Goal: Task Accomplishment & Management: Use online tool/utility

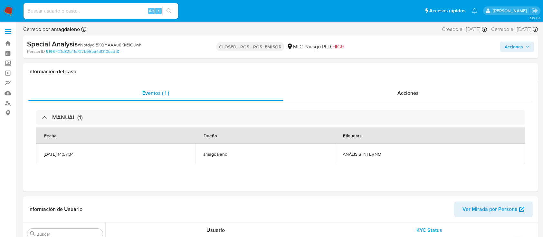
select select "10"
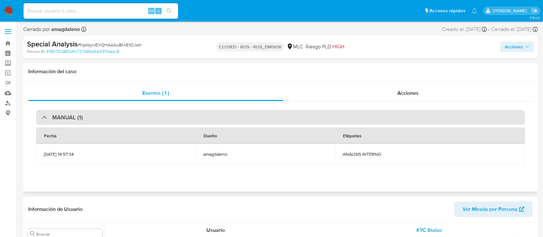
click at [377, 116] on div "MANUAL (1)" at bounding box center [280, 117] width 489 height 15
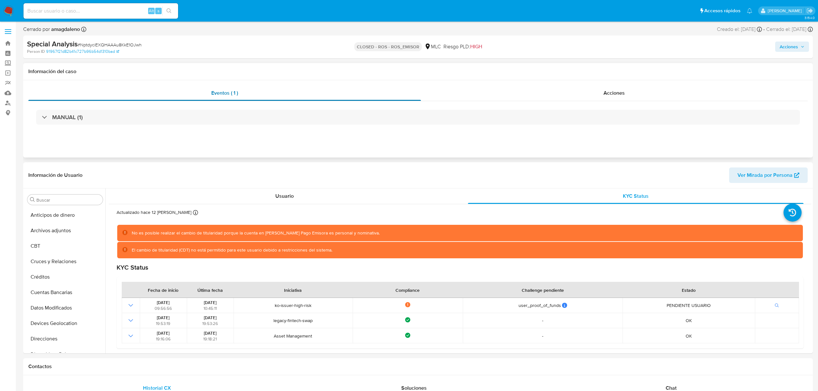
click at [218, 99] on div "Eventos ( 1 )" at bounding box center [224, 92] width 393 height 15
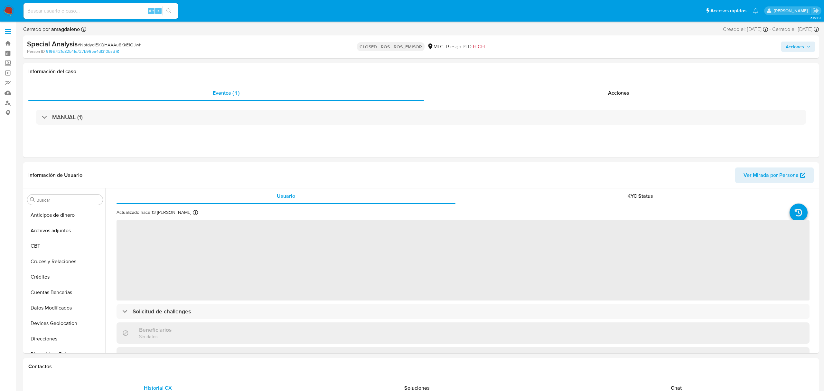
select select "10"
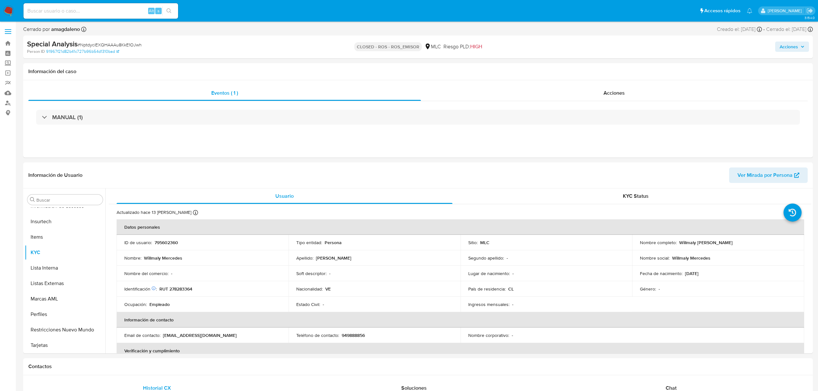
scroll to position [272, 0]
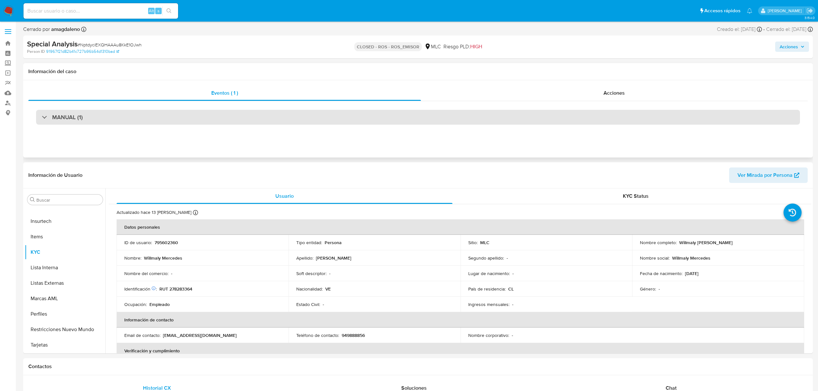
click at [359, 120] on div "MANUAL (1)" at bounding box center [418, 117] width 764 height 15
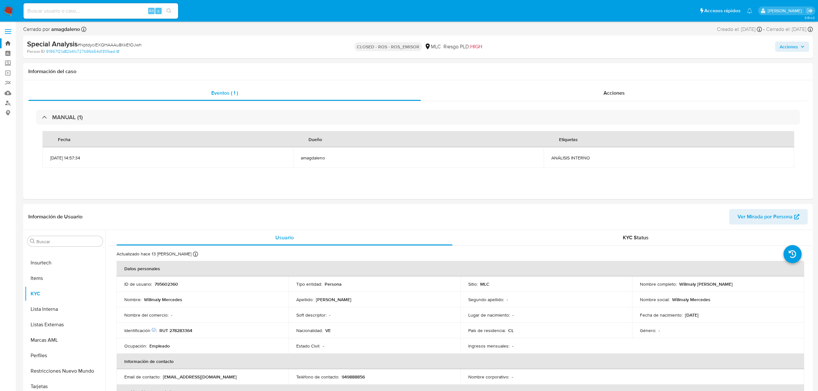
click at [7, 41] on link "Bandeja" at bounding box center [38, 43] width 77 height 10
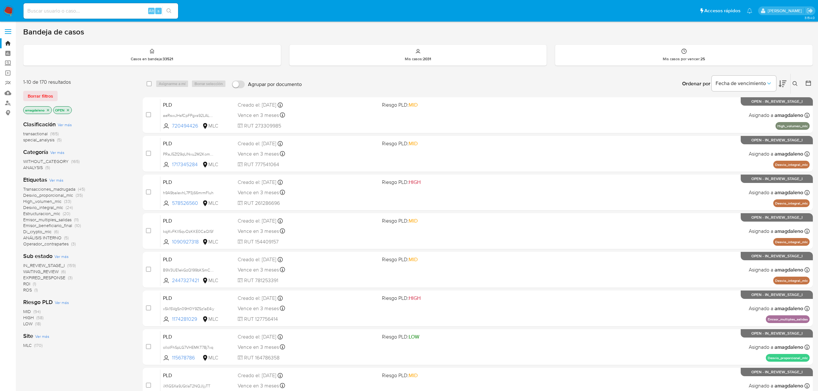
click at [806, 84] on icon at bounding box center [808, 83] width 6 height 6
click at [807, 86] on icon at bounding box center [808, 83] width 6 height 6
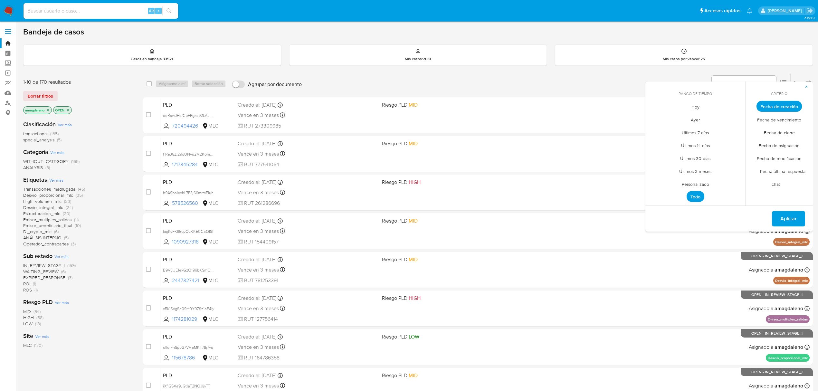
click at [697, 182] on span "Personalizado" at bounding box center [695, 183] width 41 height 13
click at [653, 119] on icon "Mes anterior" at bounding box center [655, 118] width 8 height 8
click at [734, 138] on button "1" at bounding box center [734, 142] width 10 height 10
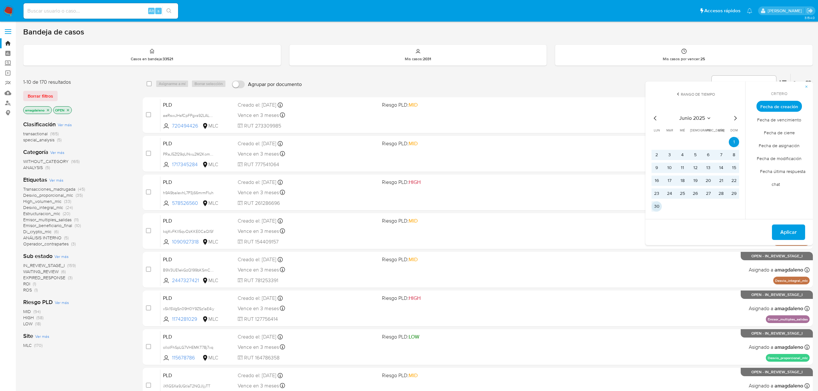
click at [660, 205] on button "30" at bounding box center [656, 206] width 10 height 10
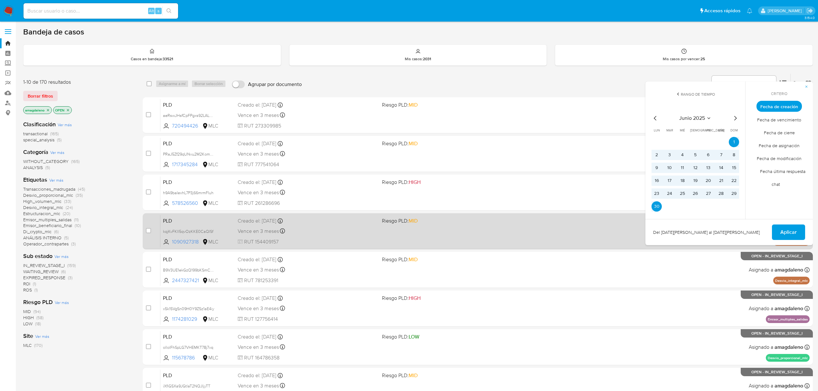
click at [798, 232] on button "Aplicar" at bounding box center [788, 231] width 33 height 15
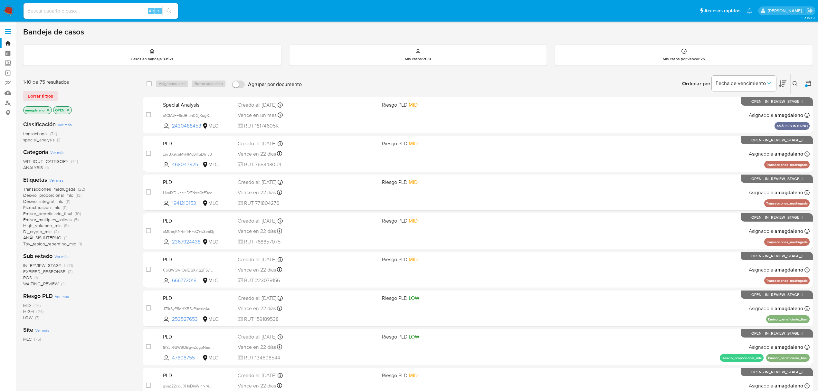
click at [39, 282] on span "WAITING_REVIEW" at bounding box center [40, 283] width 35 height 6
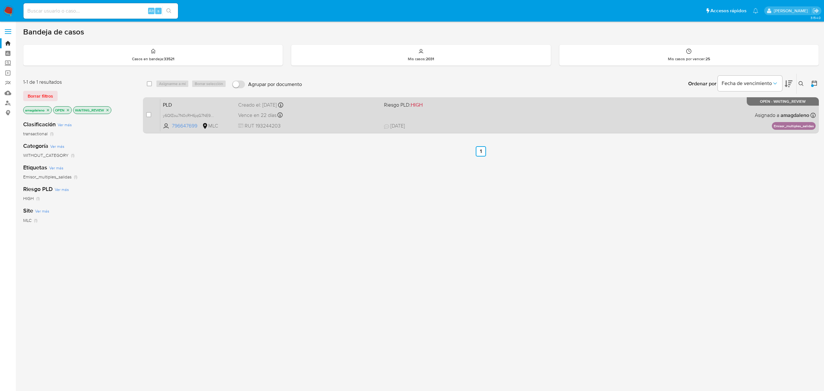
click at [323, 111] on div "Vence en 22 días Vence el 10/09/2025 06:05:10" at bounding box center [308, 115] width 140 height 9
click at [188, 128] on span "796647699" at bounding box center [186, 125] width 29 height 7
click at [151, 113] on input "checkbox" at bounding box center [148, 114] width 5 height 5
checkbox input "true"
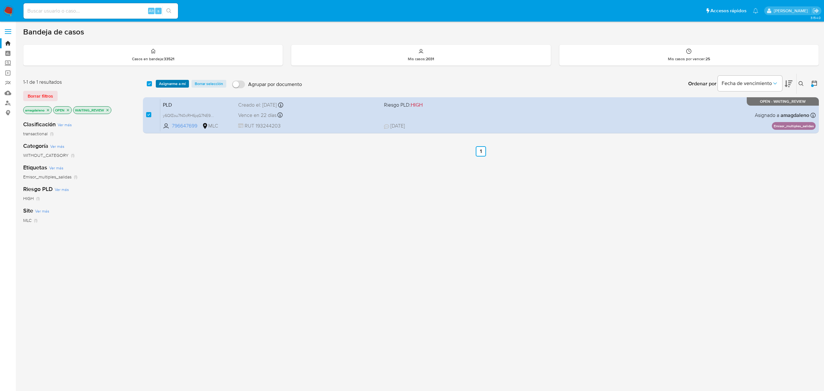
click at [176, 84] on span "Asignarme a mí" at bounding box center [172, 83] width 27 height 6
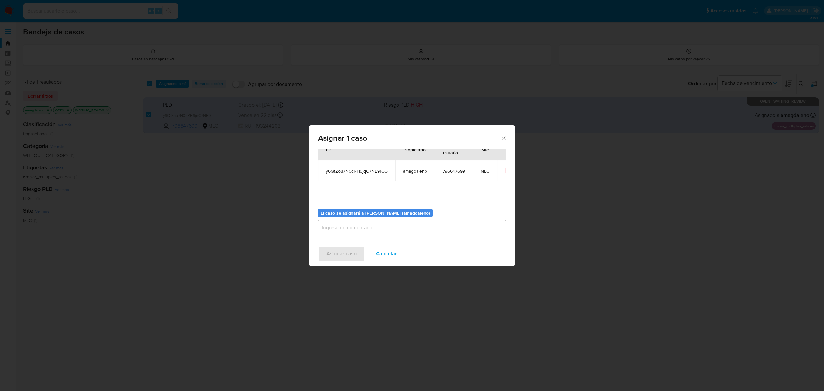
scroll to position [33, 0]
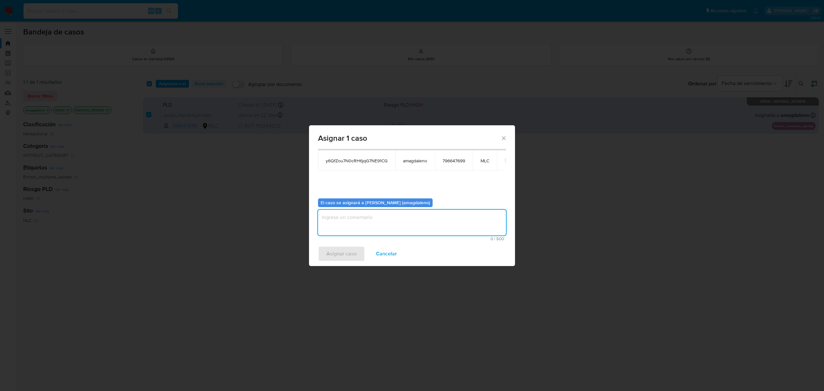
click at [419, 222] on textarea "assign-modal" at bounding box center [412, 223] width 188 height 26
type textarea "."
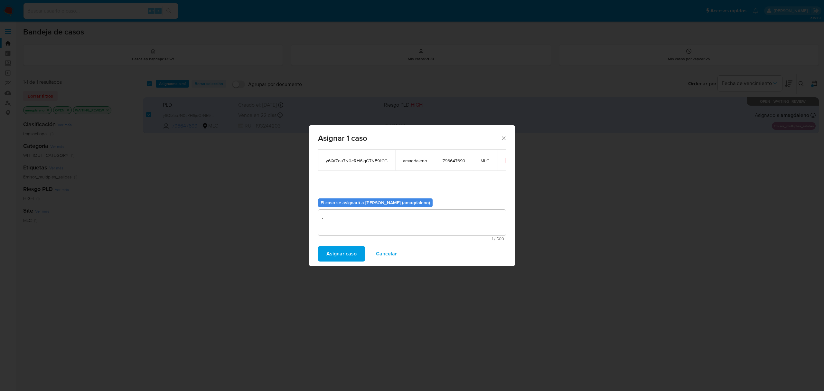
click at [332, 254] on span "Asignar caso" at bounding box center [342, 254] width 30 height 14
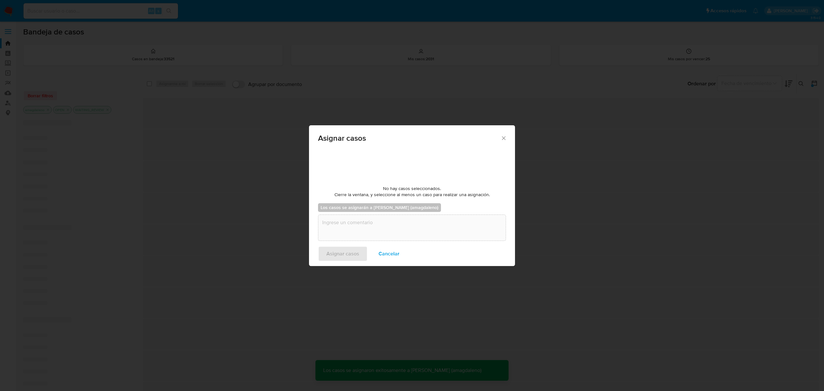
checkbox input "false"
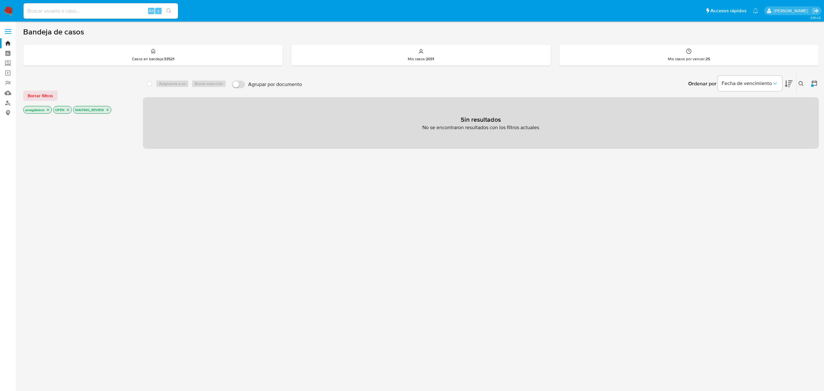
click at [109, 110] on icon "close-filter" at bounding box center [108, 110] width 2 height 2
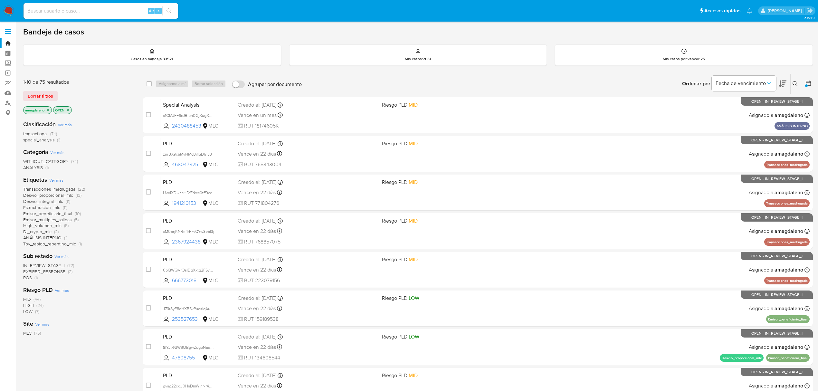
click at [61, 221] on span "Emisor_multiples_salidas" at bounding box center [47, 219] width 48 height 6
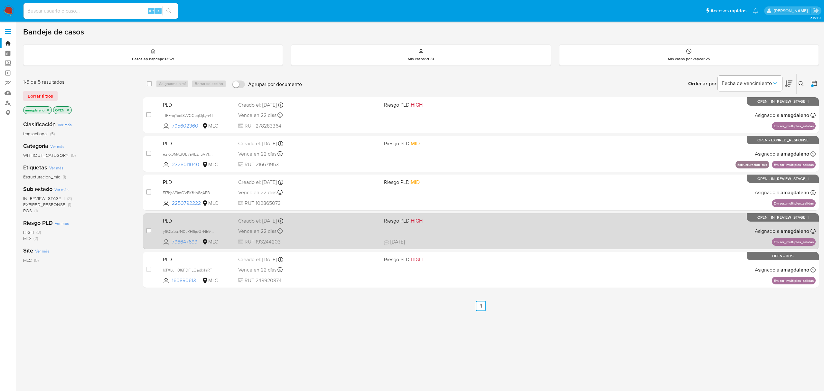
click at [334, 242] on span "RUT 193244203" at bounding box center [308, 241] width 140 height 7
click at [190, 228] on span "y6QfZou7N0cRH6jqG7NE91CG" at bounding box center [190, 230] width 55 height 7
click at [359, 227] on div "Vence en 22 días Vence el 10/09/2025 06:05:10" at bounding box center [308, 231] width 140 height 9
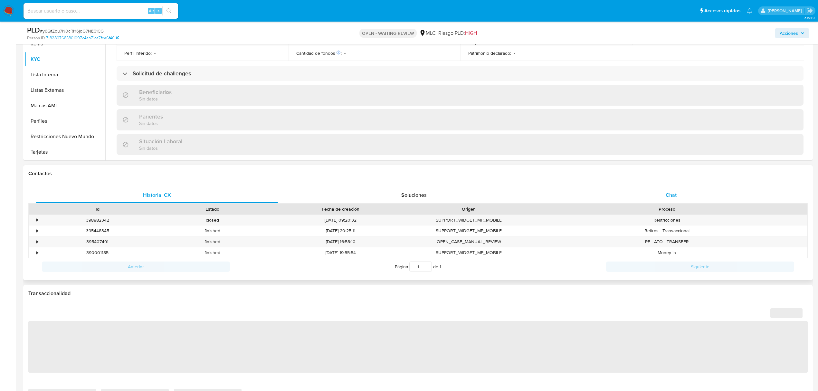
scroll to position [349, 0]
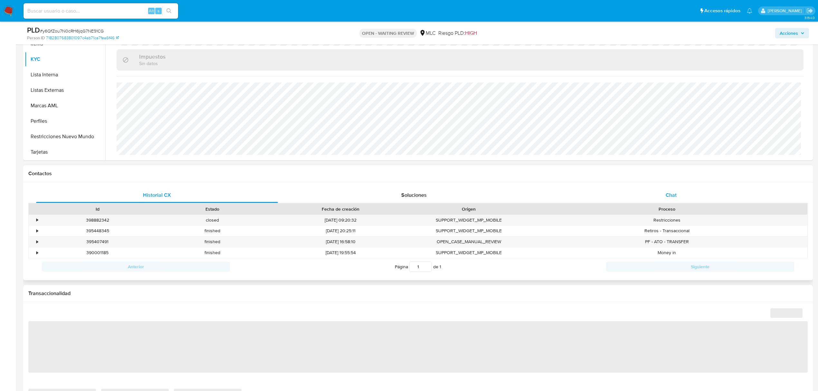
select select "10"
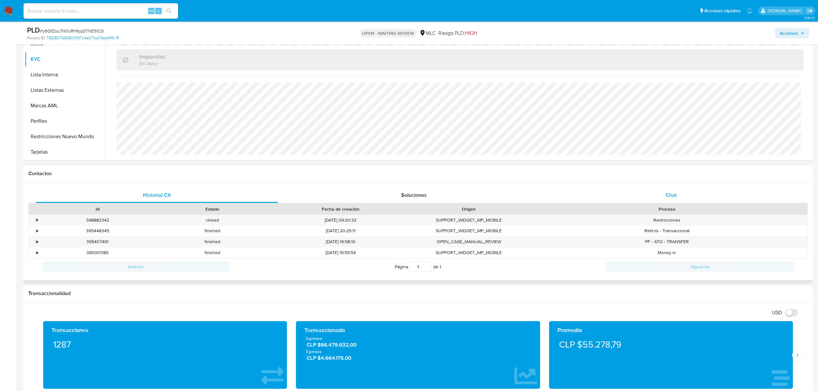
click at [643, 199] on div "Chat" at bounding box center [671, 194] width 242 height 15
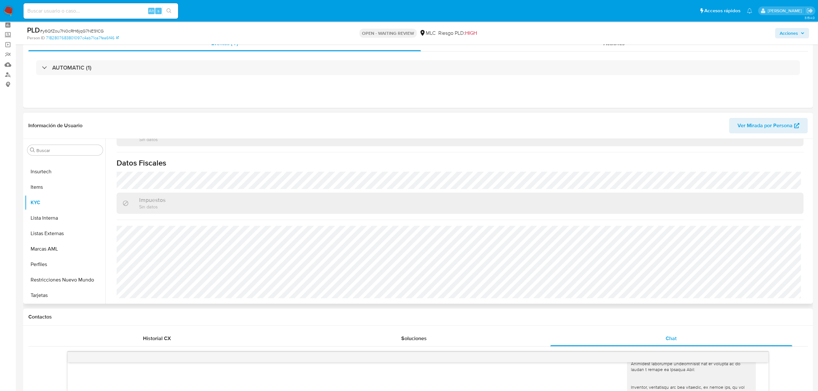
scroll to position [43, 0]
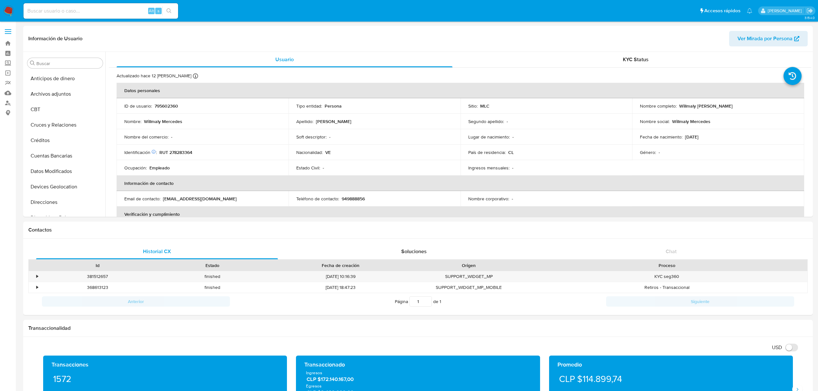
select select "10"
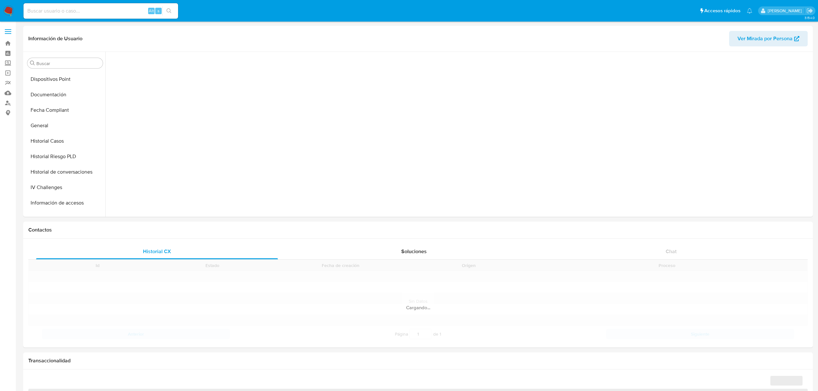
scroll to position [238, 0]
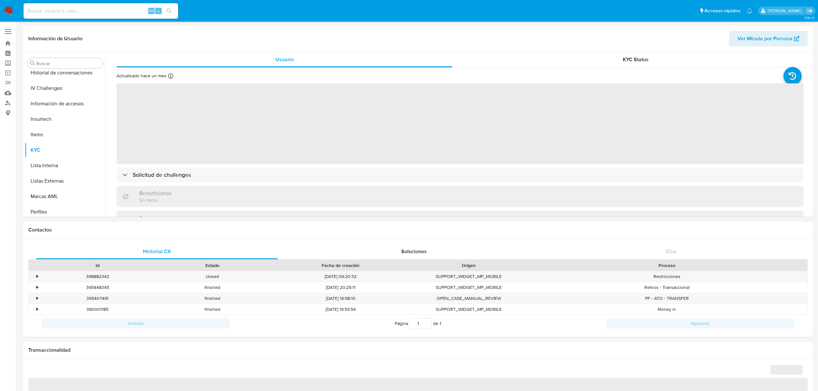
select select "10"
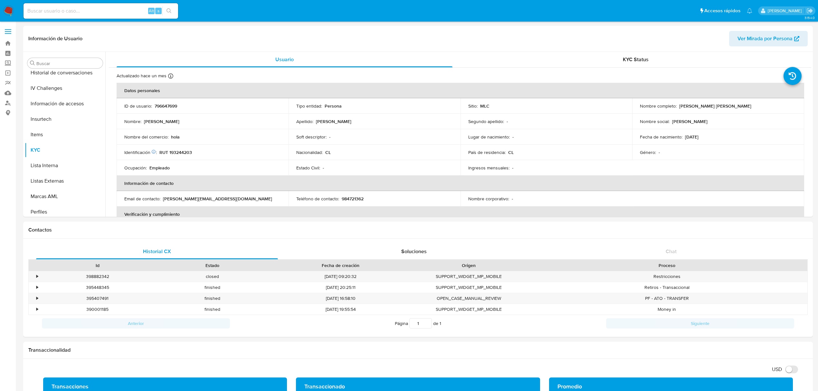
scroll to position [272, 0]
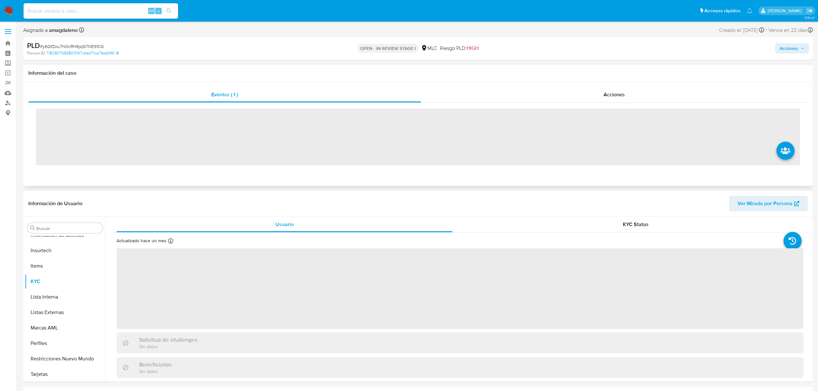
scroll to position [272, 0]
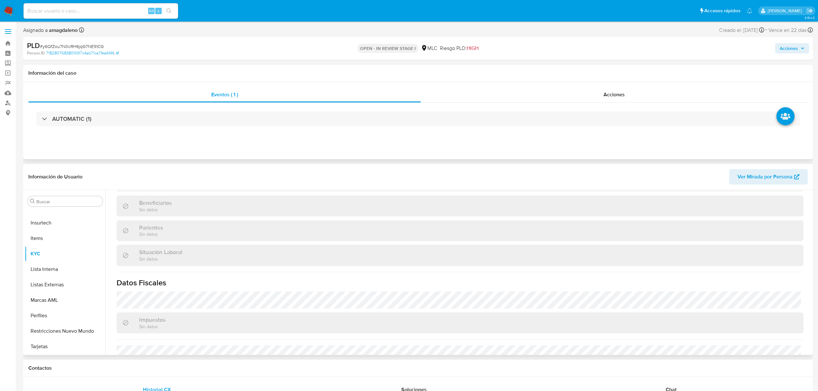
select select "10"
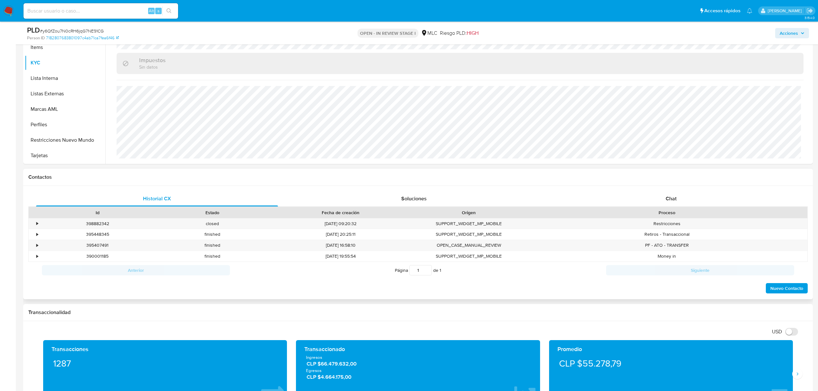
scroll to position [172, 0]
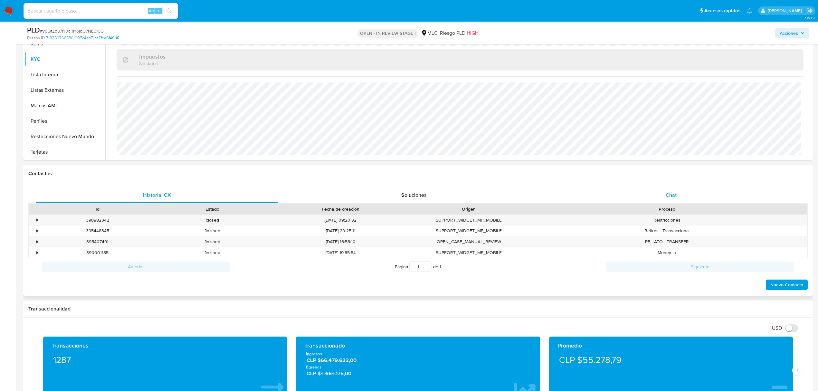
click at [665, 192] on div "Chat" at bounding box center [671, 194] width 242 height 15
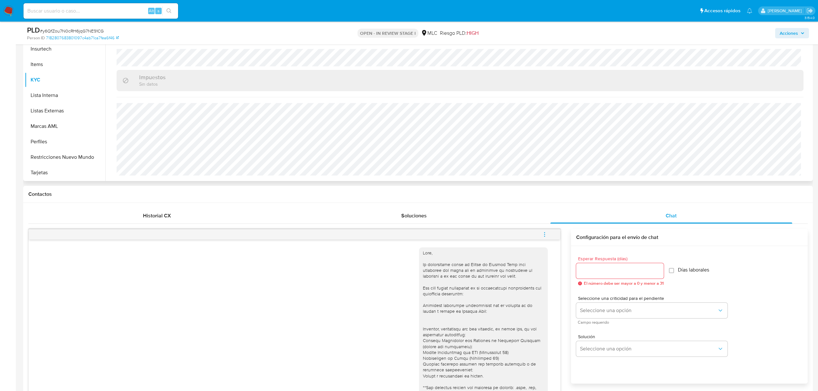
scroll to position [129, 0]
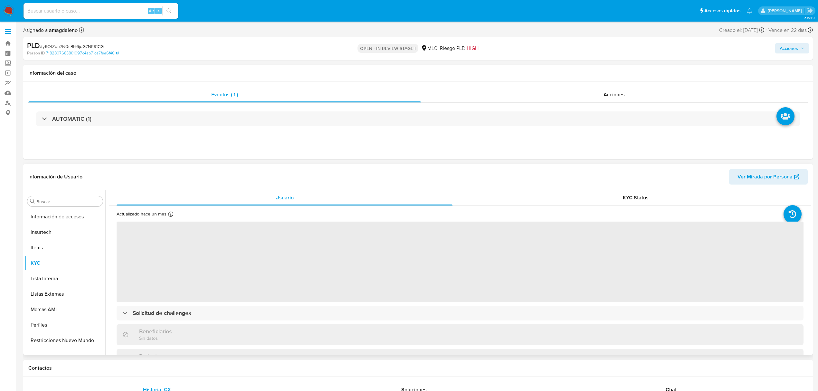
scroll to position [272, 0]
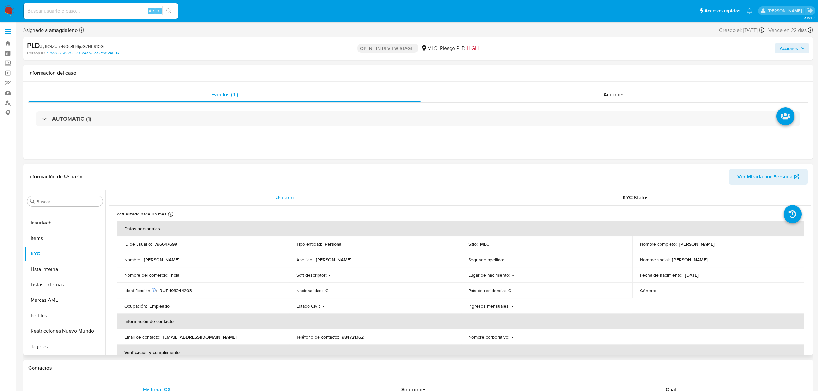
select select "10"
click at [166, 242] on p "796647699" at bounding box center [166, 244] width 23 height 6
copy p "796647699"
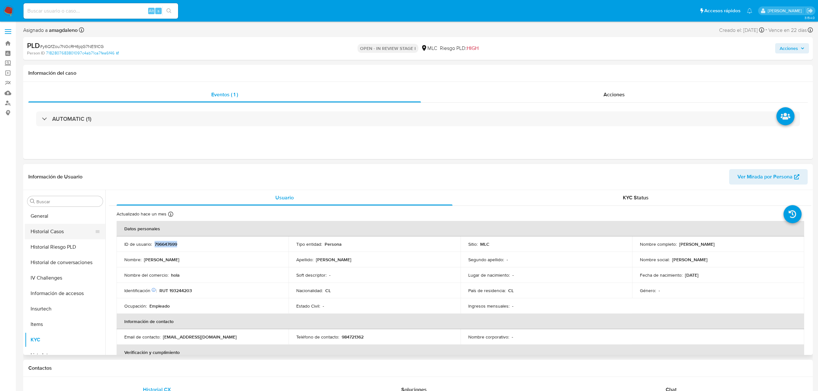
click at [76, 231] on button "Historial Casos" at bounding box center [62, 231] width 75 height 15
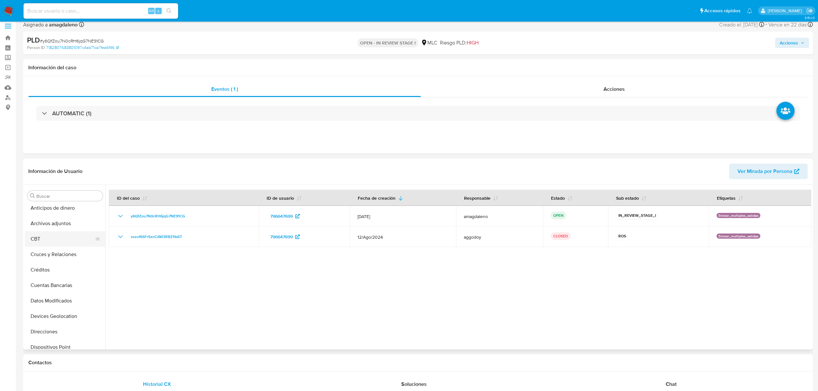
scroll to position [0, 0]
click at [66, 228] on button "Archivos adjuntos" at bounding box center [62, 226] width 75 height 15
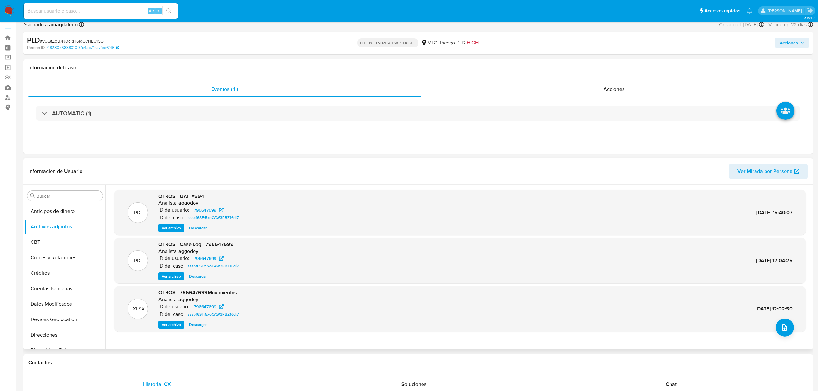
click at [179, 278] on span "Ver archivo" at bounding box center [171, 276] width 19 height 6
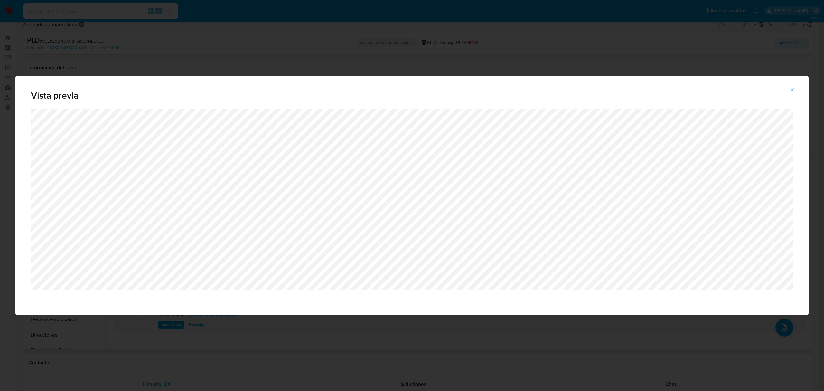
click at [374, 352] on div "Vista previa" at bounding box center [412, 195] width 824 height 391
click at [795, 89] on icon "Attachment preview" at bounding box center [792, 89] width 5 height 5
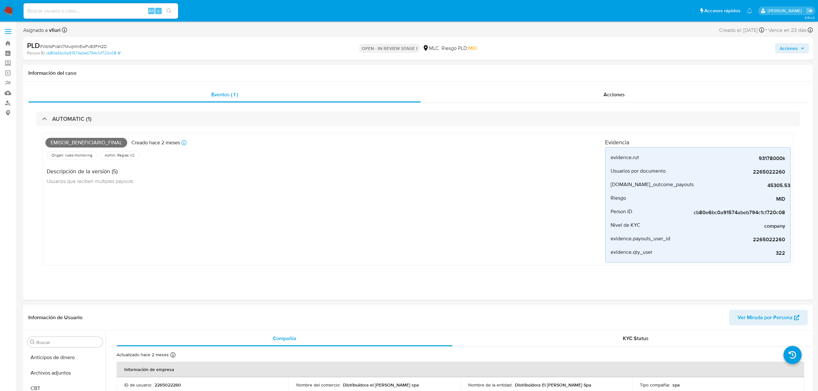
select select "10"
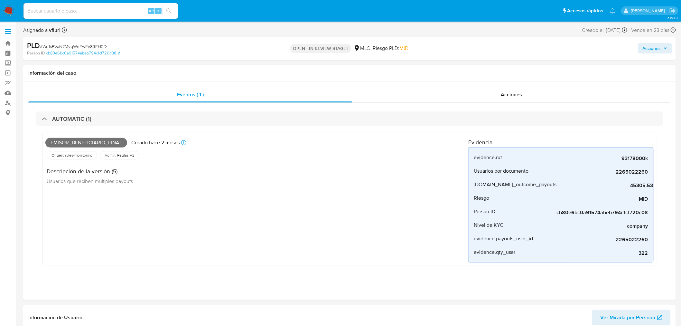
scroll to position [272, 0]
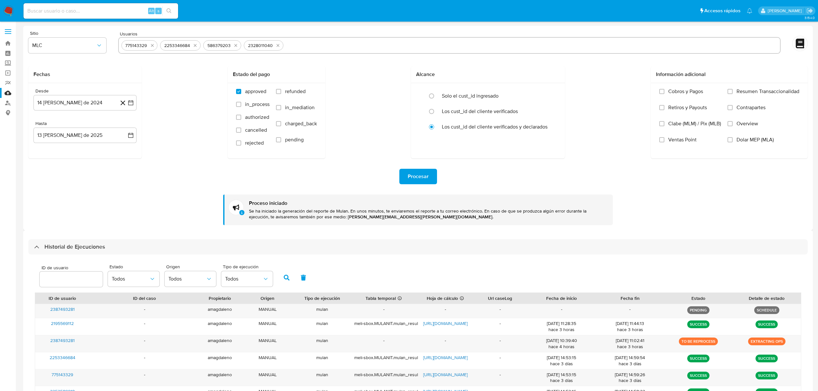
select select "10"
click at [152, 46] on icon "quitar 775143329" at bounding box center [152, 45] width 3 height 3
click at [153, 46] on button "quitar 2253346684" at bounding box center [157, 46] width 8 height 8
click at [152, 46] on icon "quitar 586379203" at bounding box center [153, 45] width 5 height 5
click at [153, 46] on icon "quitar 2328011040" at bounding box center [155, 45] width 5 height 5
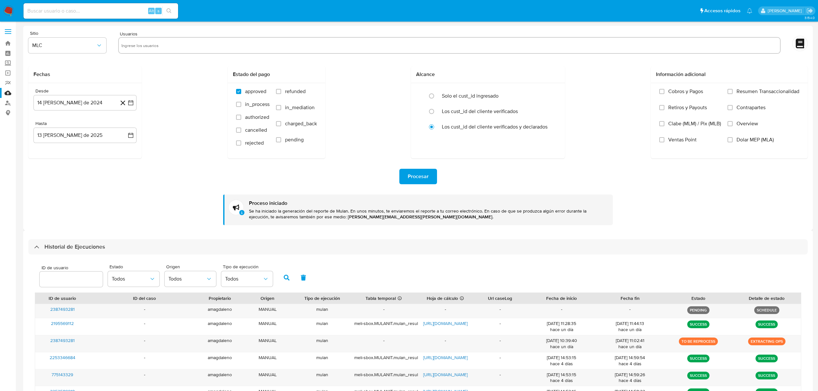
click at [152, 46] on input "text" at bounding box center [449, 45] width 656 height 10
paste input "796647699"
type input "796647699"
click at [425, 182] on span "Procesar" at bounding box center [418, 176] width 21 height 14
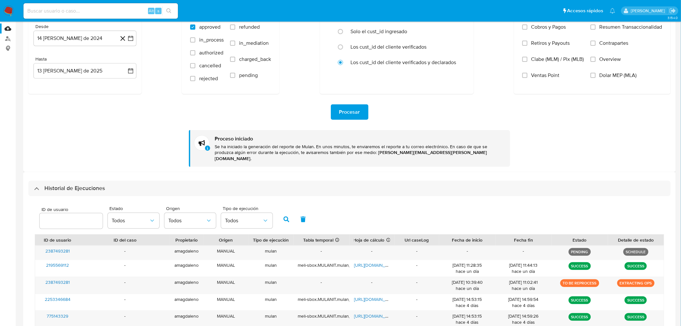
scroll to position [71, 0]
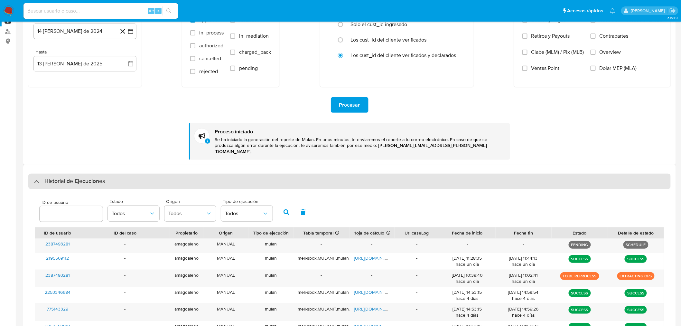
click at [39, 177] on div "Historial de Ejecuciones" at bounding box center [69, 181] width 71 height 8
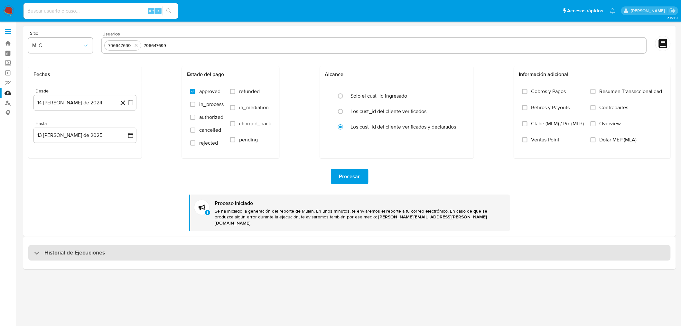
scroll to position [0, 0]
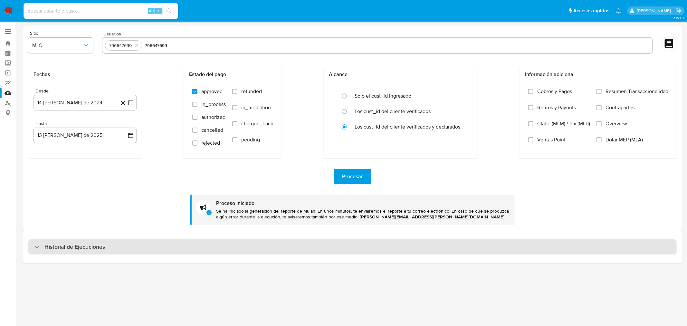
click at [34, 247] on div at bounding box center [34, 247] width 0 height 0
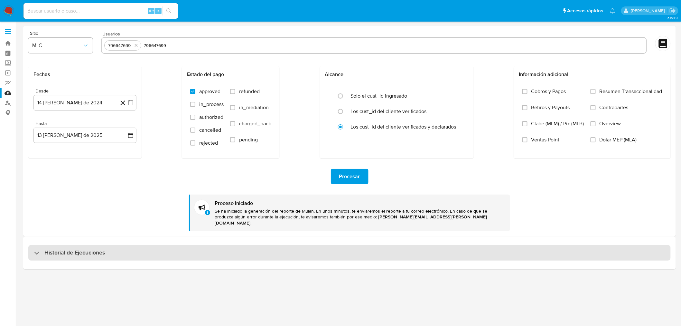
select select "10"
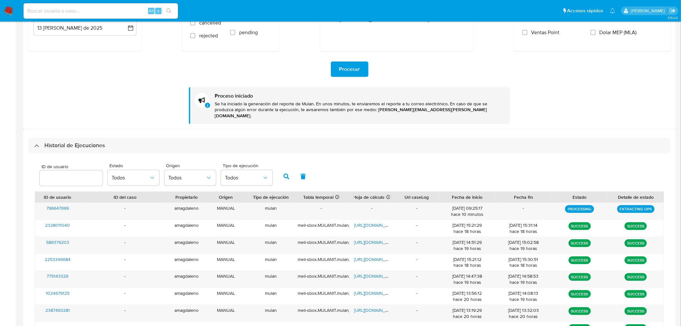
scroll to position [143, 0]
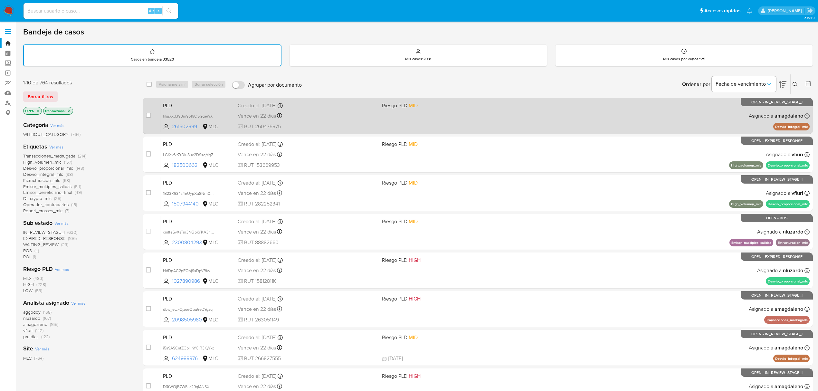
scroll to position [26, 0]
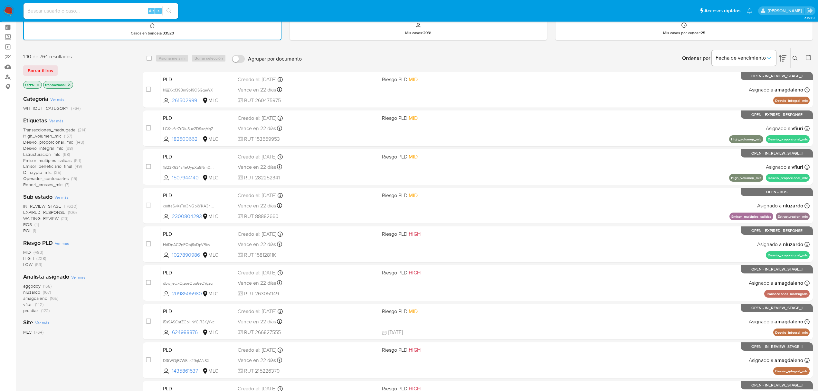
click at [41, 299] on span "amagdaleno" at bounding box center [35, 298] width 24 height 6
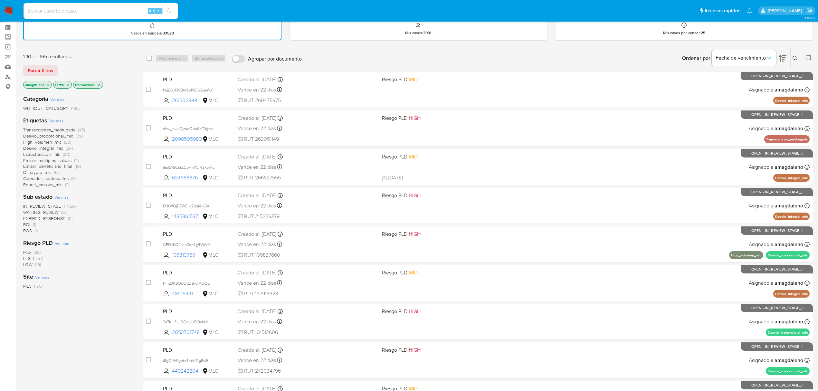
click at [805, 55] on icon at bounding box center [808, 57] width 6 height 6
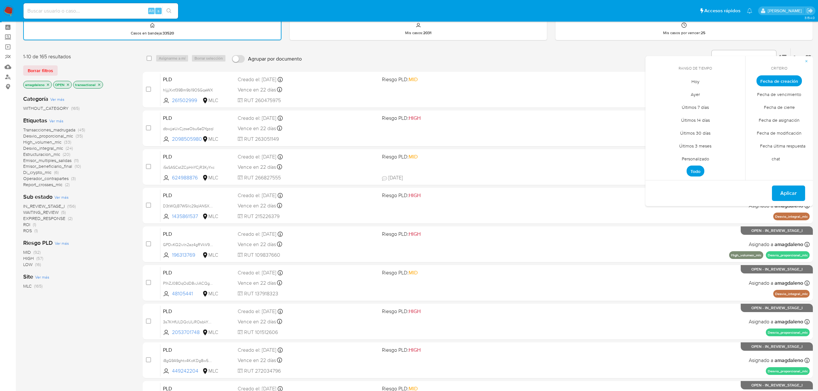
click at [698, 160] on span "Personalizado" at bounding box center [695, 158] width 41 height 13
click at [656, 94] on icon "Mes anterior" at bounding box center [655, 93] width 8 height 8
click at [737, 116] on button "1" at bounding box center [734, 116] width 10 height 10
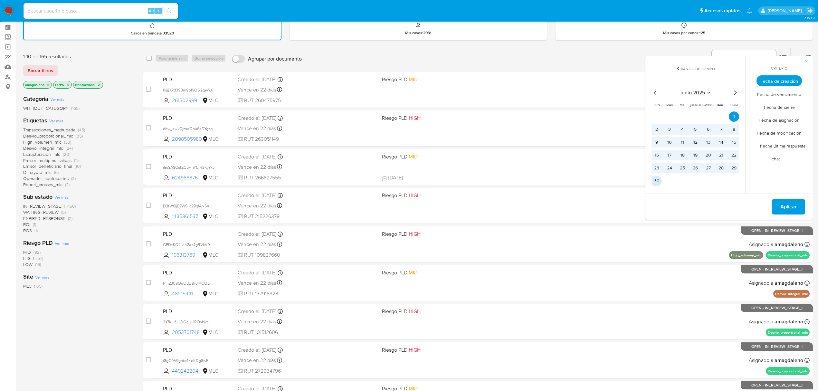
click at [661, 179] on button "30" at bounding box center [656, 181] width 10 height 10
click at [788, 205] on span "Aplicar" at bounding box center [788, 207] width 16 height 14
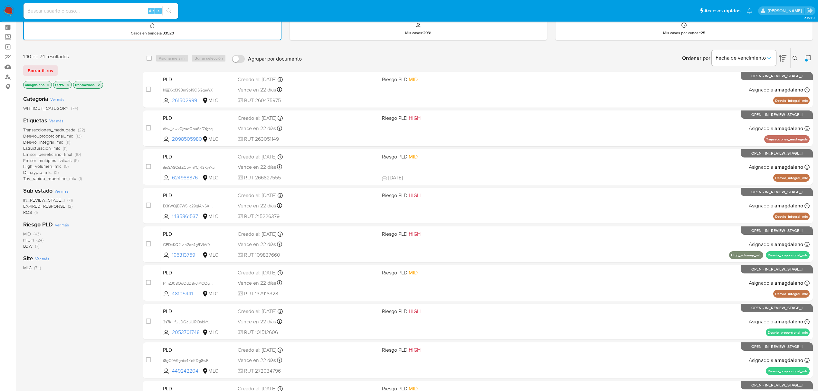
click at [42, 147] on span "Estructuracion_mlc" at bounding box center [41, 148] width 37 height 6
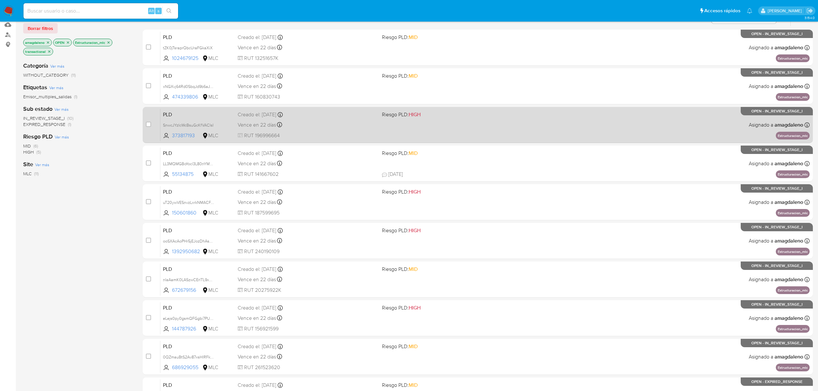
scroll to position [117, 0]
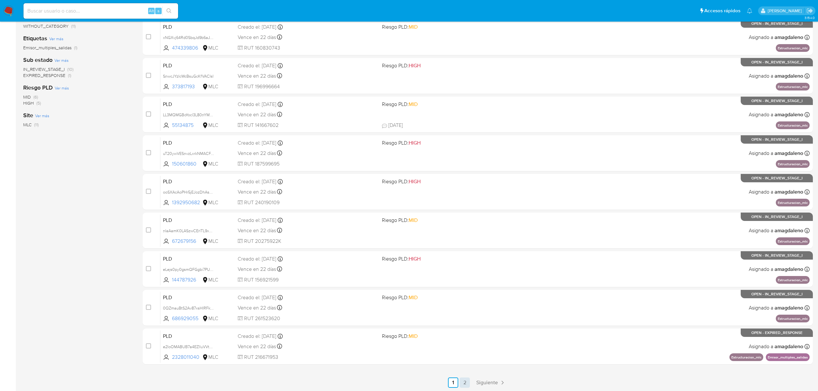
click at [462, 384] on link "2" at bounding box center [464, 382] width 10 height 10
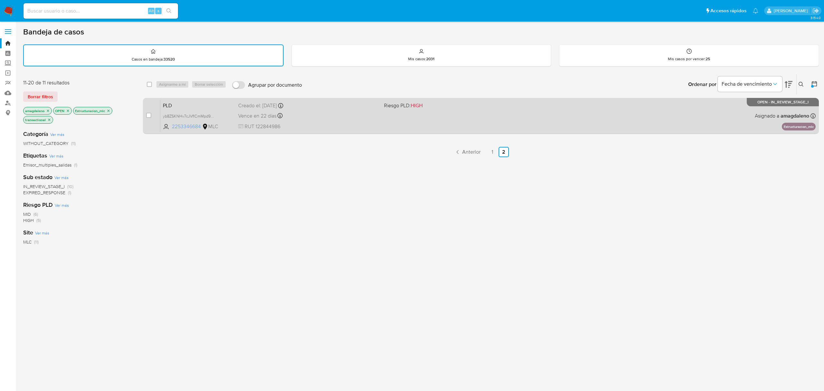
click at [189, 127] on span "2253346684" at bounding box center [186, 126] width 29 height 7
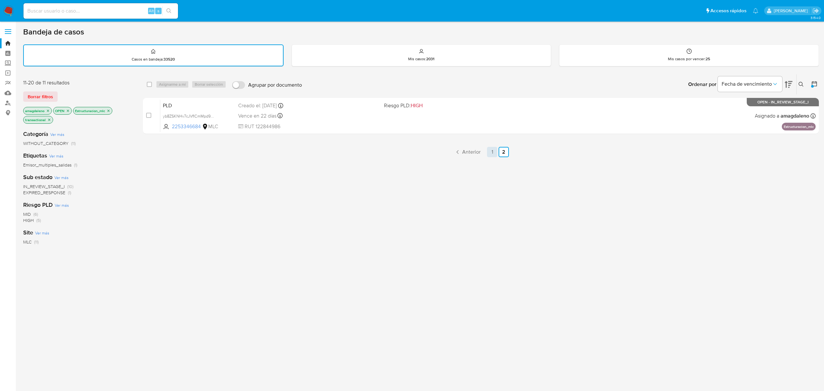
click at [492, 154] on link "1" at bounding box center [492, 152] width 10 height 10
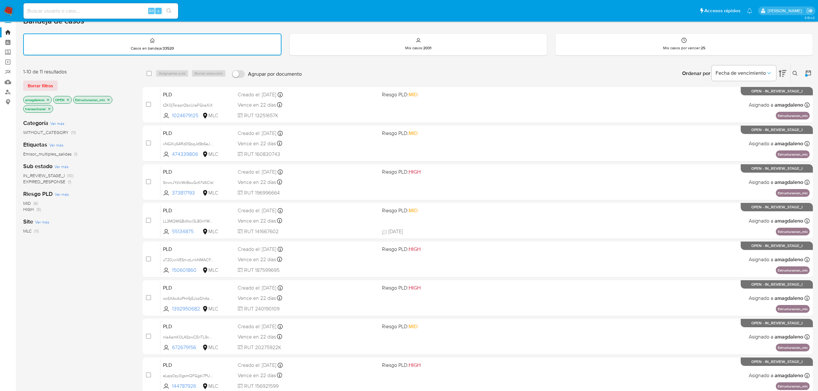
scroll to position [117, 0]
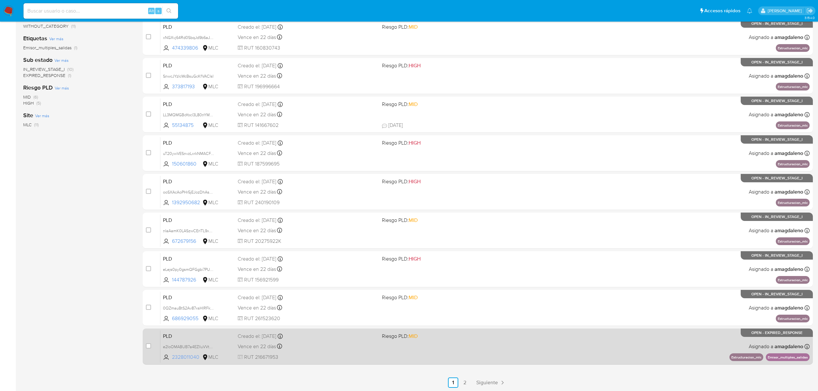
click at [179, 357] on span "2328011040" at bounding box center [186, 357] width 29 height 7
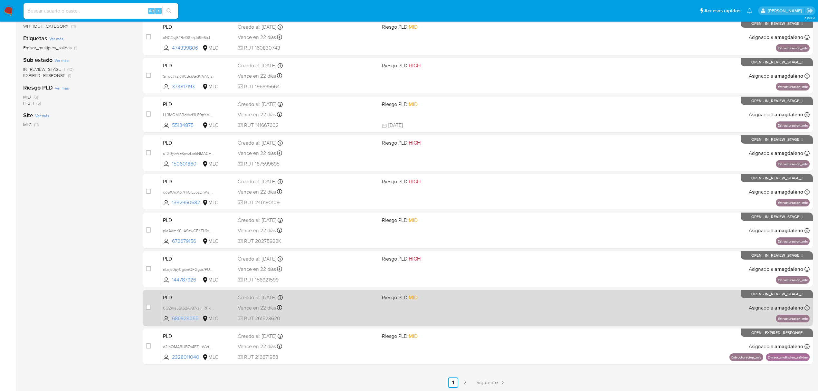
click at [187, 316] on span "686929055" at bounding box center [186, 318] width 29 height 7
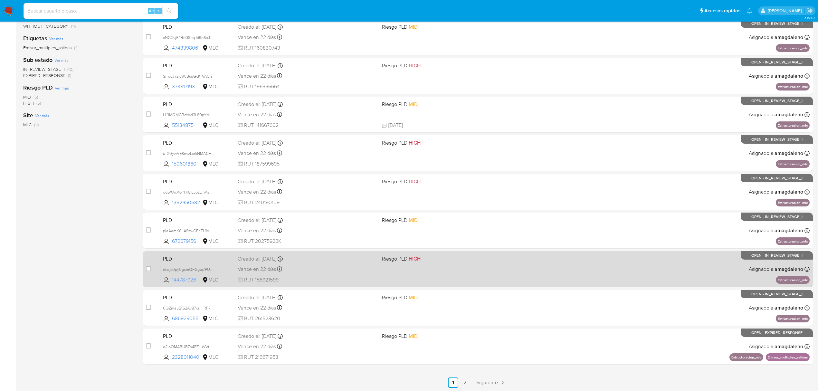
click at [183, 276] on span "144787926" at bounding box center [186, 279] width 29 height 7
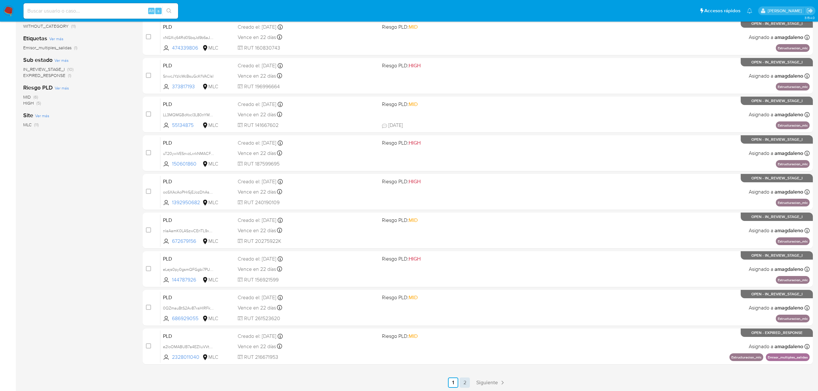
click at [462, 383] on link "2" at bounding box center [464, 382] width 10 height 10
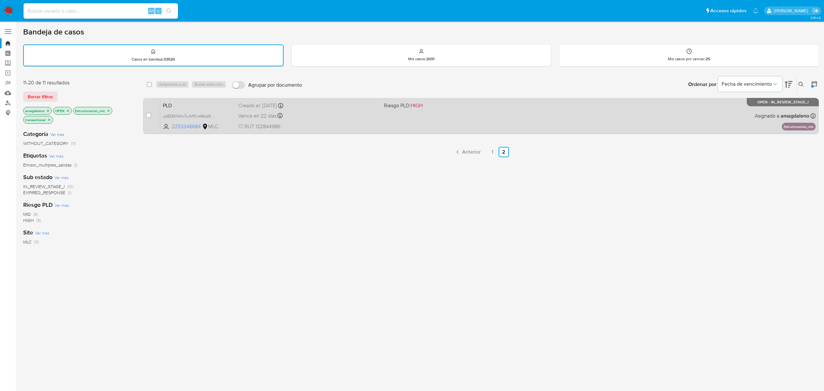
click at [333, 118] on div "Vence en 22 días Vence el 10/09/2025 06:08:00" at bounding box center [308, 115] width 140 height 9
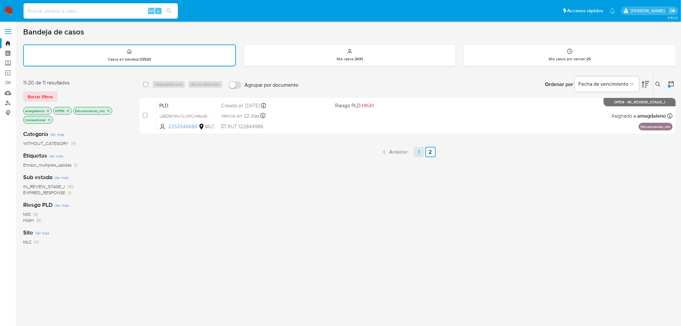
click at [418, 155] on link "1" at bounding box center [419, 152] width 10 height 10
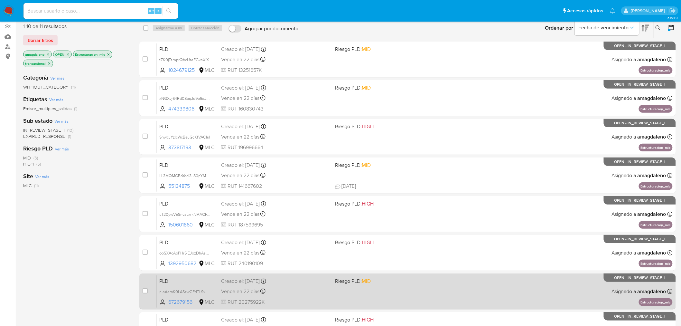
scroll to position [3, 0]
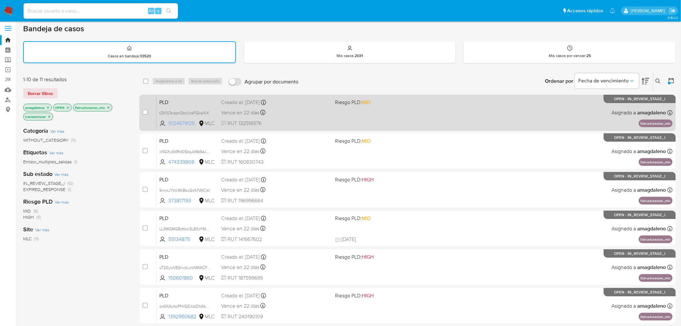
click at [184, 122] on span "1024679125" at bounding box center [182, 123] width 29 height 7
click at [410, 113] on div "PLD tZK0jTsraprQbcUraFGkaXiX 1024679125 MLC Riesgo PLD: MID Creado el: 12/06/20…" at bounding box center [415, 112] width 516 height 33
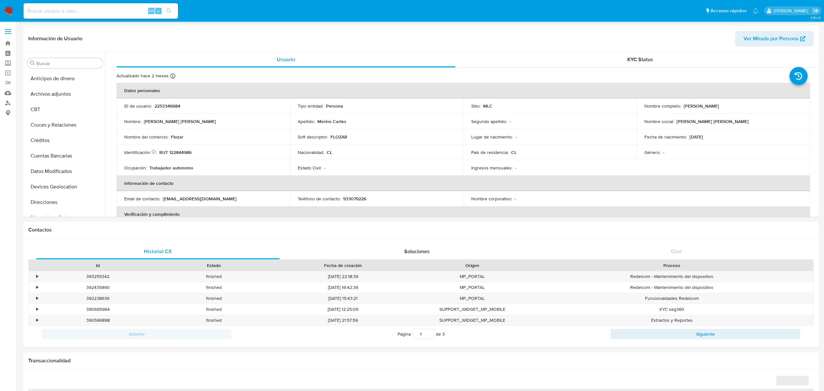
select select "10"
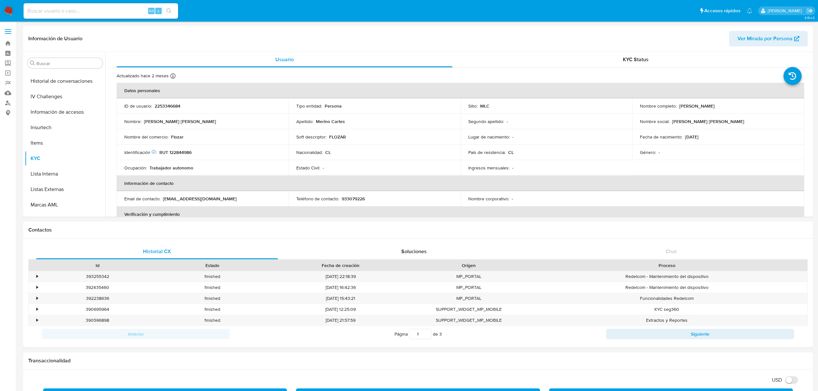
scroll to position [272, 0]
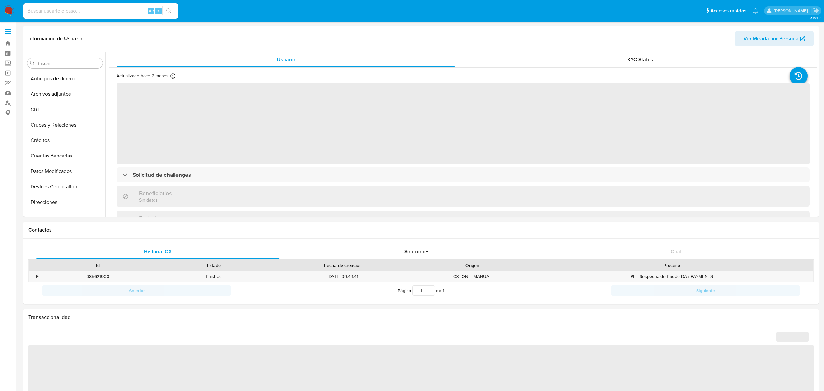
select select "10"
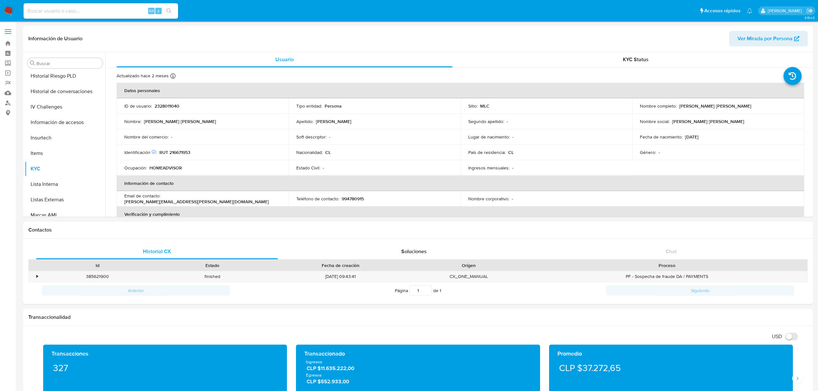
scroll to position [265, 0]
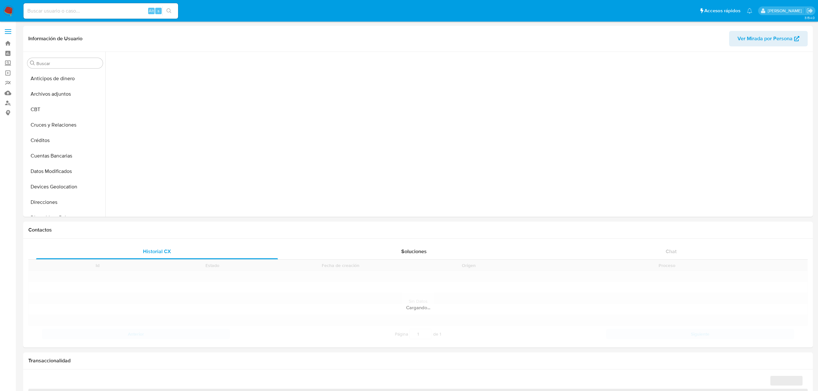
scroll to position [219, 0]
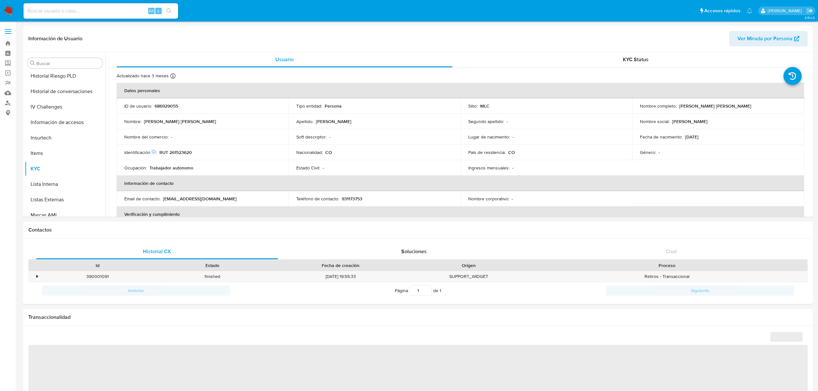
select select "10"
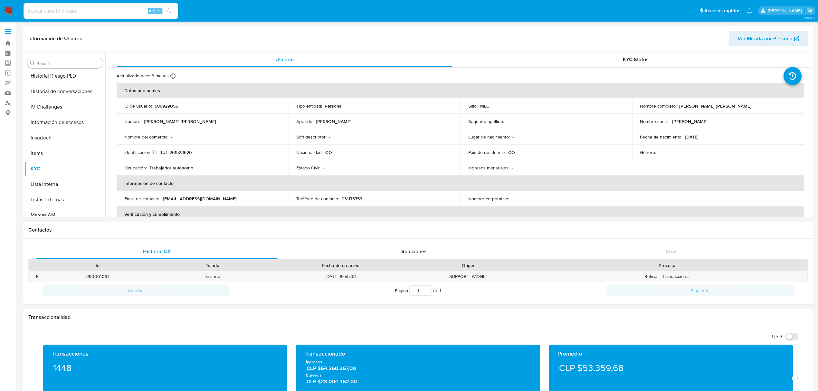
scroll to position [272, 0]
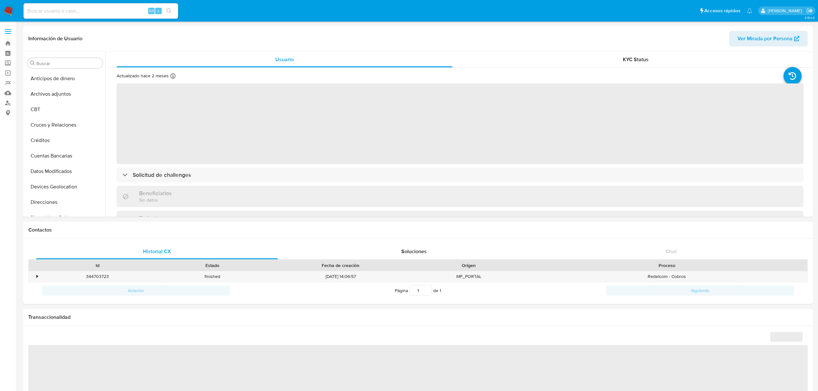
select select "10"
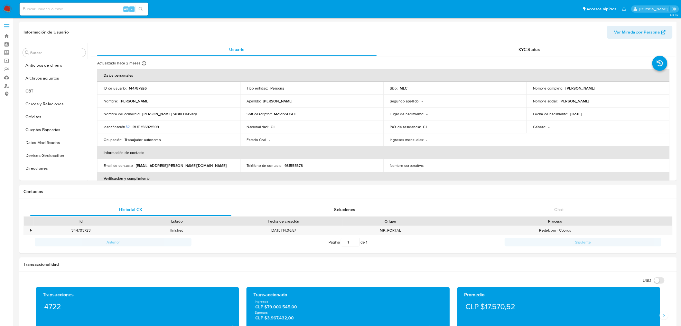
scroll to position [272, 0]
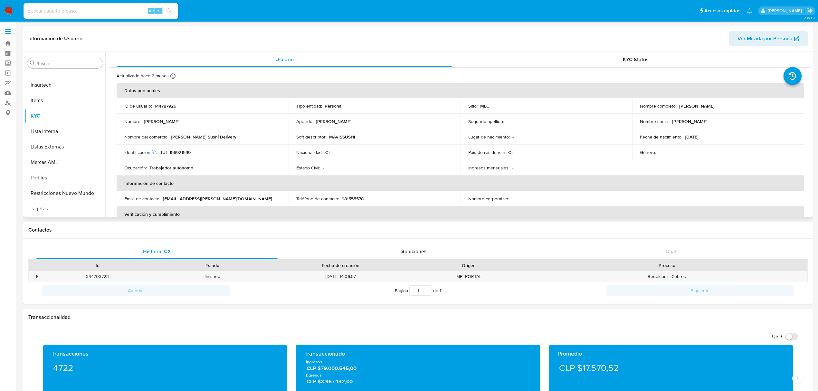
click at [184, 154] on p "RUT 156921599" at bounding box center [174, 152] width 31 height 6
copy p "156921599"
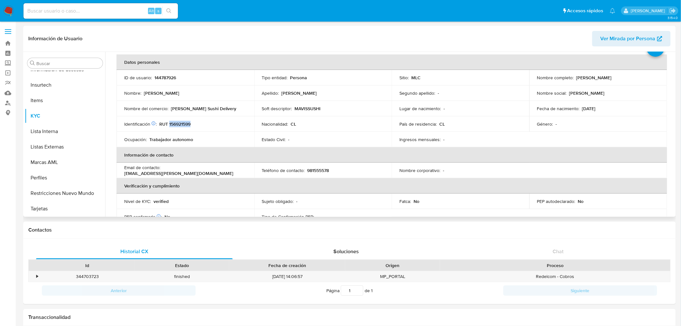
scroll to position [36, 0]
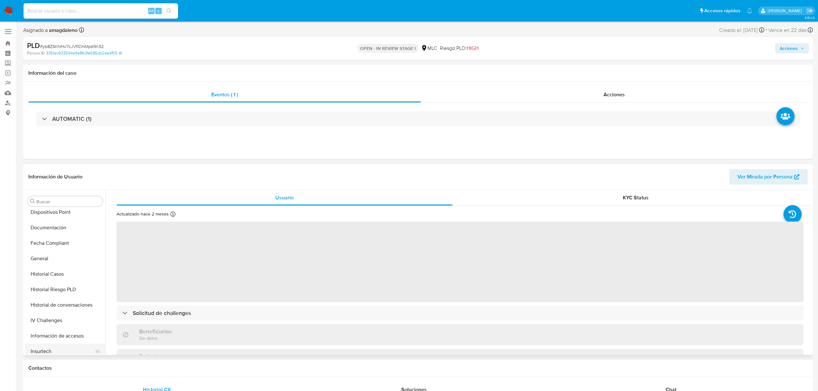
scroll to position [143, 0]
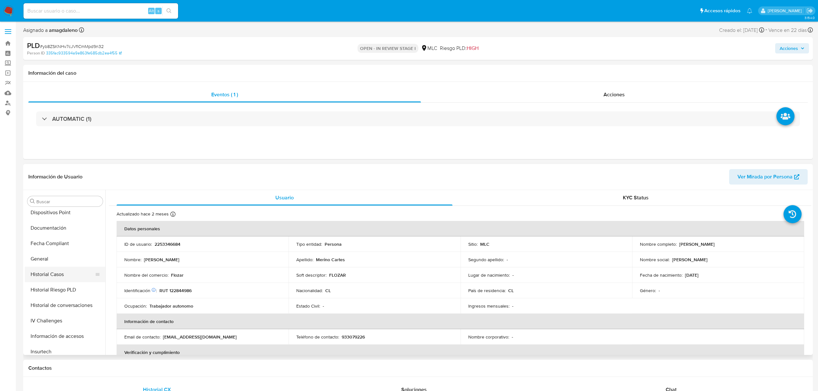
select select "10"
click at [66, 276] on button "Historial Casos" at bounding box center [62, 274] width 75 height 15
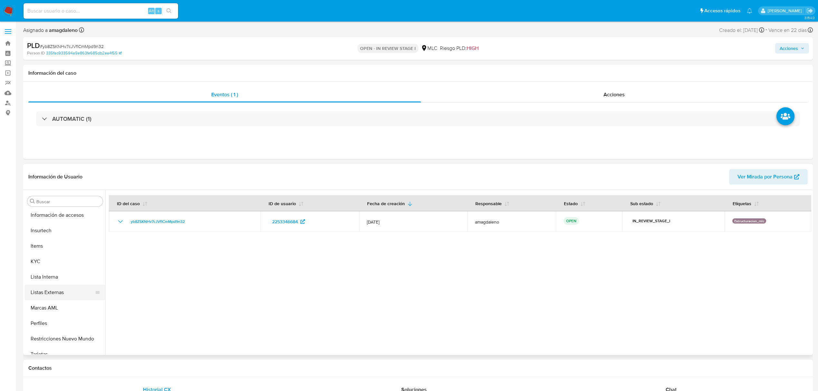
scroll to position [272, 0]
click at [49, 260] on button "KYC" at bounding box center [62, 253] width 75 height 15
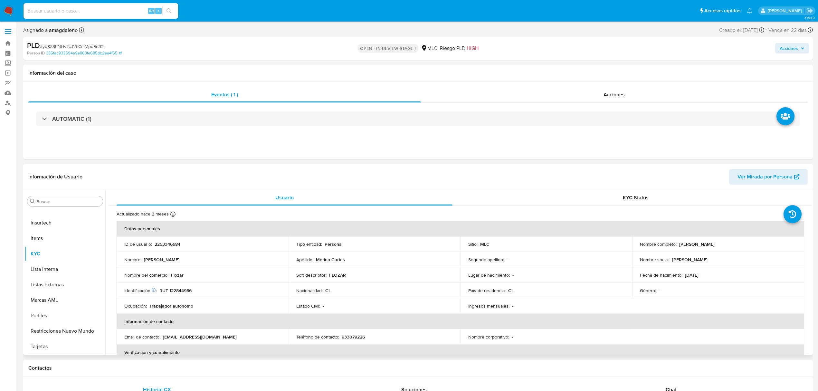
click at [182, 290] on p "RUT 122844986" at bounding box center [175, 291] width 32 height 6
copy p "122844986"
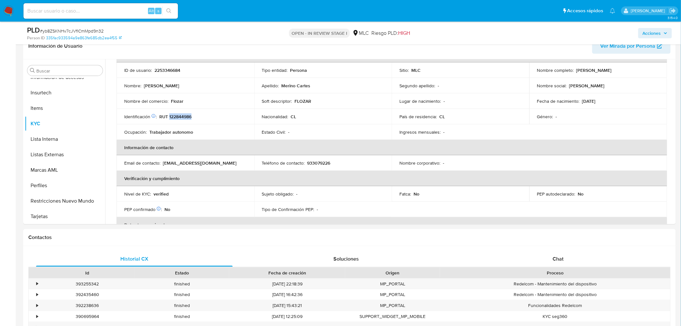
scroll to position [111, 0]
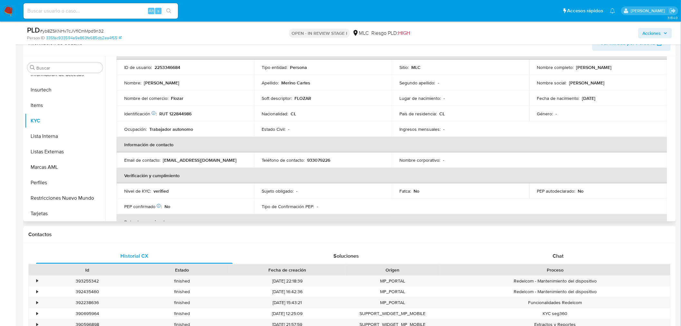
click at [176, 106] on td "Identificación Nº de serie: 523947802 : RUT 122844986" at bounding box center [186, 113] width 138 height 15
click at [176, 100] on p "Flozar" at bounding box center [177, 98] width 13 height 6
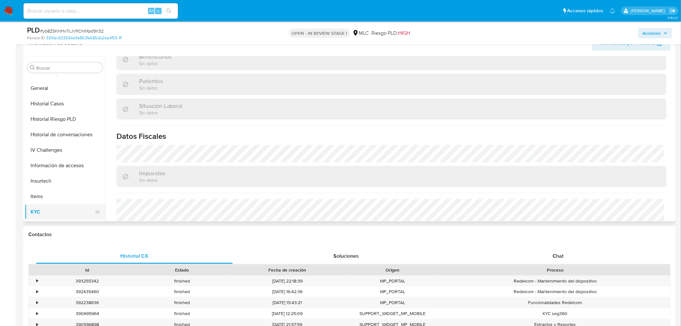
scroll to position [0, 0]
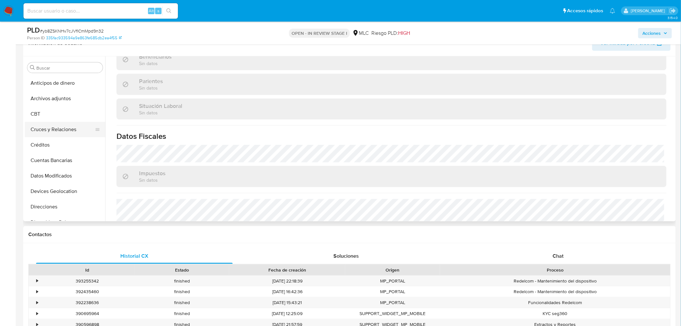
click at [56, 133] on button "Cruces y Relaciones" at bounding box center [62, 129] width 75 height 15
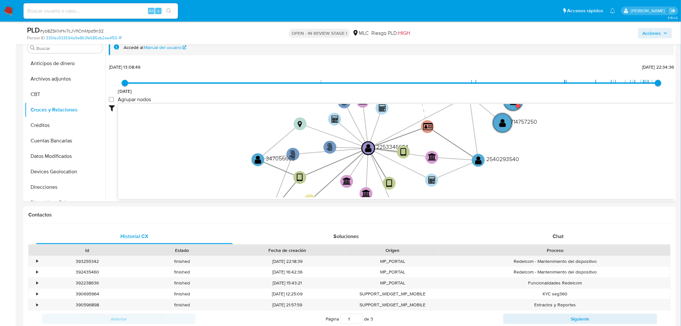
scroll to position [129, 0]
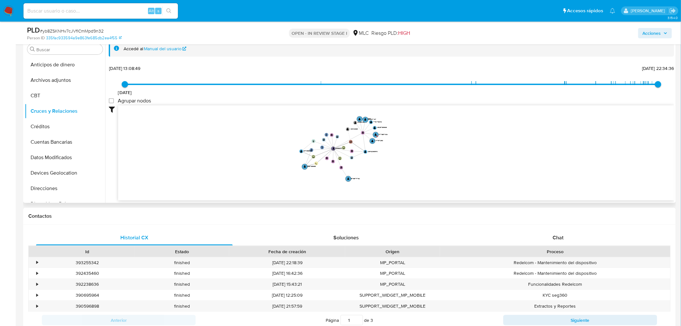
drag, startPoint x: 496, startPoint y: 159, endPoint x: 414, endPoint y: 142, distance: 83.9
click at [414, 141] on icon "user-2253346684  2253346684 phone-42193c29d7afeb05a70be767ef4aa347  person-33…" at bounding box center [396, 151] width 556 height 93
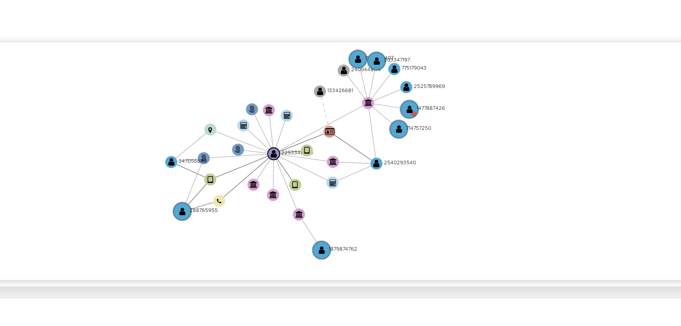
click at [374, 186] on icon "user-2253346684  2253346684 phone-42193c29d7afeb05a70be767ef4aa347  person-33…" at bounding box center [396, 151] width 556 height 93
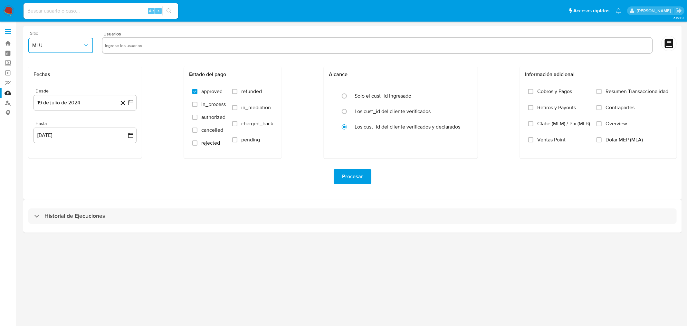
click at [53, 49] on button "MLU" at bounding box center [60, 45] width 65 height 15
click at [59, 156] on div "MLC" at bounding box center [59, 155] width 53 height 15
click at [123, 44] on input "text" at bounding box center [377, 45] width 544 height 10
type input "2253346684"
click at [83, 104] on button "19 de julio de 2024" at bounding box center [84, 102] width 103 height 15
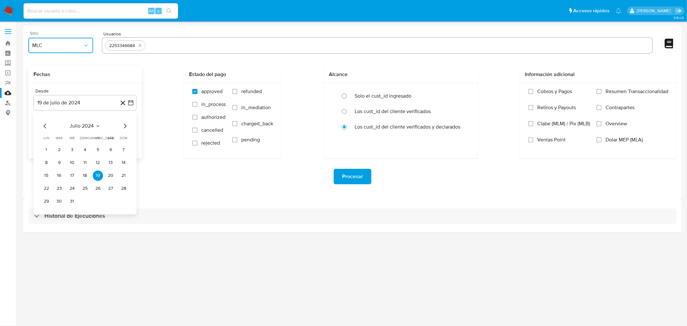
click at [127, 127] on icon "Mes siguiente" at bounding box center [125, 126] width 8 height 8
click at [74, 173] on button "14" at bounding box center [72, 175] width 10 height 10
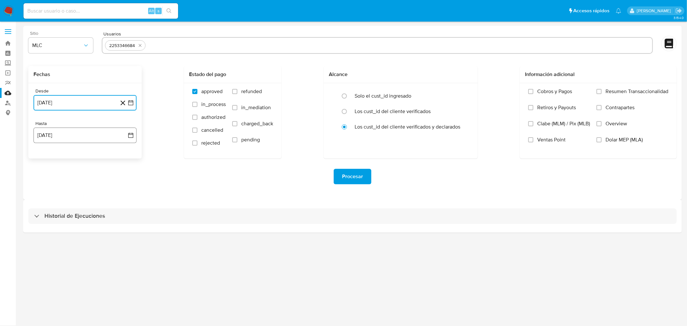
click at [83, 129] on button "[DATE]" at bounding box center [84, 135] width 103 height 15
click at [73, 208] on button "13" at bounding box center [72, 208] width 10 height 10
click at [147, 175] on div "Procesar" at bounding box center [352, 176] width 648 height 15
click at [209, 191] on div "Procesar" at bounding box center [352, 176] width 648 height 36
click at [355, 179] on span "Procesar" at bounding box center [352, 176] width 21 height 14
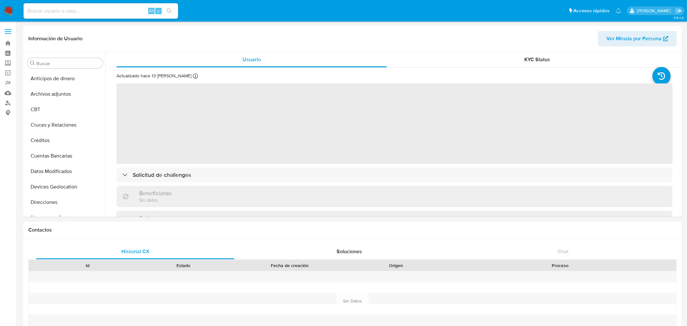
select select "10"
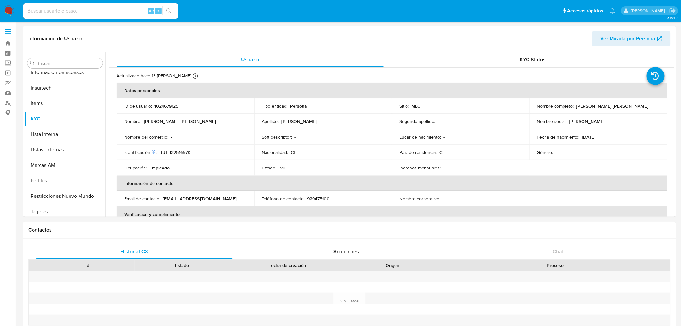
scroll to position [272, 0]
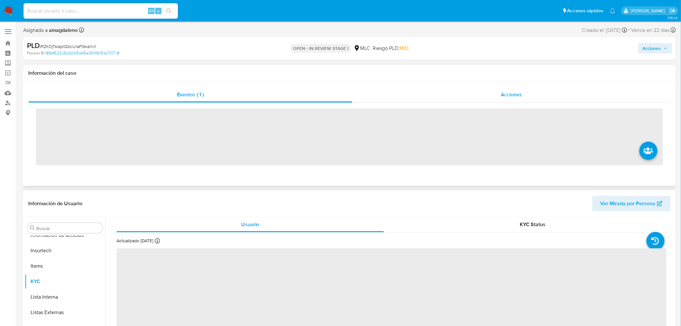
scroll to position [272, 0]
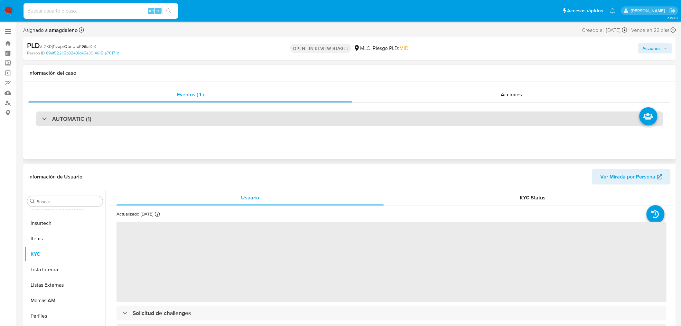
click at [205, 117] on div "AUTOMATIC (1)" at bounding box center [349, 118] width 627 height 15
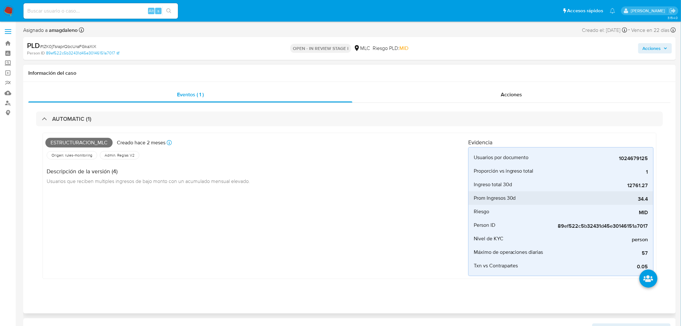
select select "10"
drag, startPoint x: 619, startPoint y: 188, endPoint x: 638, endPoint y: 187, distance: 19.0
click at [638, 187] on span "12761.27" at bounding box center [600, 185] width 97 height 6
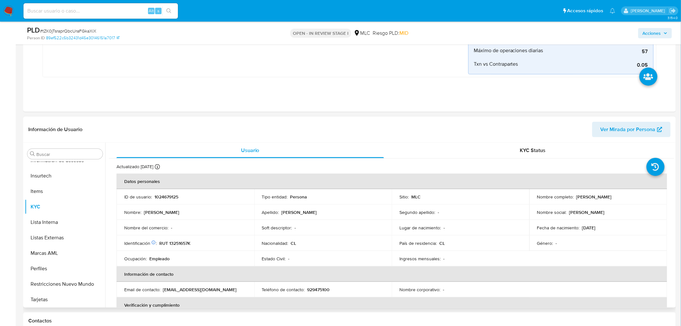
scroll to position [107, 0]
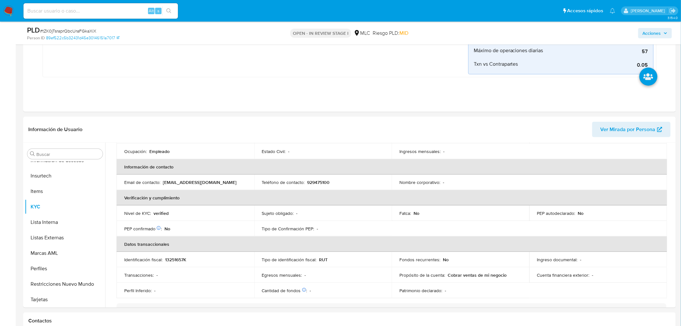
drag, startPoint x: 680, startPoint y: 66, endPoint x: 686, endPoint y: 95, distance: 29.6
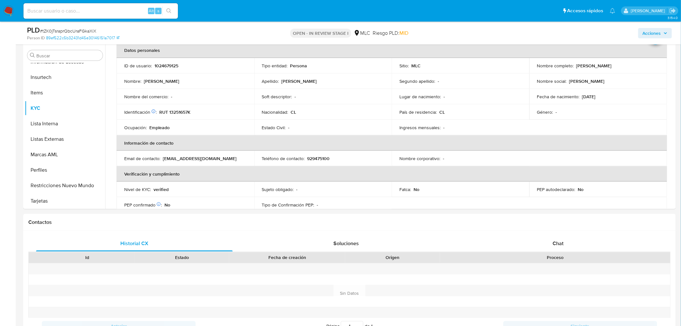
scroll to position [271, 0]
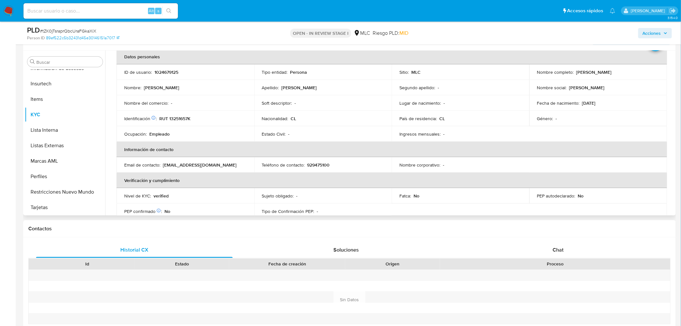
click at [182, 117] on p "RUT 13251657K" at bounding box center [174, 119] width 31 height 6
copy p "13251657K"
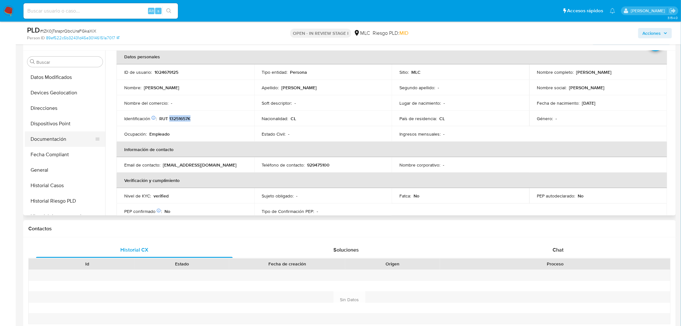
scroll to position [0, 0]
click at [62, 128] on button "Cruces y Relaciones" at bounding box center [62, 123] width 75 height 15
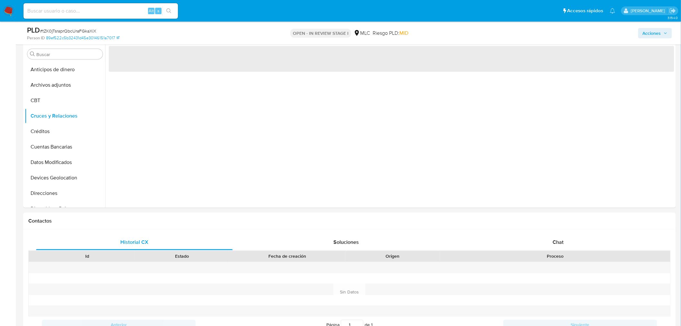
scroll to position [240, 0]
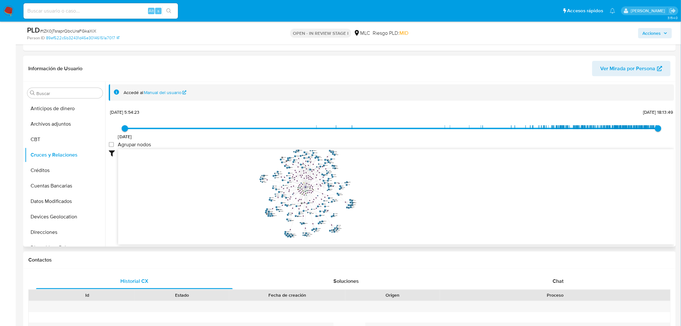
click at [392, 201] on icon "phone-aba85d03e7ead761155f814a81c48a28  phone-aba85d03e7ead761155f814a81c48a28…" at bounding box center [396, 195] width 556 height 93
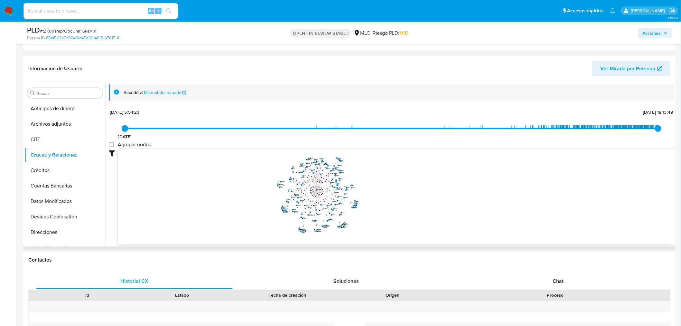
click at [391, 201] on icon "phone-aba85d03e7ead761155f814a81c48a28  phone-aba85d03e7ead761155f814a81c48a28…" at bounding box center [396, 195] width 556 height 93
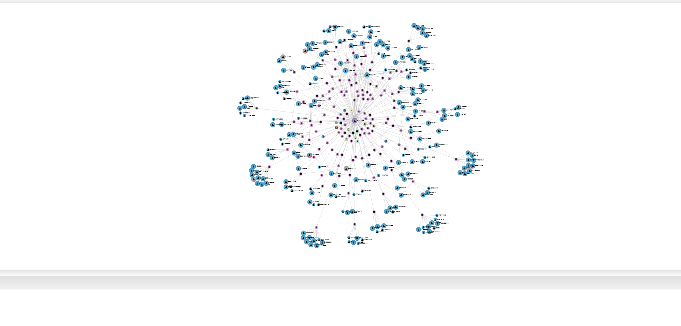
drag, startPoint x: 352, startPoint y: 222, endPoint x: 346, endPoint y: 225, distance: 6.3
click at [346, 225] on icon "phone-aba85d03e7ead761155f814a81c48a28  phone-aba85d03e7ead761155f814a81c48a28…" at bounding box center [396, 195] width 556 height 93
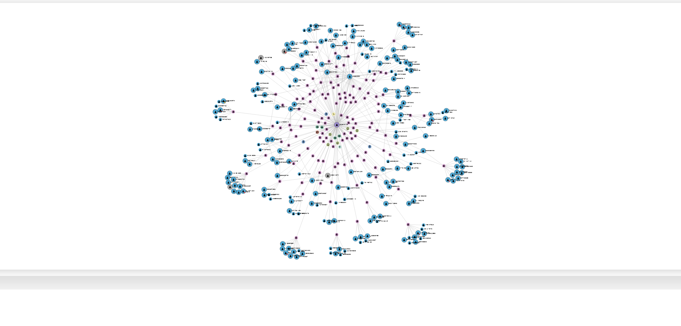
click at [343, 227] on icon "phone-aba85d03e7ead761155f814a81c48a28  phone-aba85d03e7ead761155f814a81c48a28…" at bounding box center [396, 195] width 556 height 93
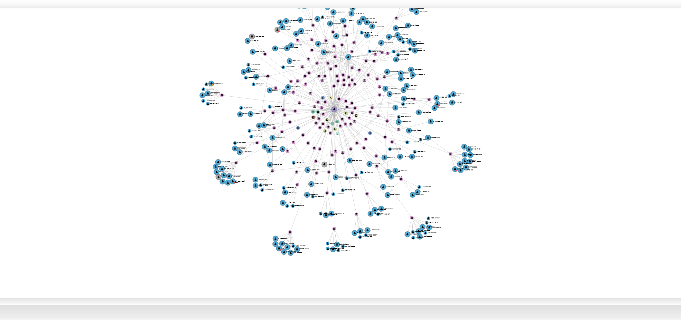
drag, startPoint x: 422, startPoint y: 200, endPoint x: 422, endPoint y: 189, distance: 10.3
click at [422, 189] on icon "phone-aba85d03e7ead761155f814a81c48a28  phone-aba85d03e7ead761155f814a81c48a28…" at bounding box center [396, 195] width 556 height 93
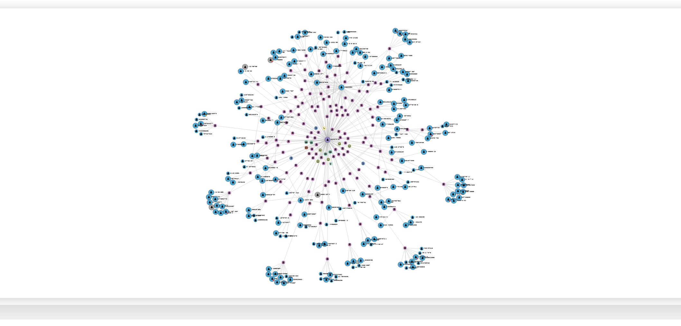
drag, startPoint x: 390, startPoint y: 187, endPoint x: 388, endPoint y: 192, distance: 5.2
click at [388, 192] on icon "phone-aba85d03e7ead761155f814a81c48a28  phone-aba85d03e7ead761155f814a81c48a28…" at bounding box center [396, 195] width 556 height 93
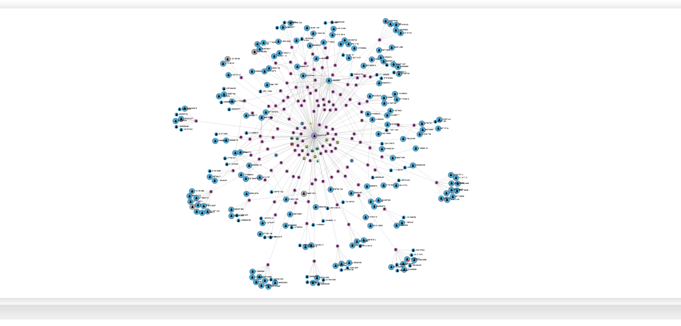
click at [388, 191] on icon "phone-aba85d03e7ead761155f814a81c48a28  phone-aba85d03e7ead761155f814a81c48a28…" at bounding box center [396, 195] width 556 height 93
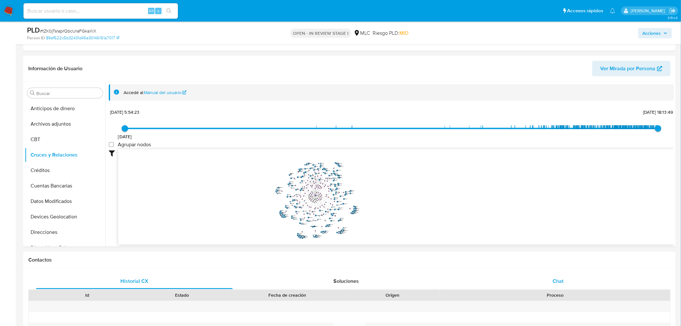
click at [549, 283] on div "Chat" at bounding box center [558, 281] width 197 height 15
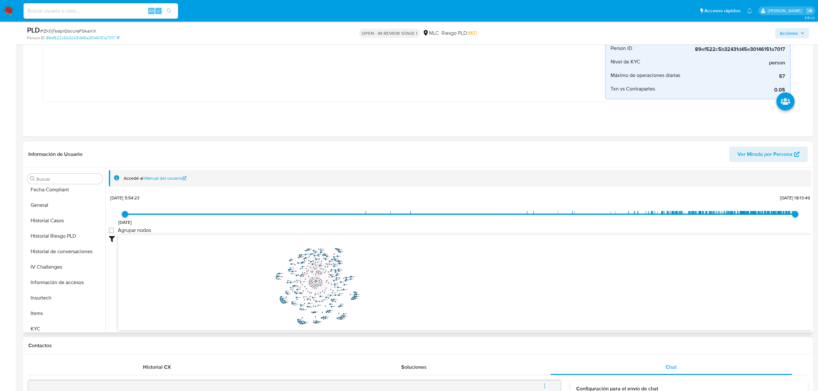
scroll to position [258, 0]
click at [44, 243] on button "KYC" at bounding box center [62, 245] width 75 height 15
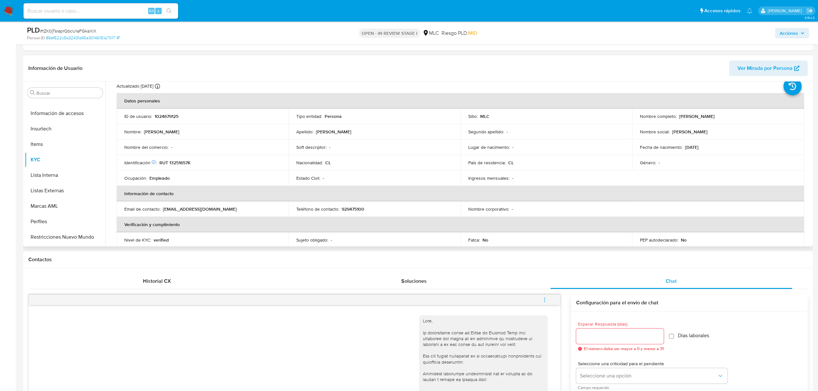
scroll to position [0, 0]
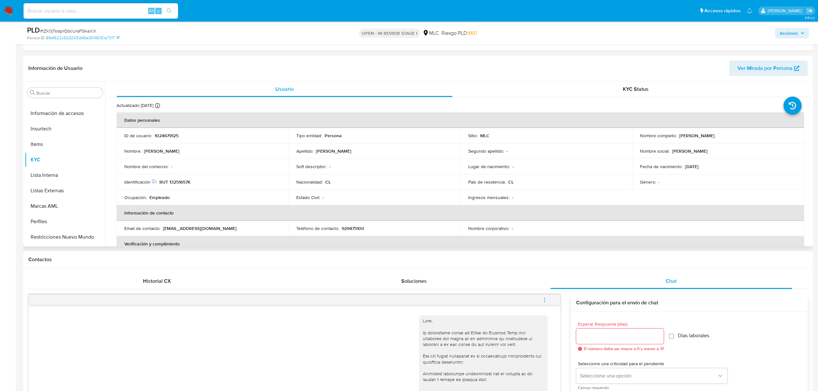
drag, startPoint x: 697, startPoint y: 134, endPoint x: 755, endPoint y: 134, distance: 57.6
click at [686, 134] on div "Nombre completo : Alex Antonio González Fuentes" at bounding box center [718, 136] width 156 height 6
copy p "Alex Antonio González Fuentes"
click at [57, 180] on button "Documentación" at bounding box center [62, 176] width 75 height 15
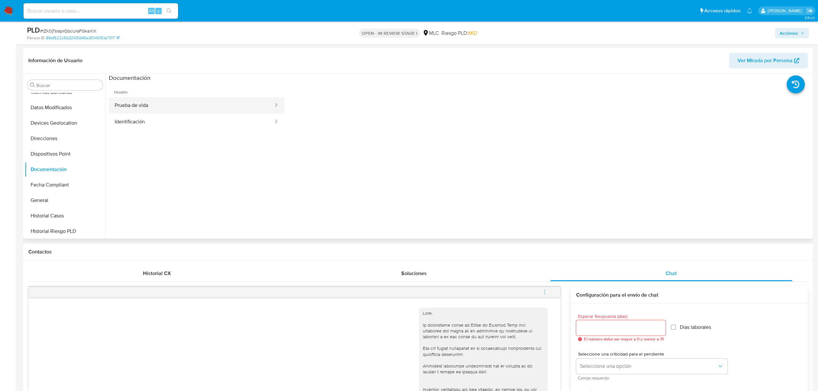
click at [158, 113] on button "Prueba de vida" at bounding box center [191, 105] width 165 height 16
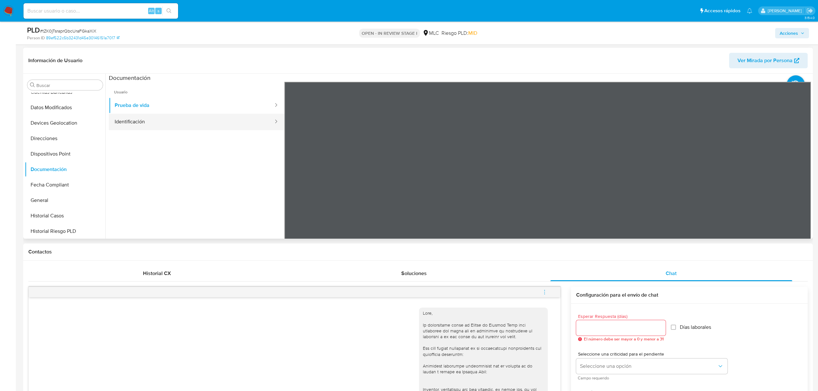
click at [211, 119] on button "Identificación" at bounding box center [191, 122] width 165 height 16
click at [686, 183] on icon at bounding box center [803, 186] width 13 height 13
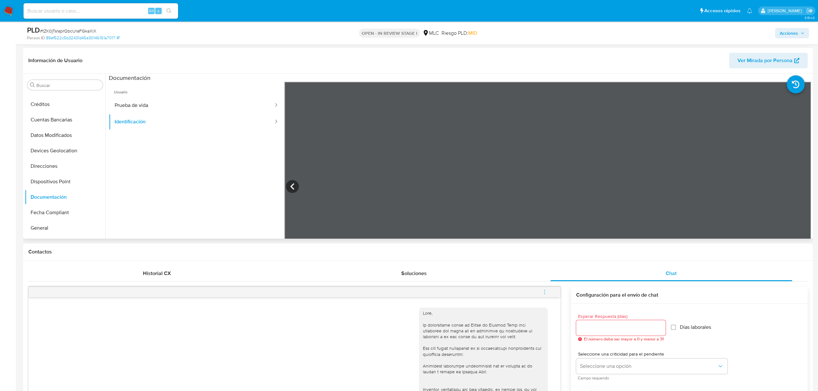
scroll to position [57, 0]
click at [50, 165] on button "Direcciones" at bounding box center [62, 166] width 75 height 15
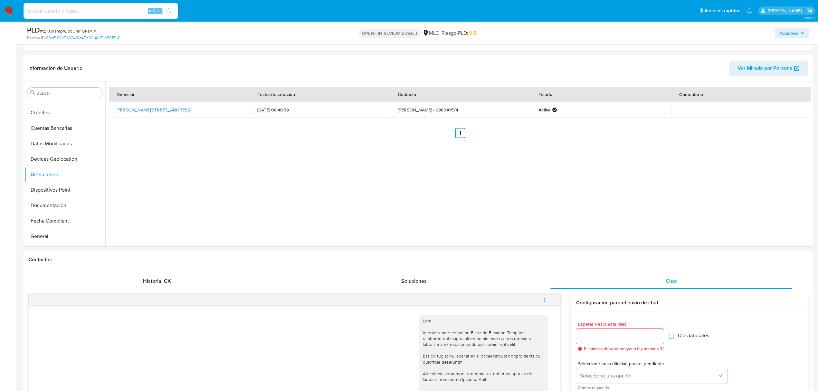
click at [191, 111] on link "Fresia 1025, Huechuraba, Rm (metropolitana), , Chile 1025" at bounding box center [154, 110] width 74 height 6
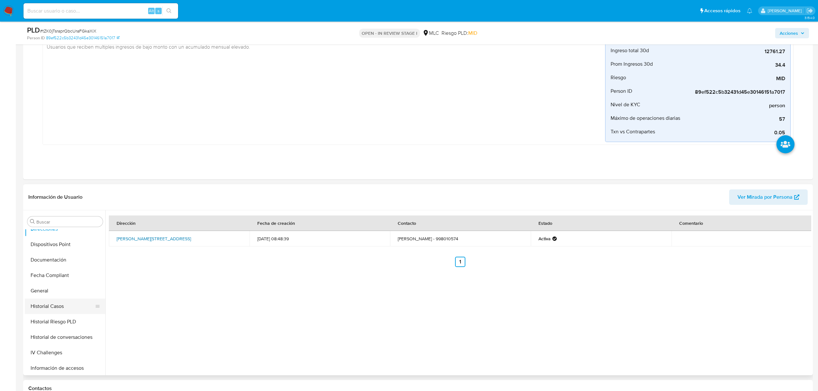
scroll to position [186, 0]
click at [51, 326] on button "KYC" at bounding box center [62, 359] width 75 height 15
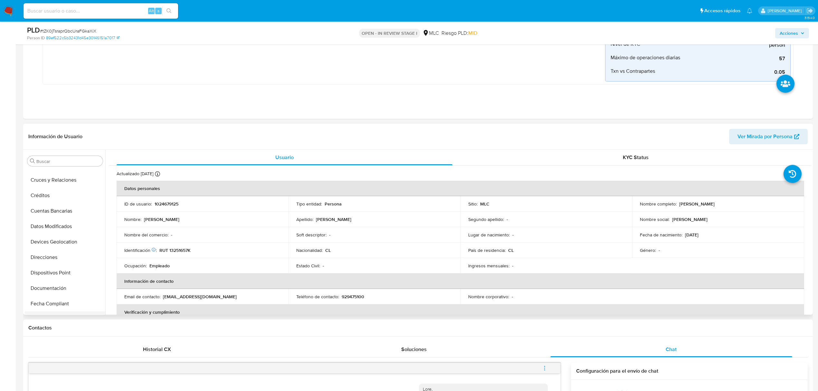
scroll to position [100, 0]
click at [57, 233] on button "Documentación" at bounding box center [62, 230] width 75 height 15
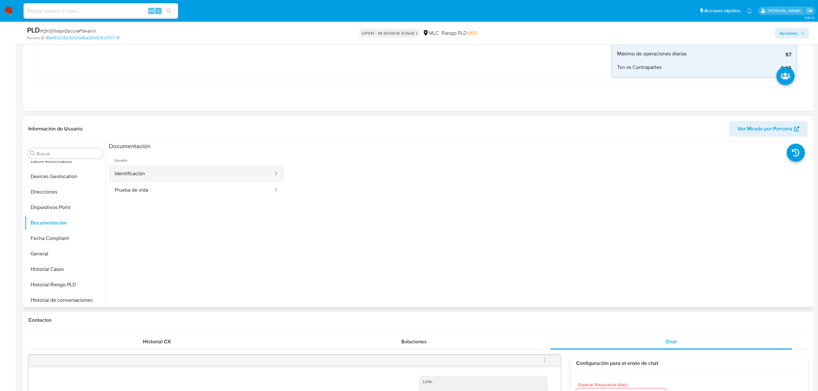
click at [143, 174] on button "Identificación" at bounding box center [191, 174] width 165 height 16
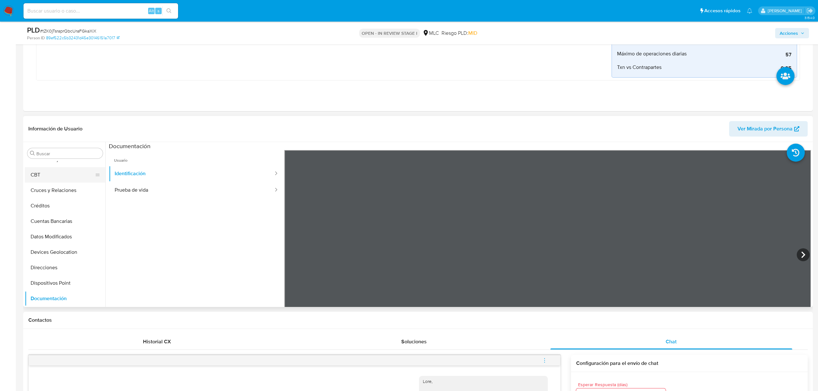
scroll to position [0, 0]
click at [60, 218] on button "Cruces y Relaciones" at bounding box center [62, 214] width 75 height 15
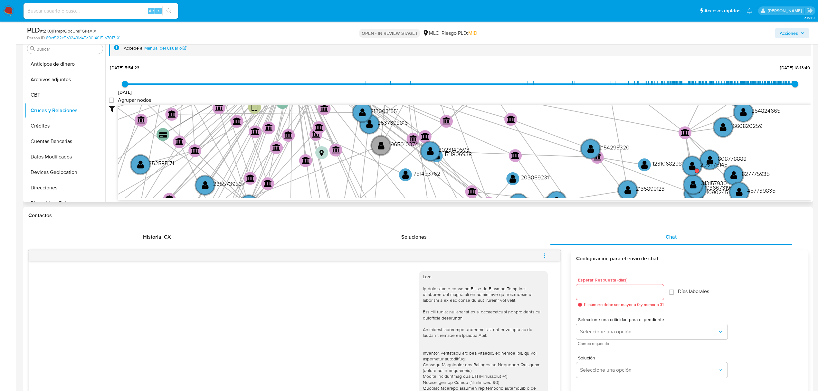
scroll to position [271, 0]
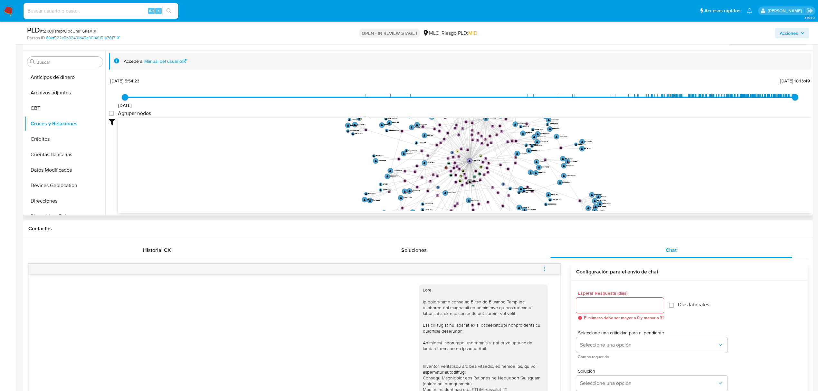
drag, startPoint x: 425, startPoint y: 143, endPoint x: 393, endPoint y: 173, distance: 43.7
click at [393, 173] on icon "phone-aba85d03e7ead761155f814a81c48a28  phone-aba85d03e7ead761155f814a81c48a28…" at bounding box center [464, 164] width 693 height 93
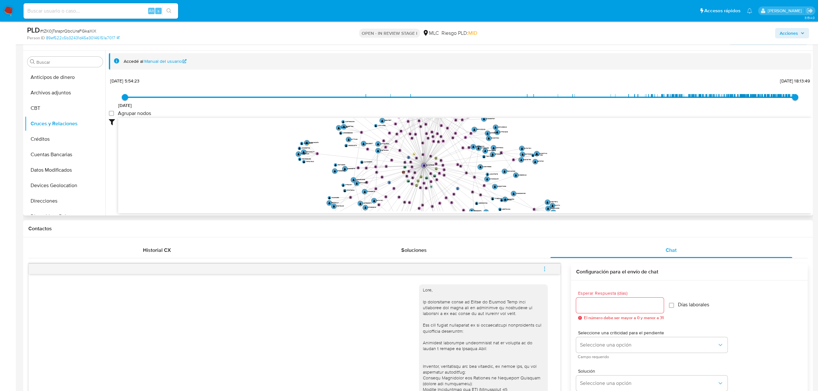
drag, startPoint x: 372, startPoint y: 188, endPoint x: 332, endPoint y: 189, distance: 40.6
click at [332, 189] on icon "phone-aba85d03e7ead761155f814a81c48a28  phone-aba85d03e7ead761155f814a81c48a28…" at bounding box center [464, 164] width 693 height 93
click at [373, 201] on circle at bounding box center [374, 201] width 6 height 6
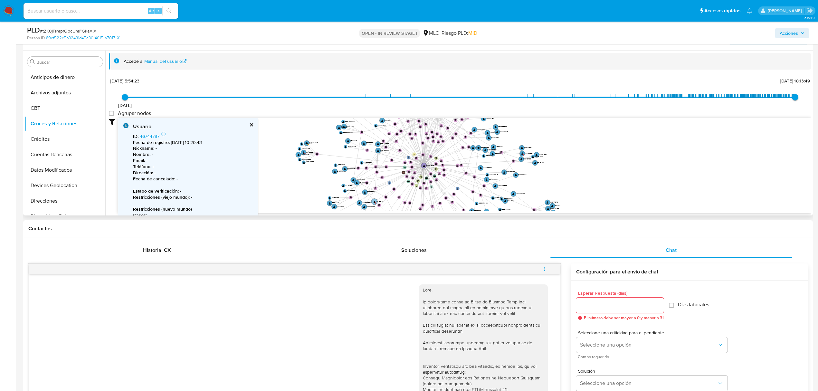
click at [373, 201] on circle at bounding box center [374, 202] width 6 height 6
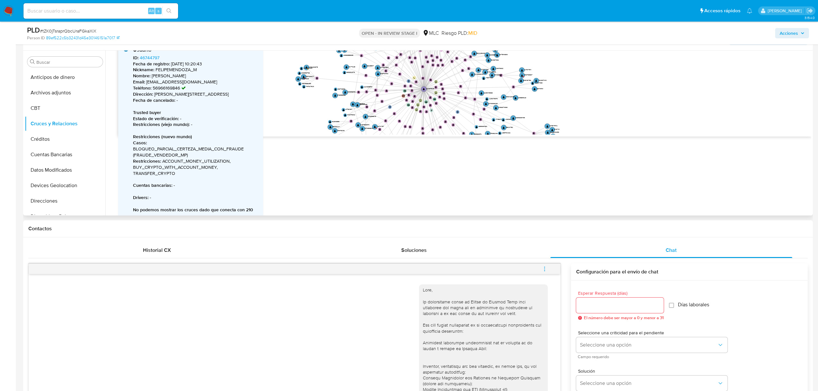
scroll to position [79, 0]
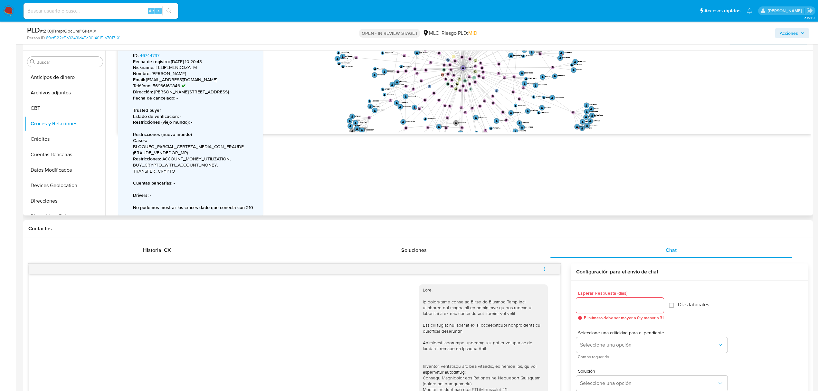
drag, startPoint x: 298, startPoint y: 109, endPoint x: 337, endPoint y: 90, distance: 43.6
click at [337, 90] on icon "phone-aba85d03e7ead761155f814a81c48a28  phone-aba85d03e7ead761155f814a81c48a28…" at bounding box center [464, 85] width 693 height 93
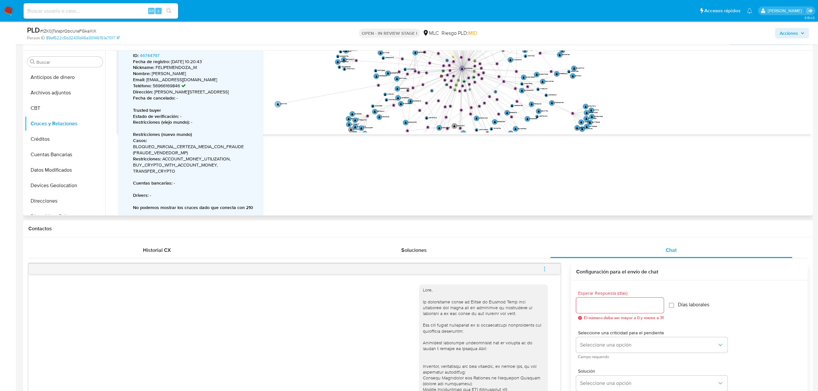
drag, startPoint x: 413, startPoint y: 108, endPoint x: 277, endPoint y: 105, distance: 136.6
click at [277, 105] on circle at bounding box center [278, 104] width 6 height 6
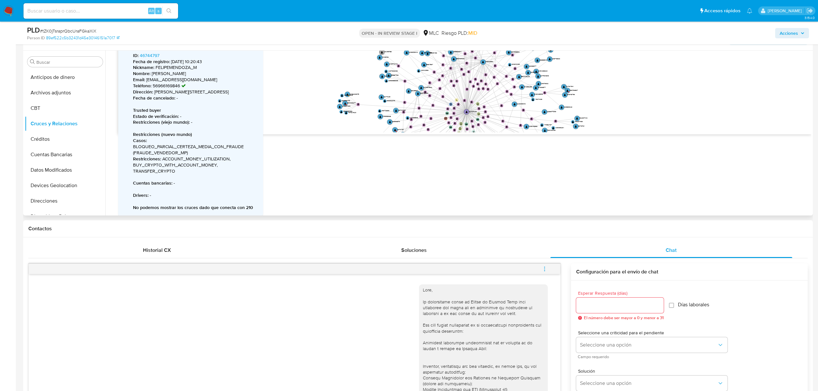
drag, startPoint x: 597, startPoint y: 102, endPoint x: 599, endPoint y: 120, distance: 17.5
click at [599, 120] on icon "phone-aba85d03e7ead761155f814a81c48a28  phone-aba85d03e7ead761155f814a81c48a28…" at bounding box center [464, 85] width 693 height 93
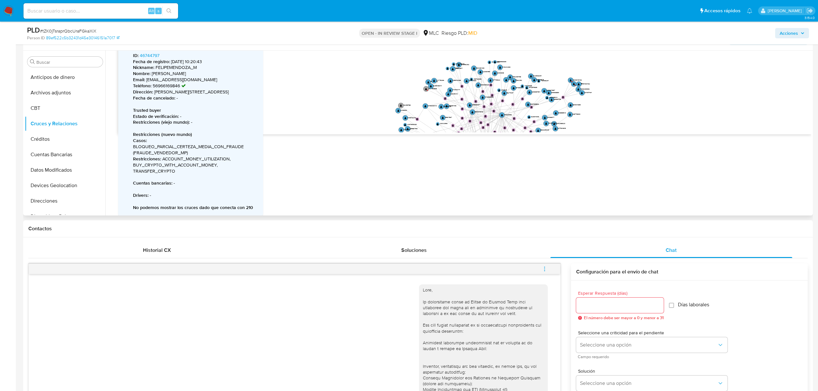
drag, startPoint x: 559, startPoint y: 65, endPoint x: 577, endPoint y: 117, distance: 54.5
click at [577, 117] on icon "phone-aba85d03e7ead761155f814a81c48a28  phone-aba85d03e7ead761155f814a81c48a28…" at bounding box center [464, 85] width 693 height 93
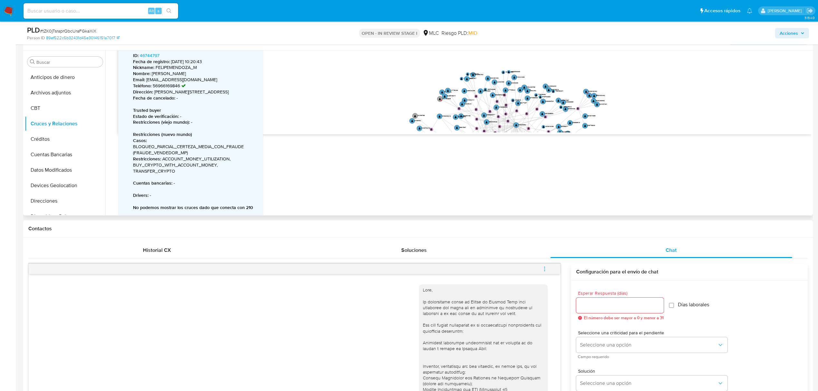
drag, startPoint x: 537, startPoint y: 61, endPoint x: 551, endPoint y: 66, distance: 14.4
click at [551, 66] on icon "phone-aba85d03e7ead761155f814a81c48a28  phone-aba85d03e7ead761155f814a81c48a28…" at bounding box center [464, 85] width 693 height 93
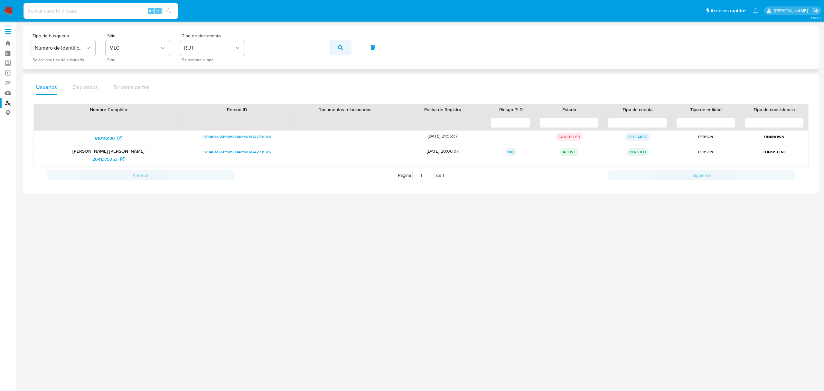
click at [344, 48] on button "button" at bounding box center [341, 47] width 22 height 15
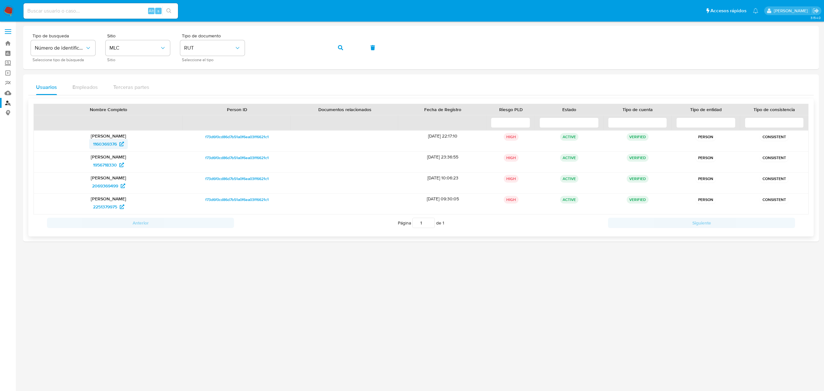
click at [106, 144] on span "1160369376" at bounding box center [105, 144] width 24 height 10
click at [109, 166] on span "1956718330" at bounding box center [105, 165] width 24 height 10
click at [108, 211] on span "2251379975" at bounding box center [105, 207] width 24 height 10
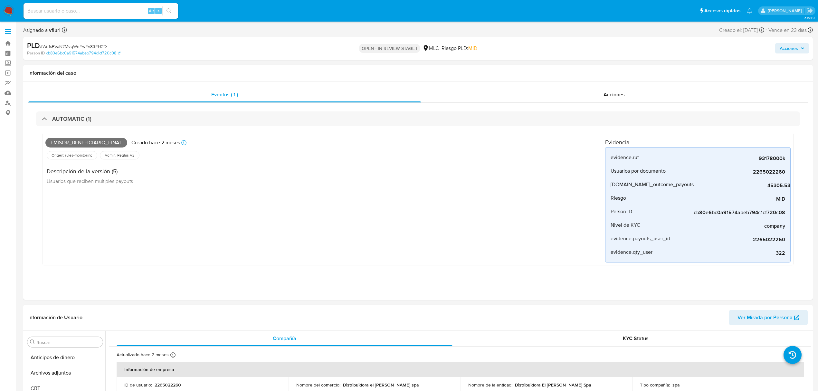
select select "10"
click at [105, 9] on input at bounding box center [101, 11] width 155 height 8
paste input "145636582"
type input "145636582"
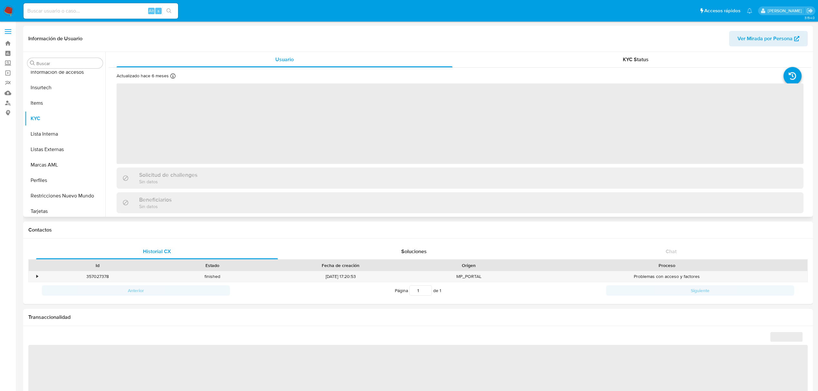
scroll to position [272, 0]
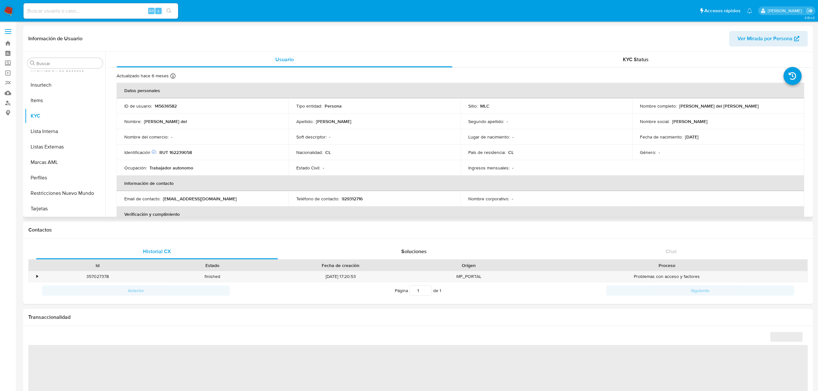
select select "10"
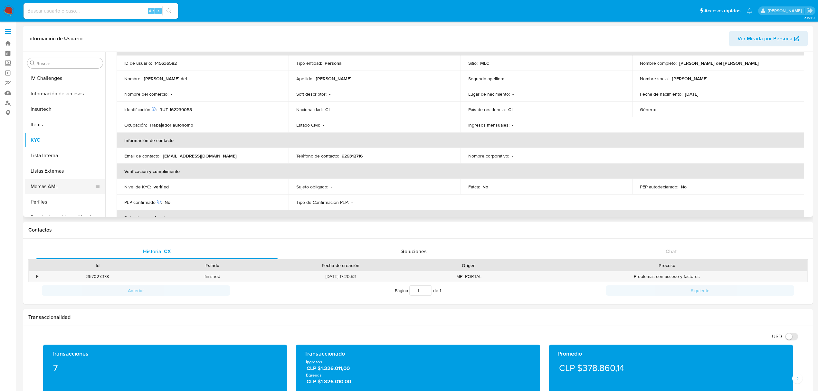
scroll to position [186, 0]
click at [68, 92] on button "Historial Casos" at bounding box center [62, 93] width 75 height 15
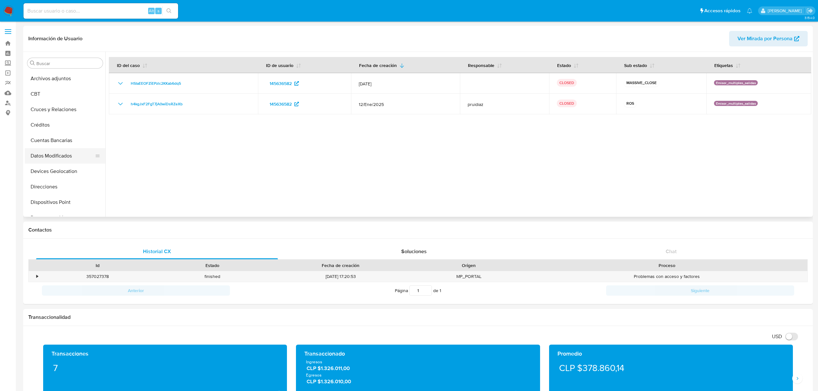
scroll to position [43, 0]
click at [59, 188] on button "Documentación" at bounding box center [62, 190] width 75 height 15
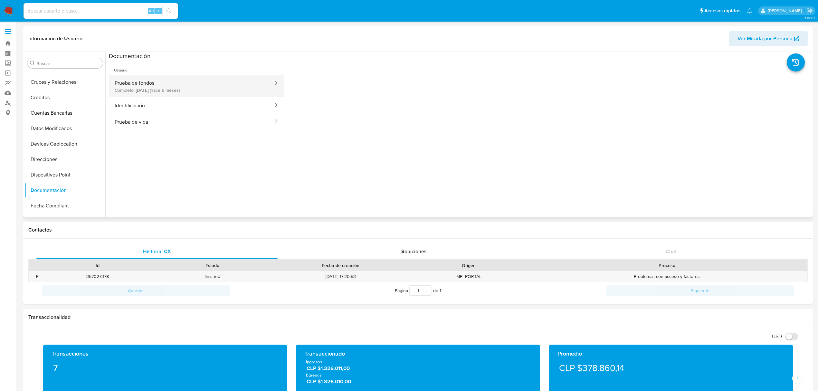
click at [146, 88] on button "Prueba de fondos Completo: 18/02/2025 (hace 6 meses)" at bounding box center [191, 86] width 165 height 22
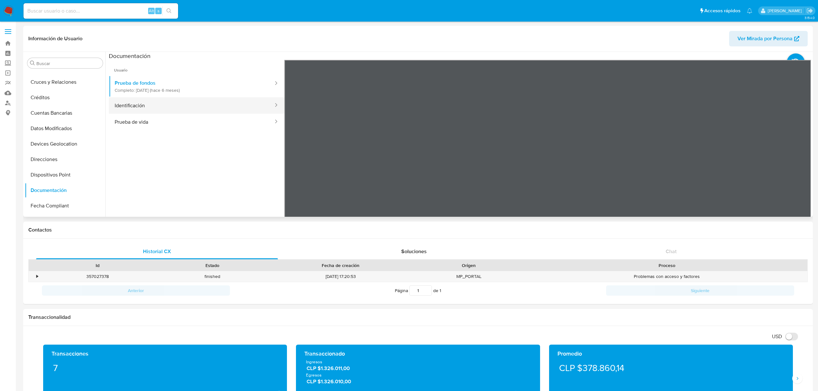
click at [142, 105] on button "Identificación" at bounding box center [191, 105] width 165 height 16
click at [155, 116] on button "Prueba de vida" at bounding box center [191, 122] width 165 height 16
click at [147, 110] on button "Identificación" at bounding box center [191, 105] width 165 height 16
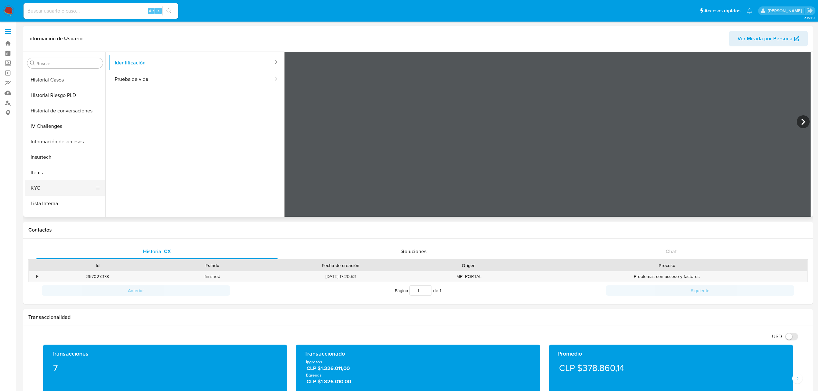
scroll to position [214, 0]
click at [64, 173] on button "KYC" at bounding box center [62, 173] width 75 height 15
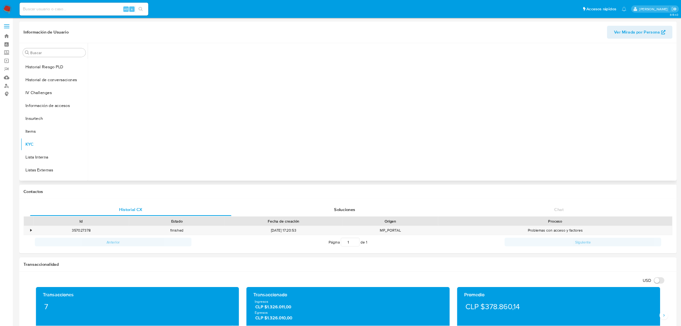
scroll to position [0, 0]
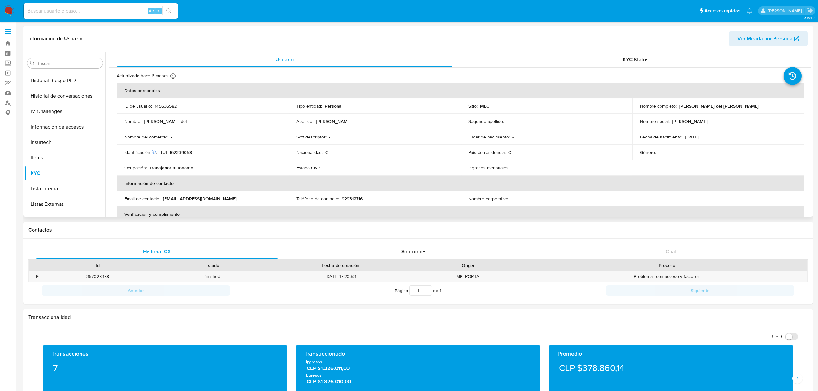
click at [175, 153] on p "RUT 162239058" at bounding box center [175, 152] width 33 height 6
copy p "162239058"
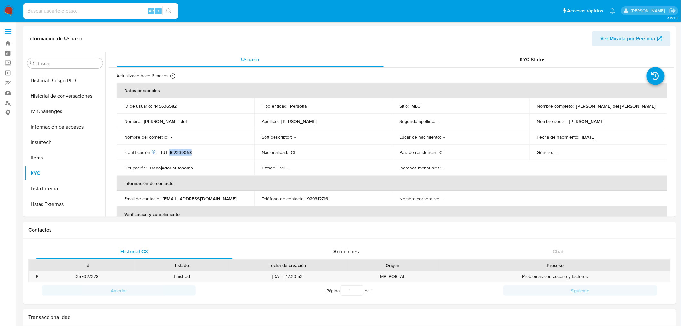
scroll to position [214, 0]
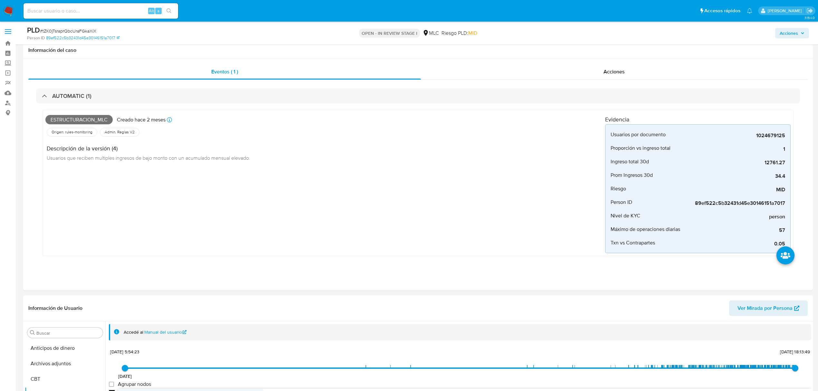
select select "10"
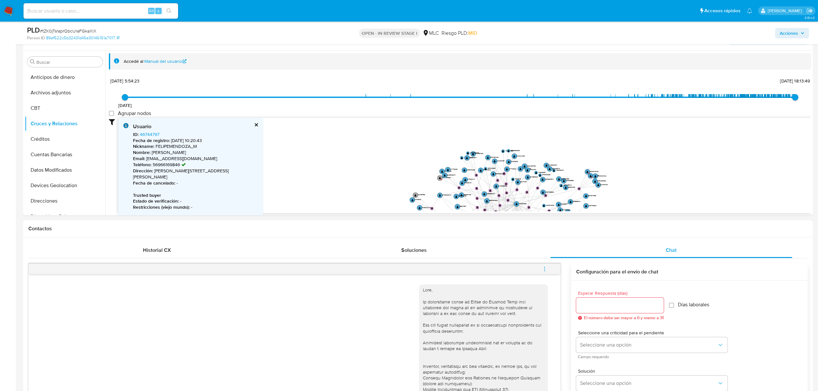
scroll to position [79, 0]
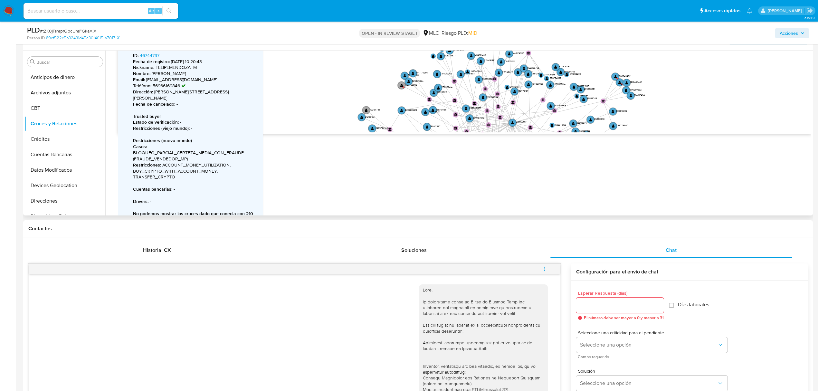
drag, startPoint x: 527, startPoint y: 64, endPoint x: 527, endPoint y: 51, distance: 12.9
click at [527, 51] on icon "phone-aba85d03e7ead761155f814a81c48a28  phone-aba85d03e7ead761155f814a81c48a28…" at bounding box center [464, 85] width 693 height 93
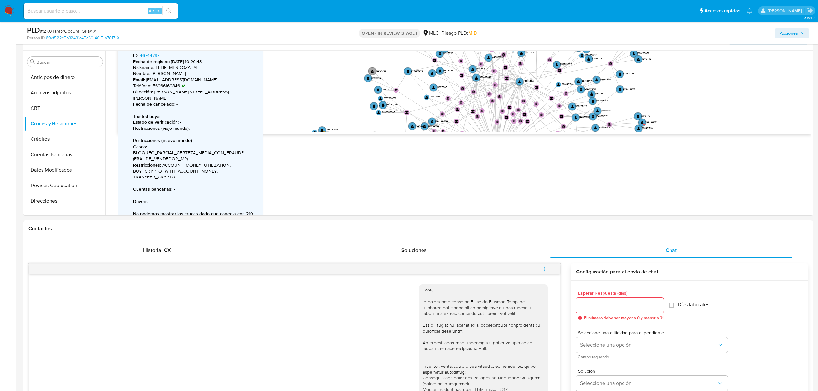
drag, startPoint x: 609, startPoint y: 60, endPoint x: 615, endPoint y: 25, distance: 35.3
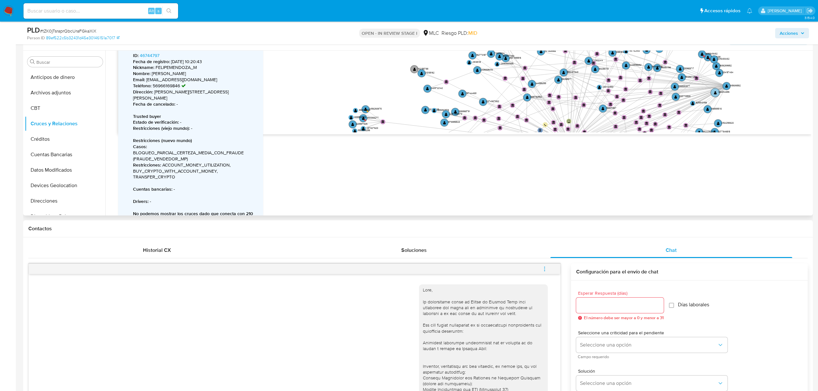
drag, startPoint x: 518, startPoint y: 82, endPoint x: 725, endPoint y: 86, distance: 206.8
click at [725, 86] on text "" at bounding box center [726, 86] width 3 height 4
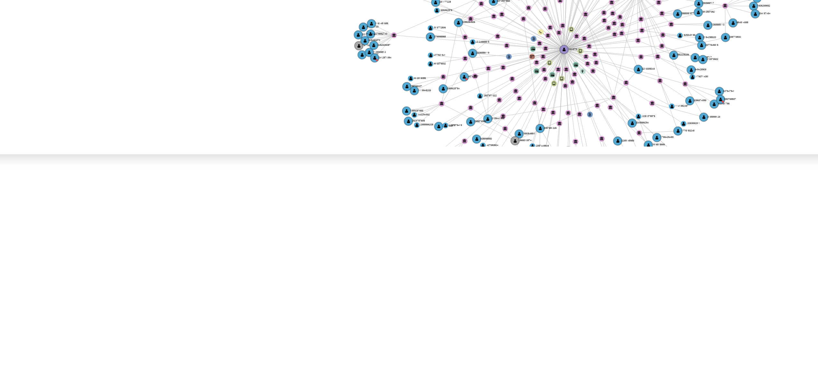
scroll to position [260, 0]
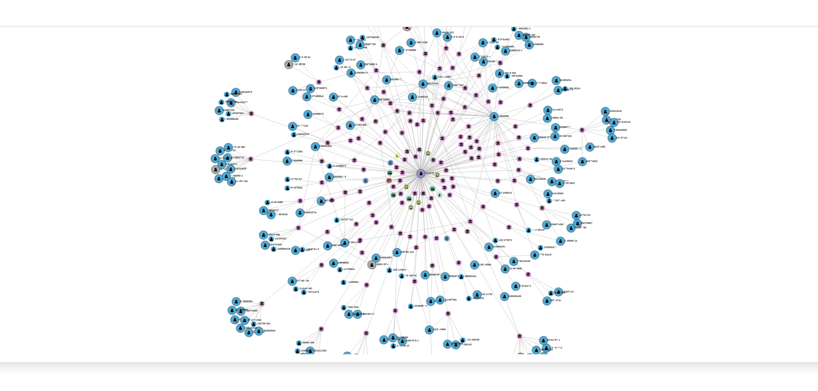
drag, startPoint x: 618, startPoint y: 122, endPoint x: 582, endPoint y: 101, distance: 41.4
click at [582, 101] on icon "phone-aba85d03e7ead761155f814a81c48a28  phone-aba85d03e7ead761155f814a81c48a28…" at bounding box center [464, 95] width 693 height 93
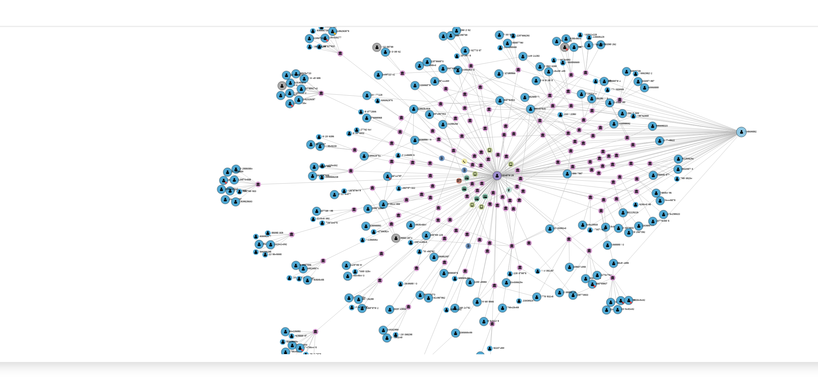
drag, startPoint x: 552, startPoint y: 84, endPoint x: 604, endPoint y: 88, distance: 52.0
click at [604, 88] on circle at bounding box center [604, 87] width 3 height 3
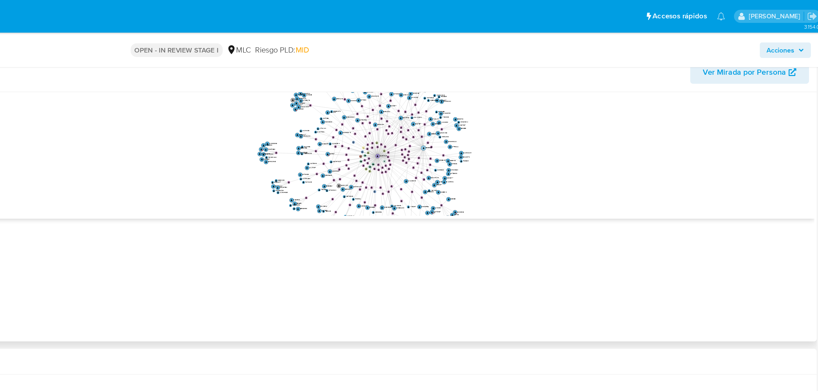
click at [554, 98] on circle at bounding box center [552, 97] width 3 height 3
click at [553, 98] on text "" at bounding box center [552, 98] width 1 height 2
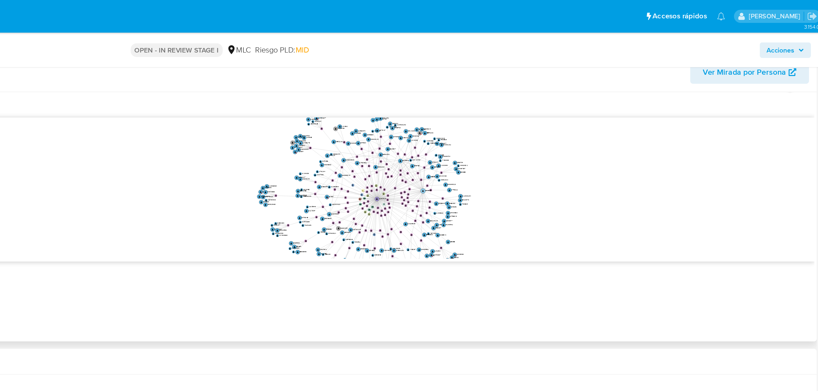
scroll to position [51, 0]
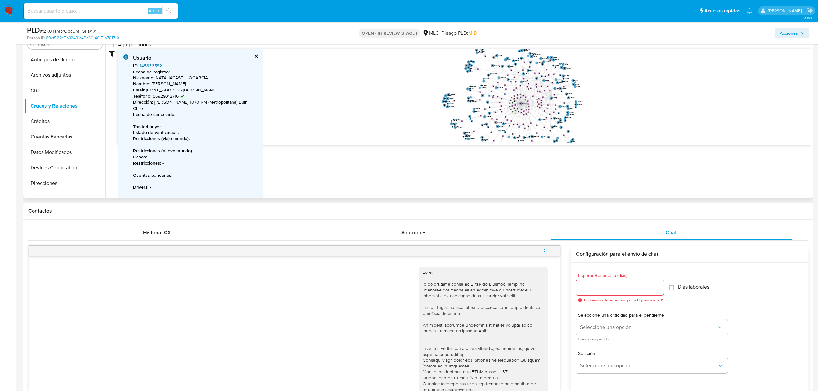
click at [155, 64] on link "145636582" at bounding box center [151, 65] width 22 height 6
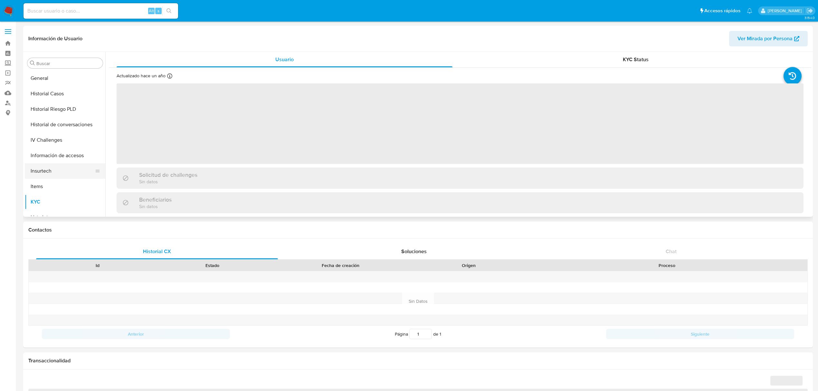
scroll to position [143, 0]
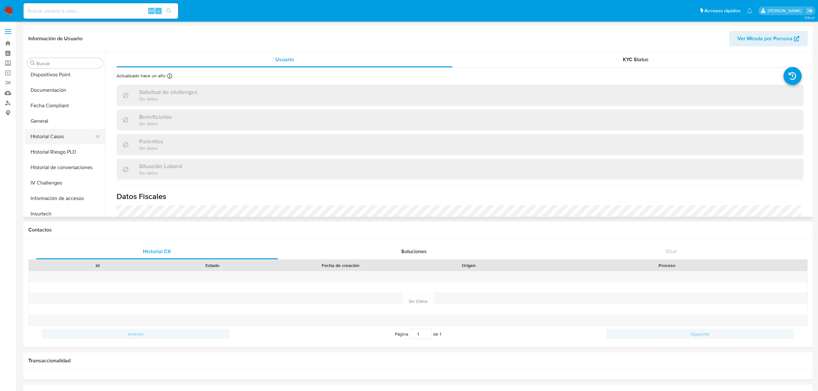
click at [60, 137] on button "Historial Casos" at bounding box center [62, 136] width 75 height 15
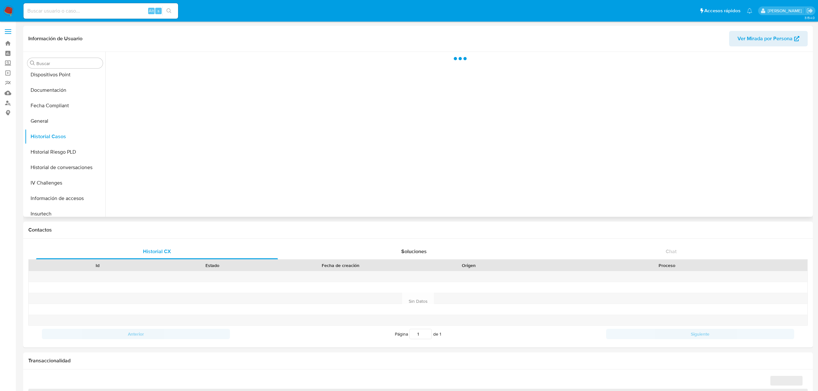
select select "10"
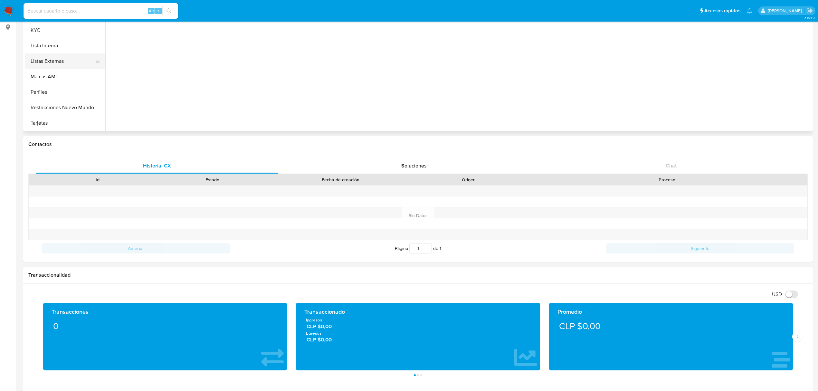
scroll to position [0, 0]
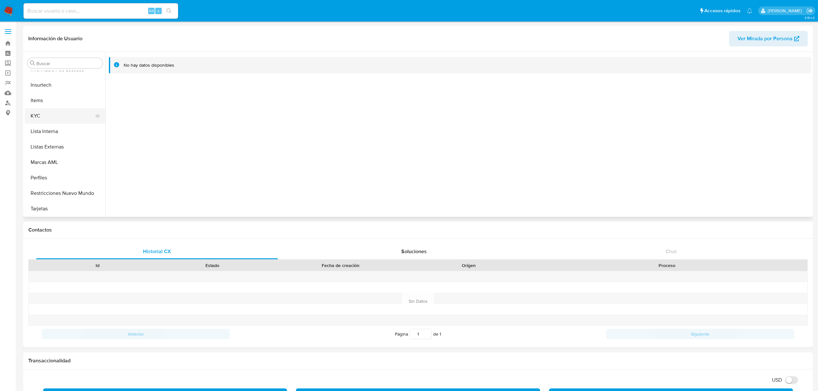
click at [48, 117] on button "KYC" at bounding box center [62, 115] width 75 height 15
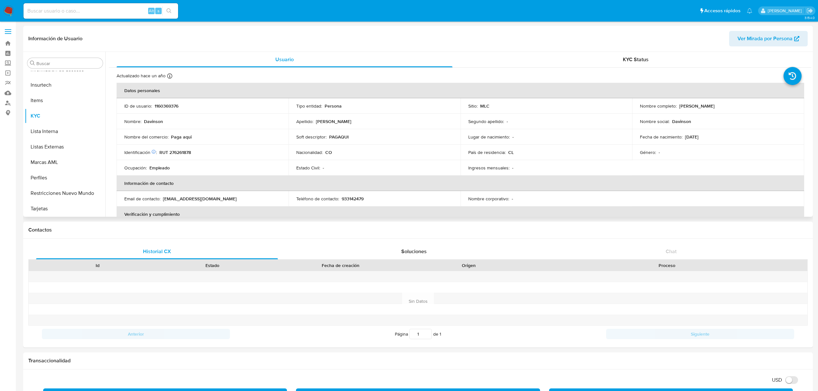
scroll to position [43, 0]
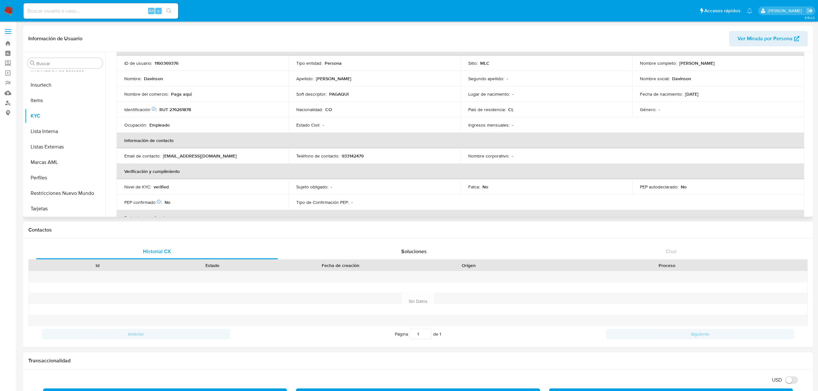
click at [155, 126] on p "Empleado" at bounding box center [159, 125] width 20 height 6
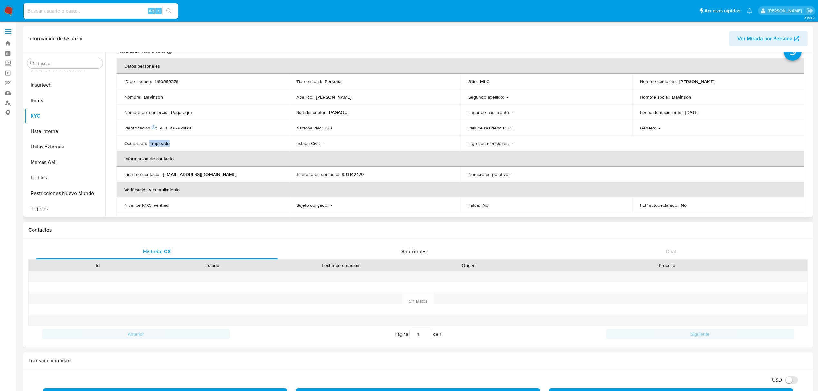
scroll to position [0, 0]
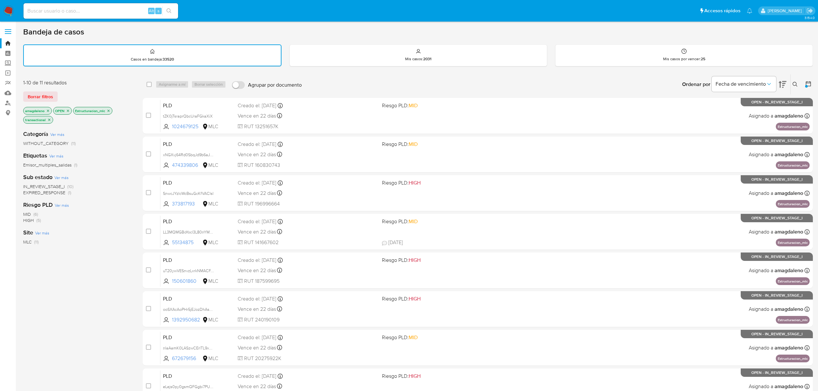
scroll to position [3, 0]
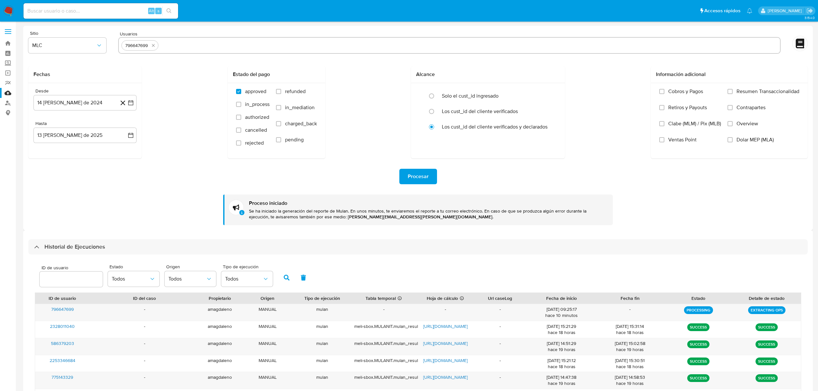
select select "10"
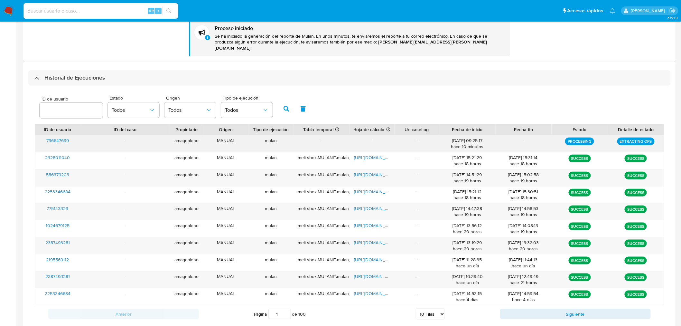
scroll to position [185, 0]
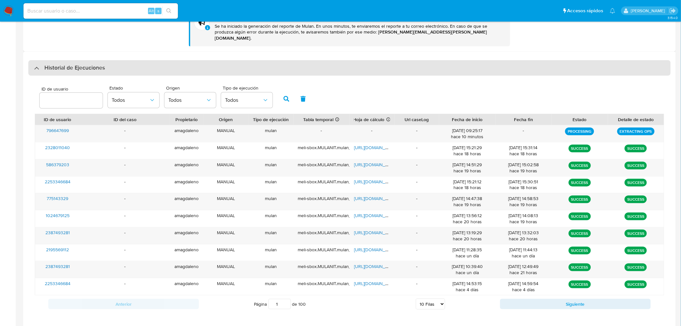
click at [36, 66] on div "Historial de Ejecuciones" at bounding box center [349, 67] width 643 height 15
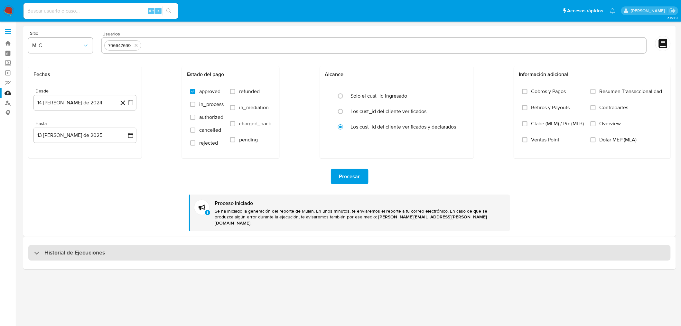
scroll to position [0, 0]
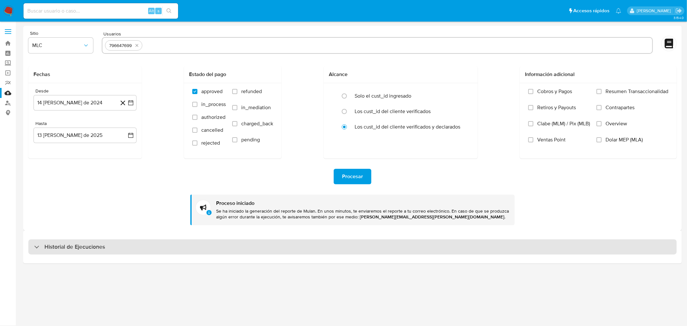
click at [36, 245] on div "Historial de Ejecuciones" at bounding box center [69, 247] width 71 height 8
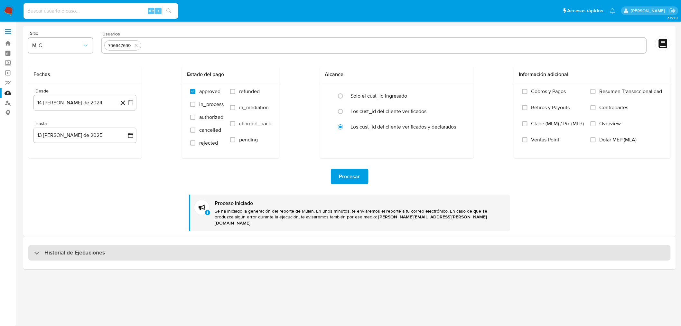
select select "10"
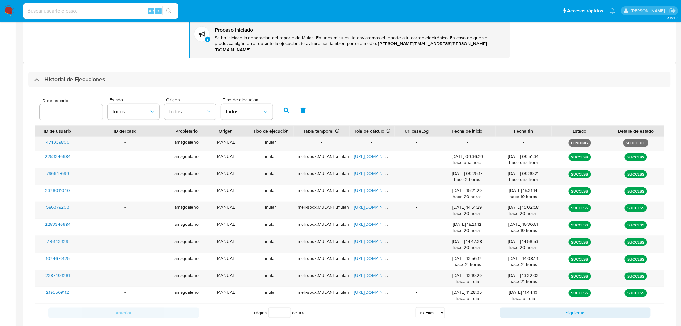
scroll to position [182, 0]
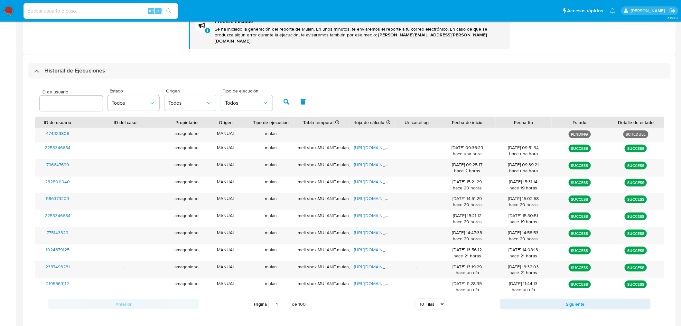
click at [59, 99] on input "number" at bounding box center [71, 103] width 63 height 8
type input "144787926"
click at [288, 99] on icon "button" at bounding box center [287, 102] width 6 height 6
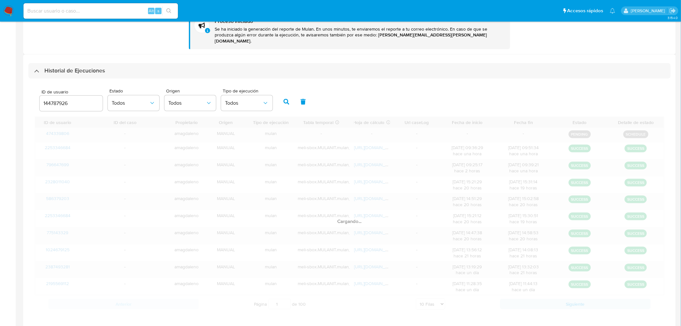
scroll to position [32, 0]
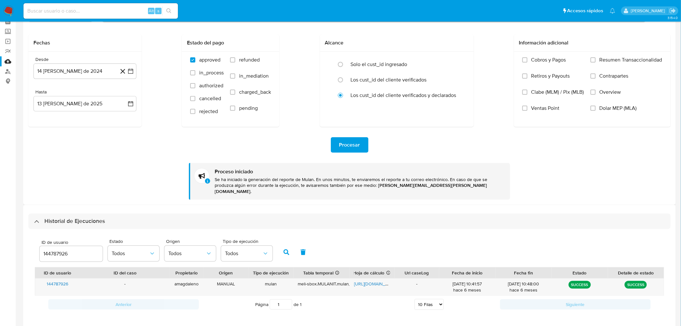
click at [75, 250] on input "144787926" at bounding box center [71, 254] width 63 height 8
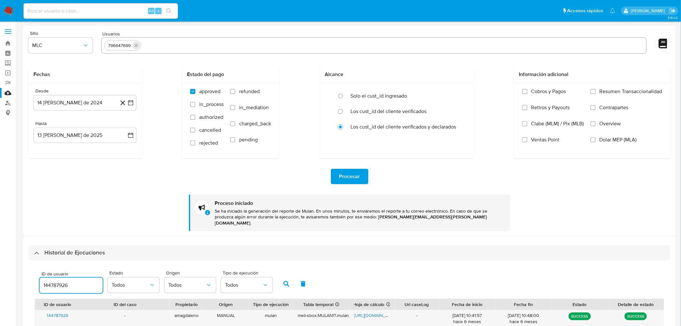
click at [137, 44] on icon "quitar 796647699" at bounding box center [136, 45] width 3 height 3
click at [134, 46] on input "text" at bounding box center [374, 45] width 540 height 10
paste input "144787926"
type input "144787926"
click at [340, 175] on span "Procesar" at bounding box center [349, 176] width 21 height 14
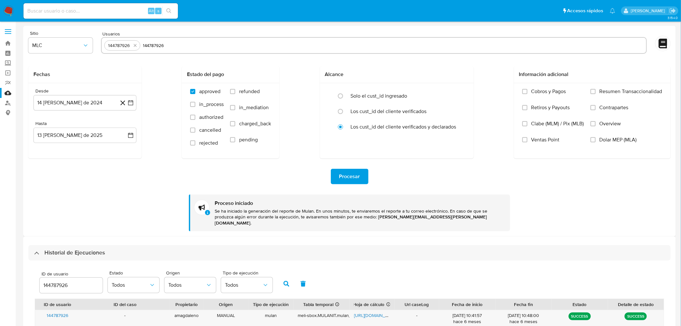
scroll to position [32, 0]
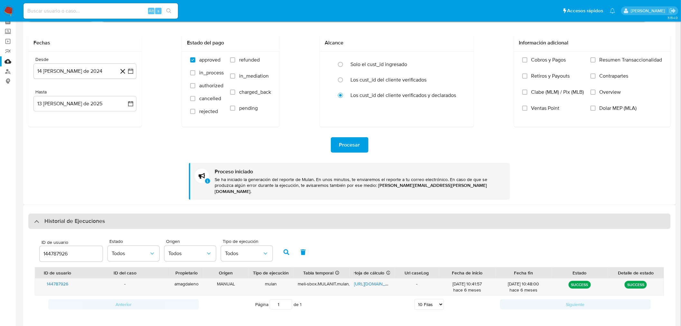
click at [34, 221] on div at bounding box center [34, 221] width 0 height 0
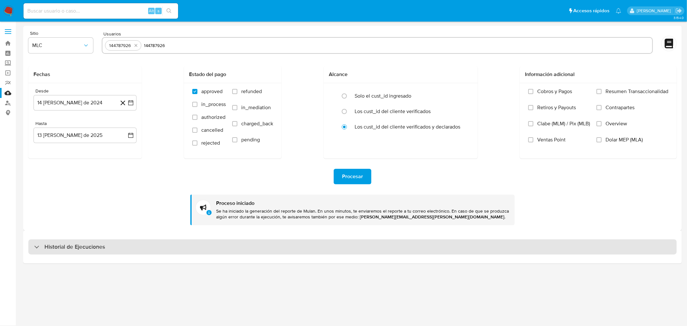
click at [36, 252] on div "Historial de Ejecuciones" at bounding box center [352, 246] width 648 height 15
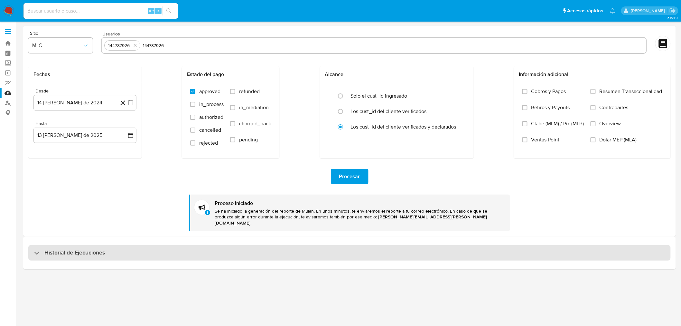
select select "10"
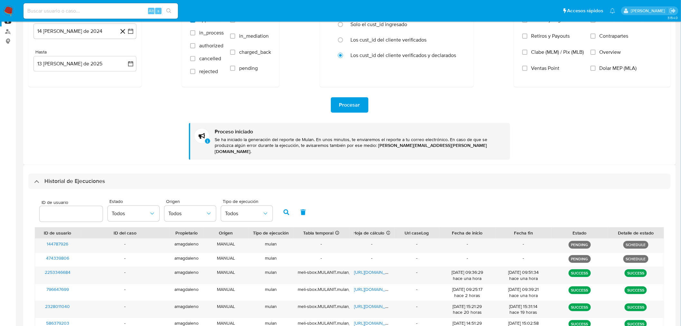
scroll to position [143, 0]
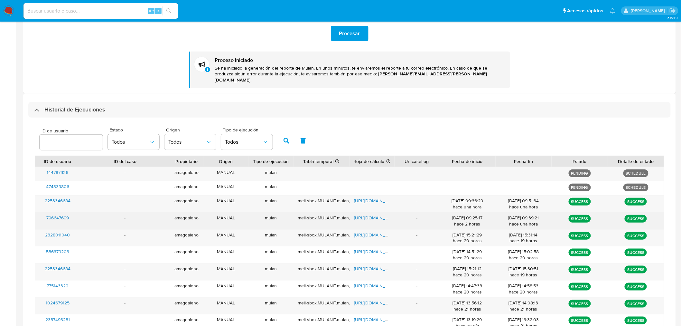
click at [52, 214] on span "796647699" at bounding box center [57, 217] width 23 height 6
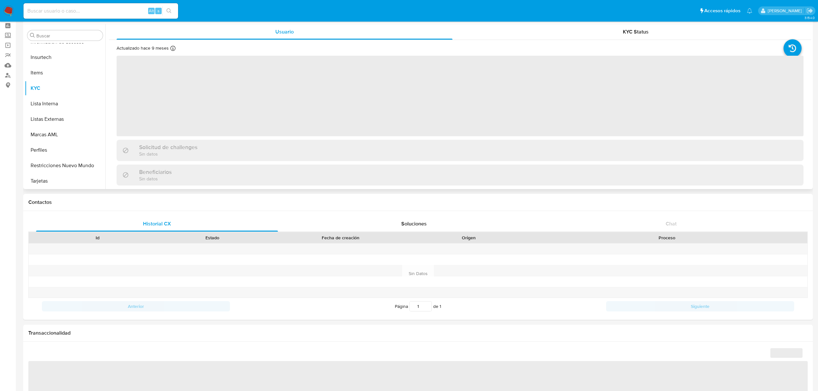
scroll to position [43, 0]
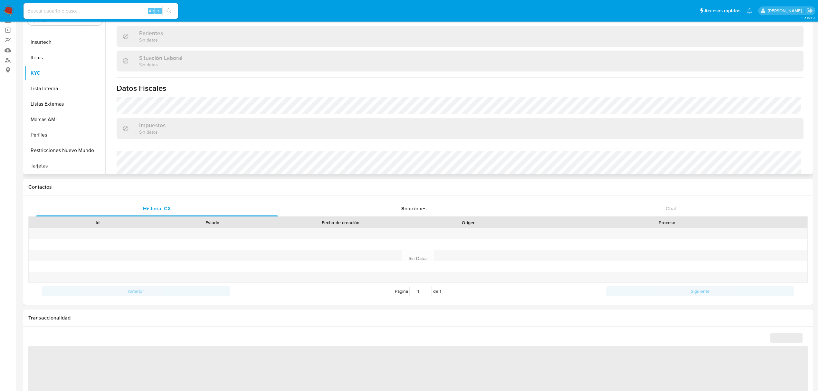
select select "10"
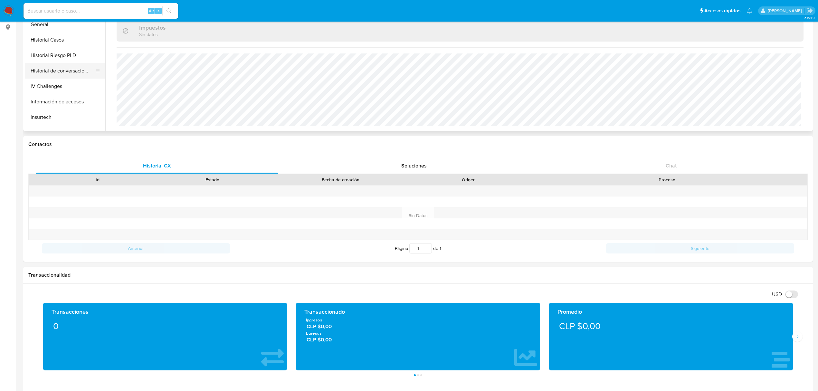
scroll to position [143, 0]
click at [60, 48] on button "Historial Casos" at bounding box center [62, 50] width 75 height 15
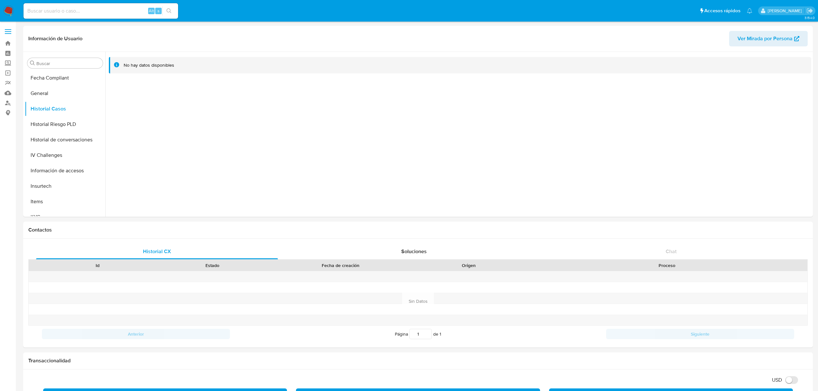
scroll to position [186, 0]
click at [52, 209] on button "KYC" at bounding box center [62, 201] width 75 height 15
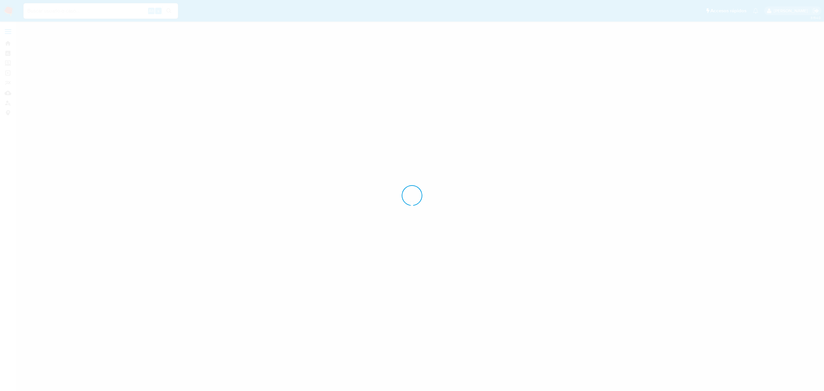
drag, startPoint x: 305, startPoint y: 85, endPoint x: 194, endPoint y: 220, distance: 175.2
click at [249, 240] on div at bounding box center [412, 195] width 824 height 391
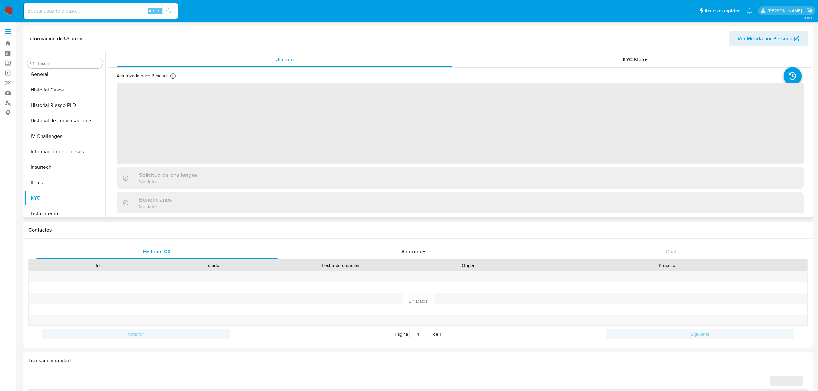
scroll to position [272, 0]
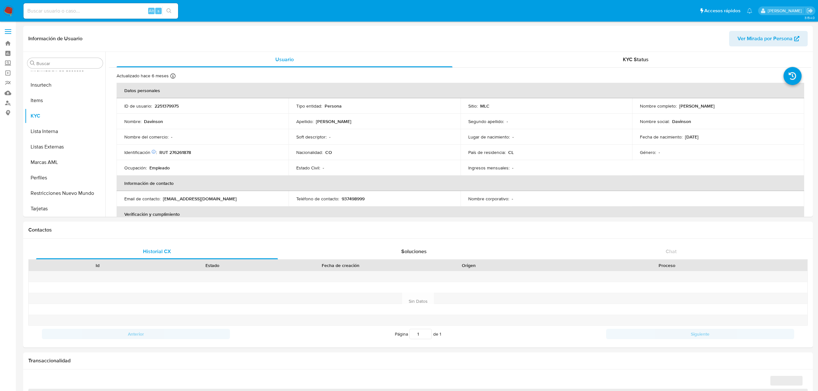
select select "10"
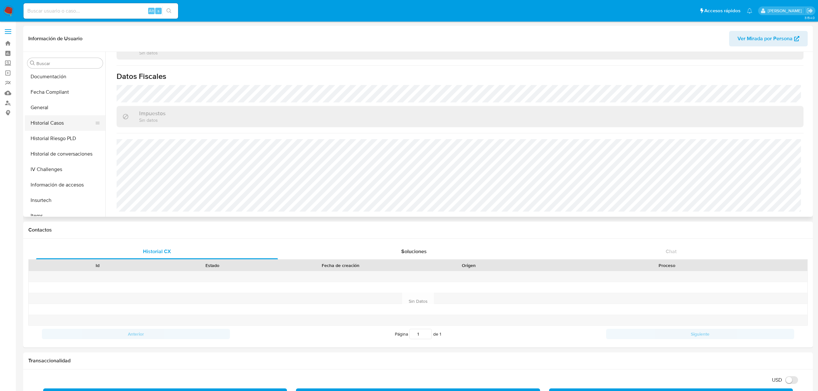
scroll to position [143, 0]
click at [65, 137] on button "Historial Casos" at bounding box center [62, 136] width 75 height 15
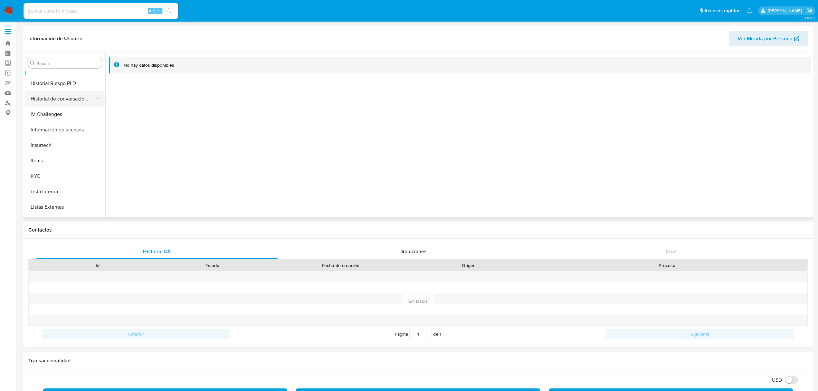
scroll to position [272, 0]
click at [43, 119] on button "KYC" at bounding box center [62, 115] width 75 height 15
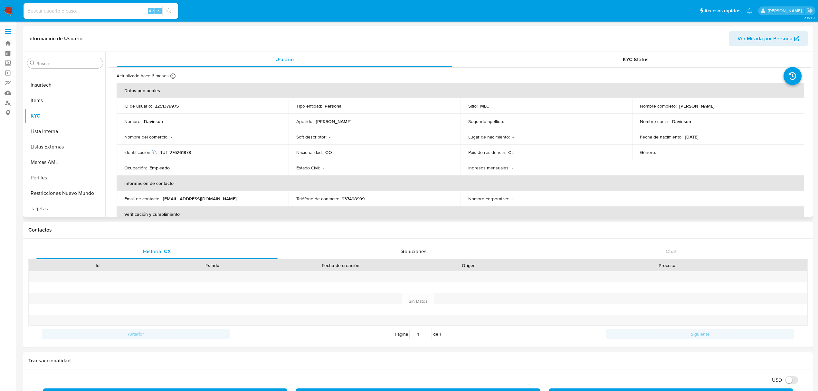
click at [324, 152] on div "Nacionalidad : CO" at bounding box center [374, 152] width 156 height 6
click at [51, 176] on button "Documentación" at bounding box center [62, 175] width 75 height 15
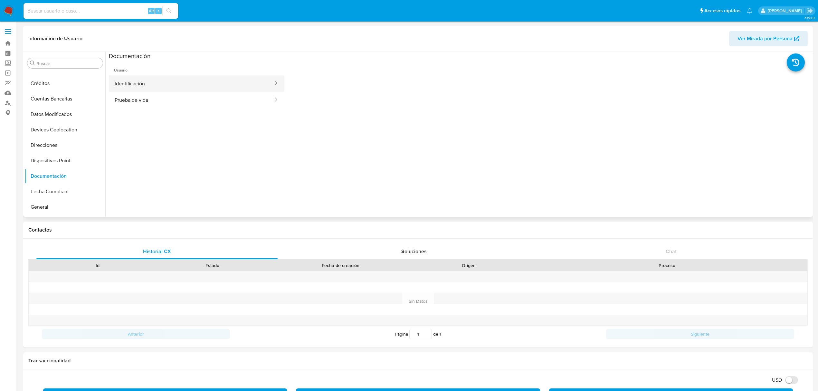
click at [150, 88] on button "Identificación" at bounding box center [191, 83] width 165 height 16
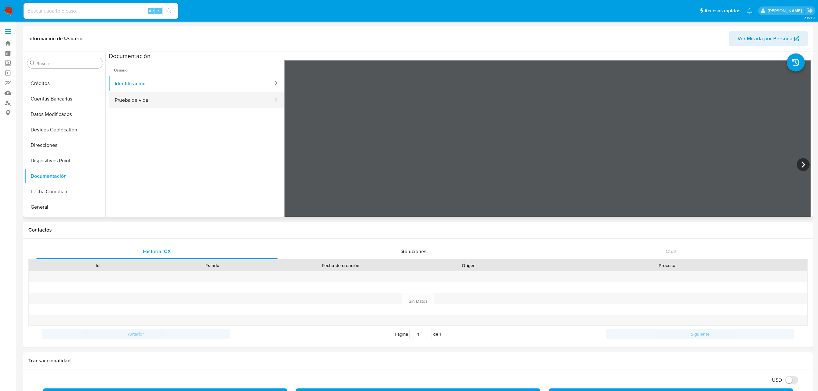
click at [164, 102] on button "Prueba de vida" at bounding box center [191, 100] width 165 height 16
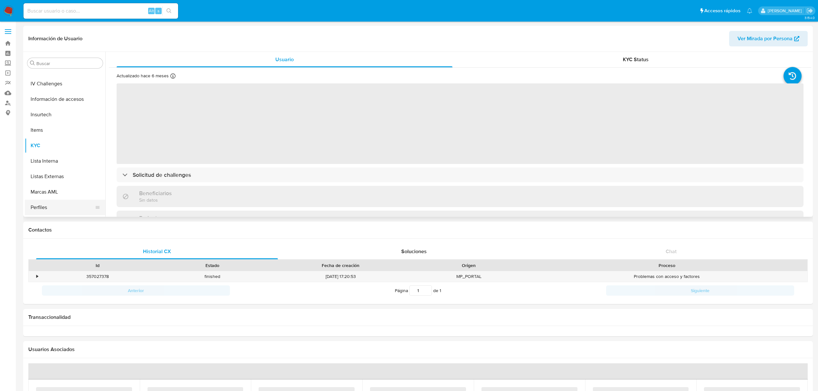
scroll to position [23, 0]
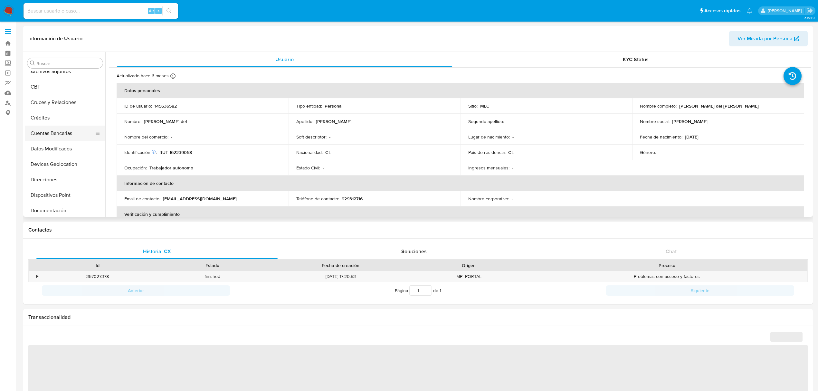
select select "10"
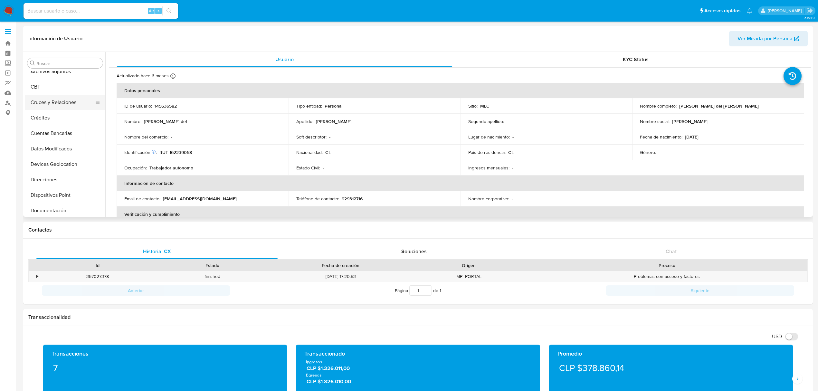
scroll to position [0, 0]
click at [58, 98] on button "Archivos adjuntos" at bounding box center [62, 93] width 75 height 15
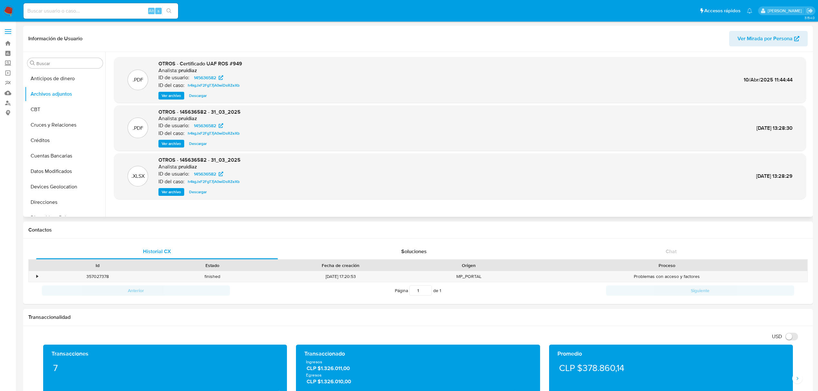
click at [175, 145] on span "Ver archivo" at bounding box center [171, 143] width 19 height 6
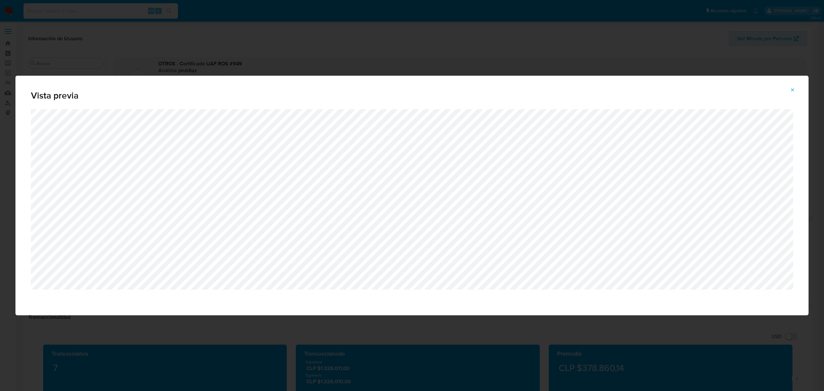
click at [400, 57] on div "Vista previa" at bounding box center [412, 195] width 824 height 391
drag, startPoint x: 791, startPoint y: 89, endPoint x: 662, endPoint y: 44, distance: 136.3
click at [787, 88] on button "Attachment preview" at bounding box center [793, 90] width 14 height 10
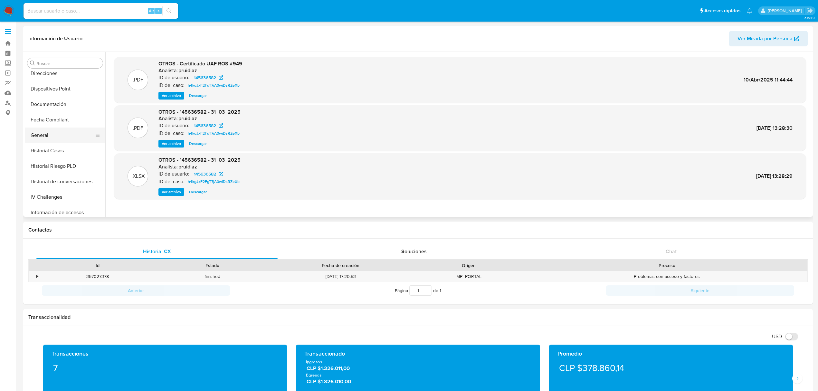
scroll to position [214, 0]
click at [42, 171] on button "KYC" at bounding box center [62, 173] width 75 height 15
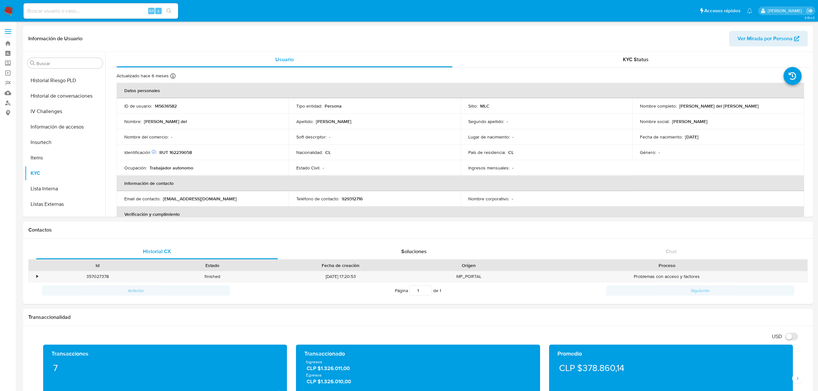
click at [182, 153] on p "RUT 162239058" at bounding box center [175, 152] width 33 height 6
copy p "162239058"
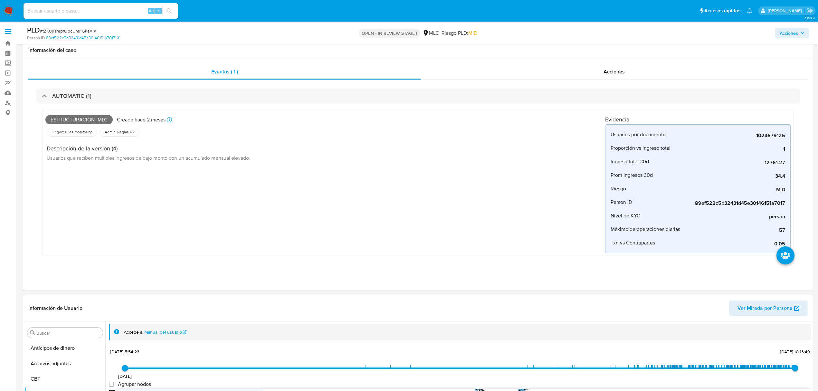
select select "10"
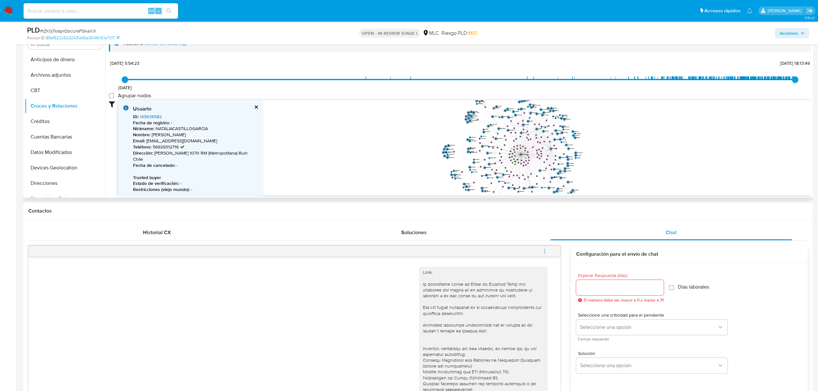
scroll to position [51, 0]
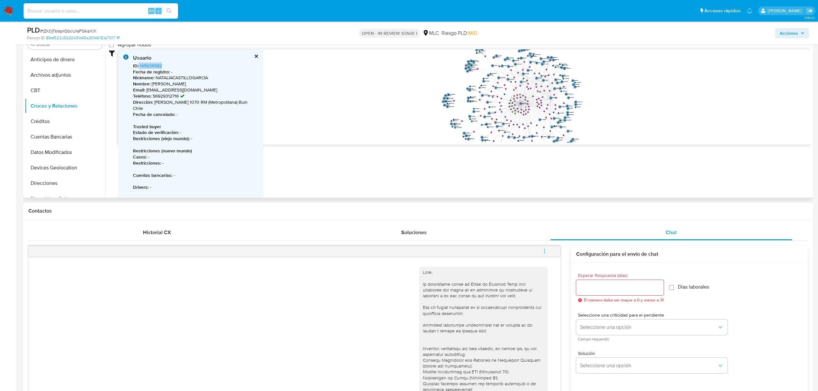
drag, startPoint x: 156, startPoint y: 70, endPoint x: 138, endPoint y: 66, distance: 18.4
click at [138, 66] on div "ID : 145636582 Fecha de registro : - Nickname : NATALIACASTILLOGARCIA Nombre : …" at bounding box center [195, 133] width 125 height 140
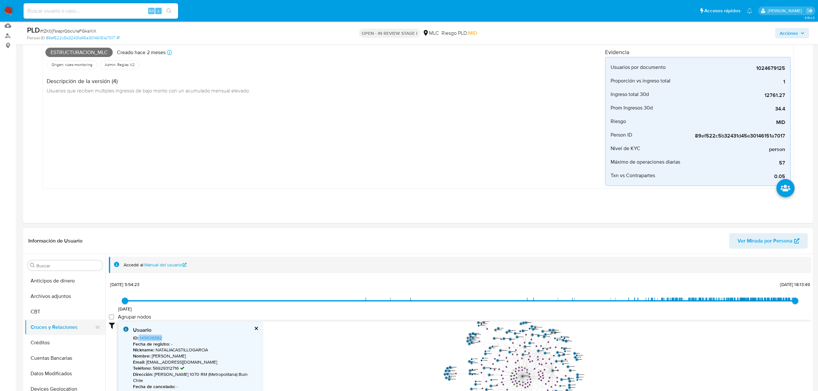
scroll to position [86, 0]
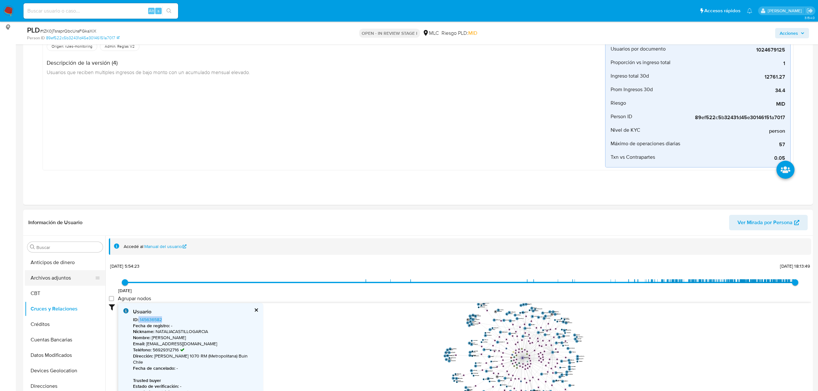
click at [53, 279] on button "Archivos adjuntos" at bounding box center [62, 277] width 75 height 15
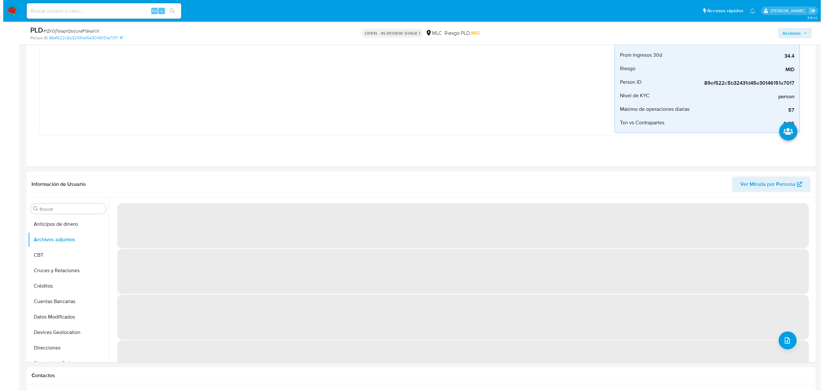
scroll to position [155, 0]
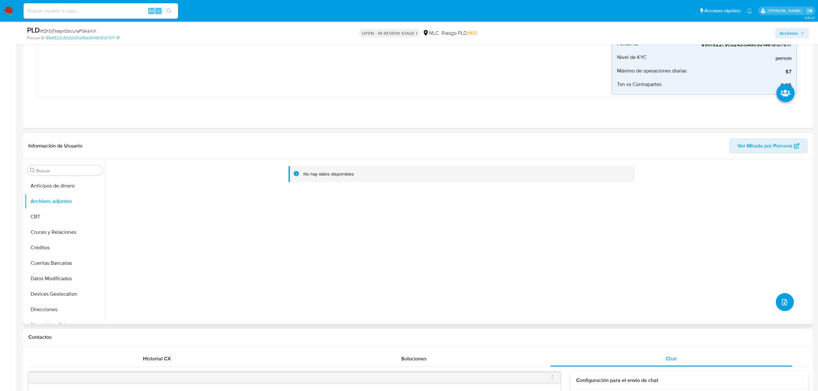
click at [784, 301] on icon "upload-file" at bounding box center [785, 302] width 8 height 8
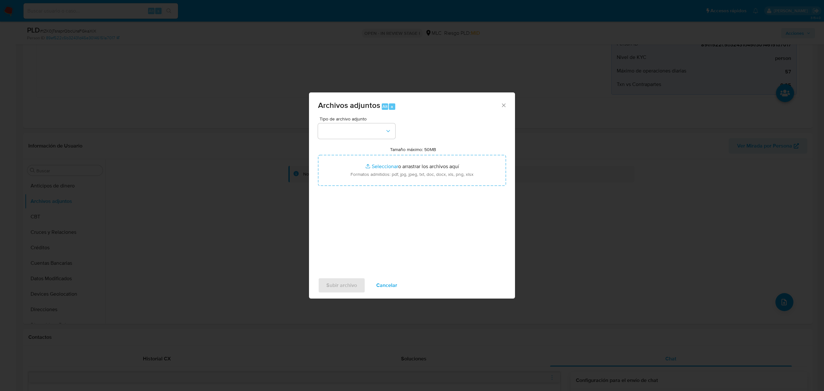
click at [370, 123] on div "Tipo de archivo adjunto" at bounding box center [356, 128] width 77 height 22
click at [357, 130] on button "button" at bounding box center [356, 130] width 77 height 15
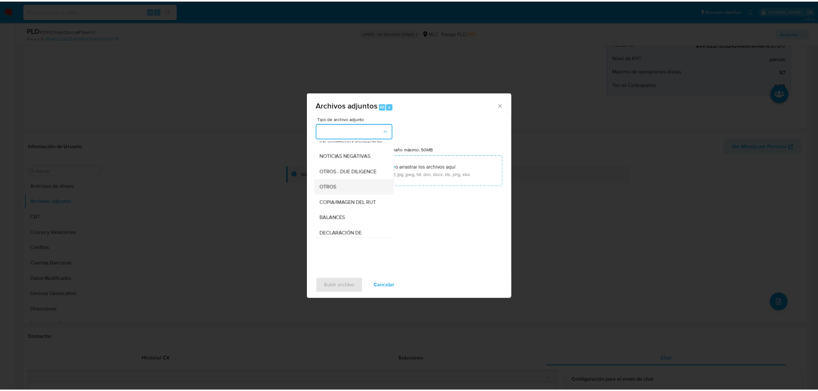
scroll to position [53, 0]
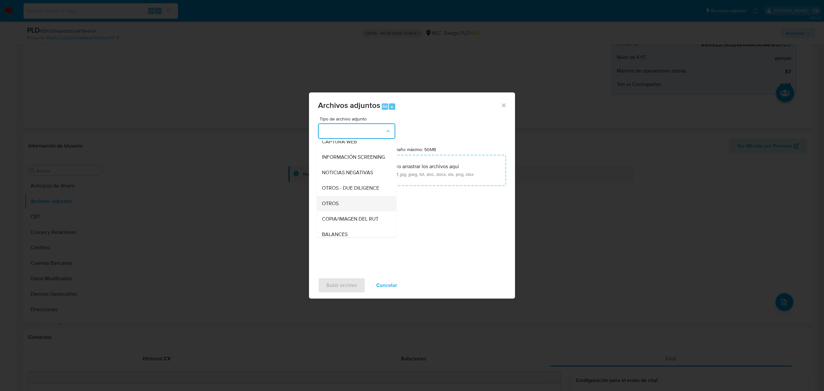
click at [347, 205] on div "OTROS" at bounding box center [355, 203] width 66 height 15
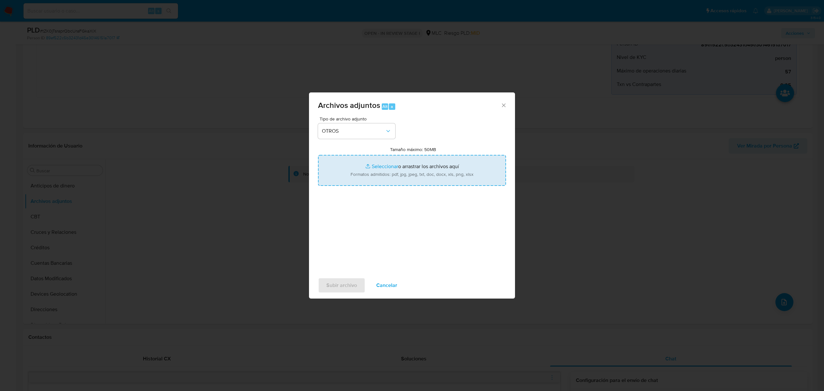
click at [390, 171] on input "Tamaño máximo: 50MB Seleccionar archivos" at bounding box center [412, 170] width 188 height 31
click at [388, 167] on input "Tamaño máximo: 50MB Seleccionar archivos" at bounding box center [412, 170] width 188 height 31
type input "C:\fakepath\1024679125 - 19_08_2025.pdf"
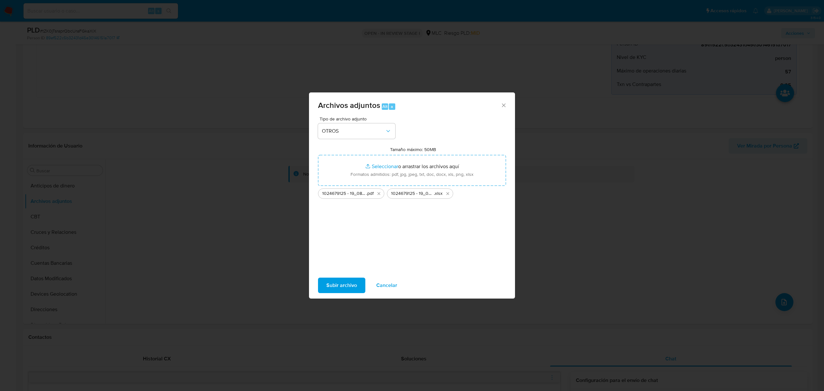
click at [339, 283] on span "Subir archivo" at bounding box center [342, 285] width 31 height 14
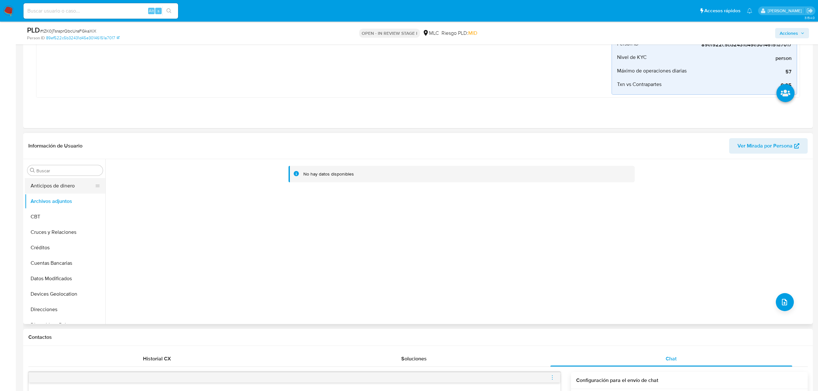
click at [55, 191] on button "Anticipos de dinero" at bounding box center [62, 185] width 75 height 15
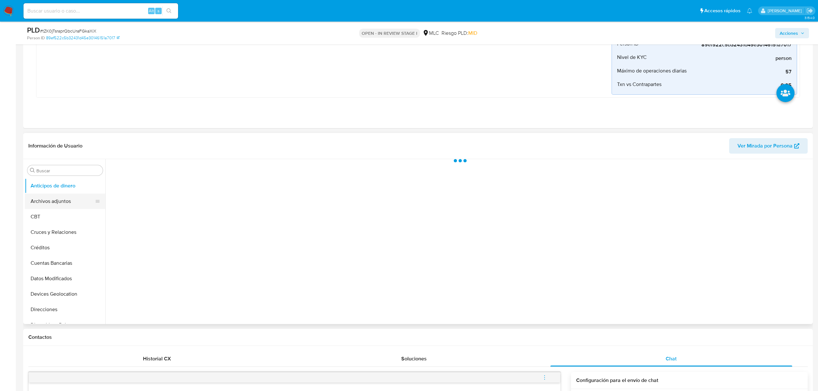
click at [53, 199] on button "Archivos adjuntos" at bounding box center [62, 201] width 75 height 15
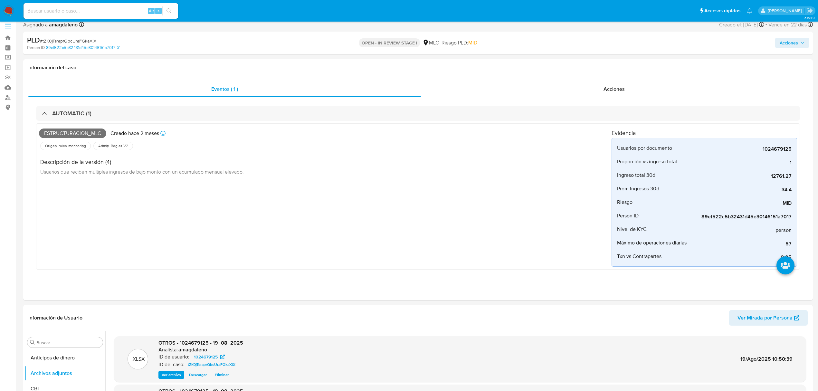
scroll to position [0, 0]
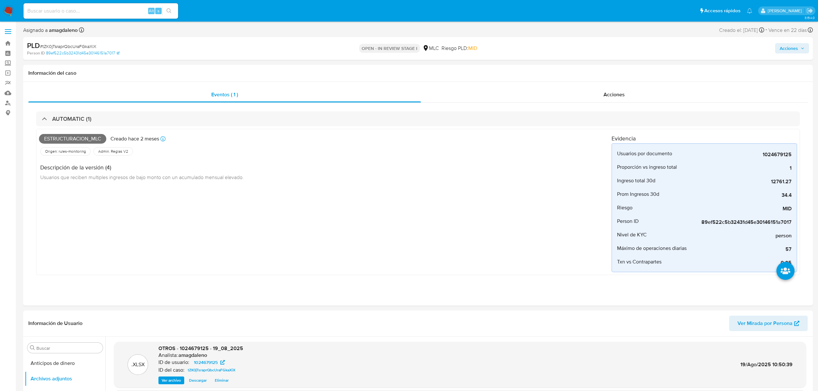
click at [783, 43] on span "Acciones" at bounding box center [789, 48] width 18 height 10
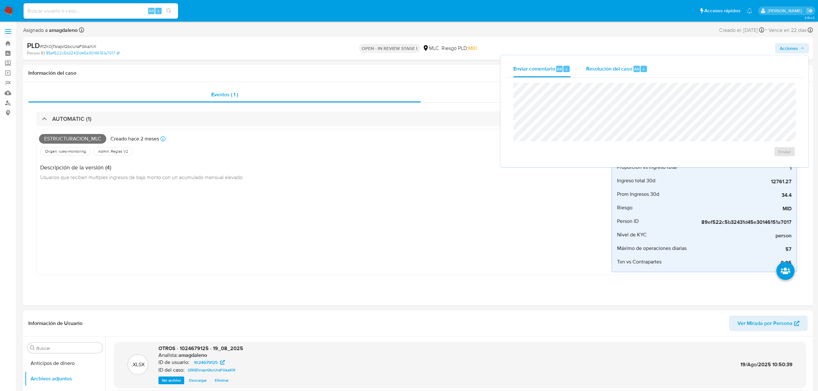
click at [620, 72] on div "Resolución del caso Alt r" at bounding box center [617, 69] width 62 height 17
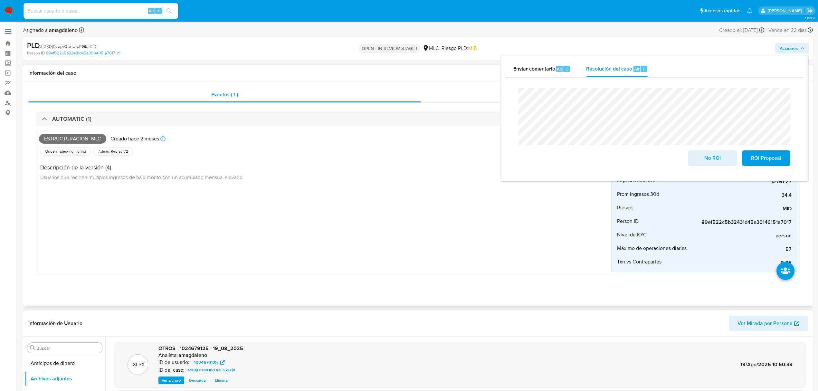
click at [431, 93] on div "Acciones" at bounding box center [614, 94] width 387 height 15
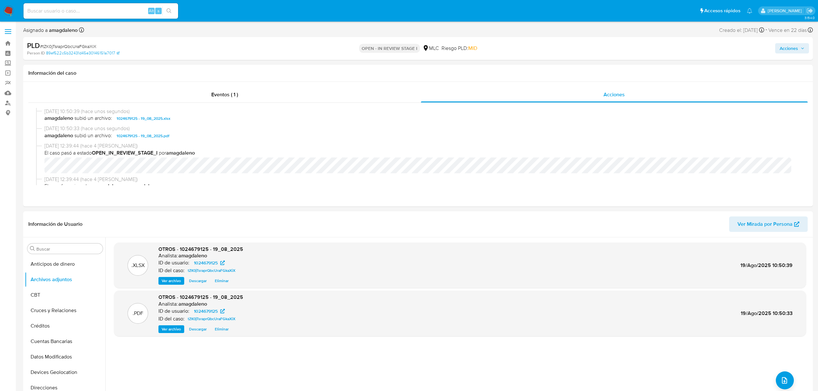
click at [794, 47] on span "Acciones" at bounding box center [789, 48] width 18 height 10
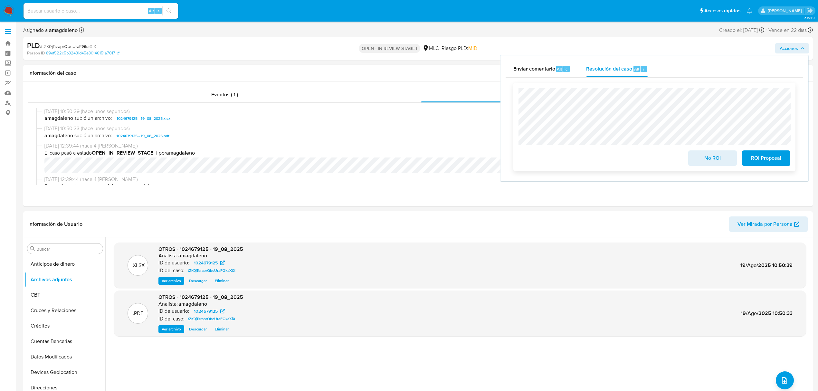
click at [750, 157] on span "ROI Proposal" at bounding box center [766, 158] width 32 height 14
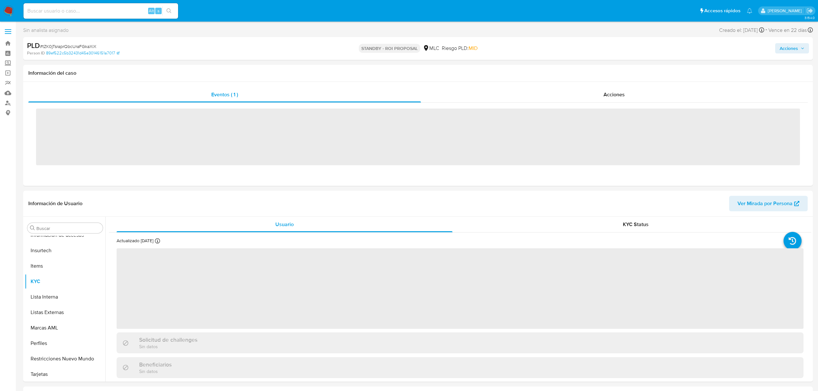
scroll to position [272, 0]
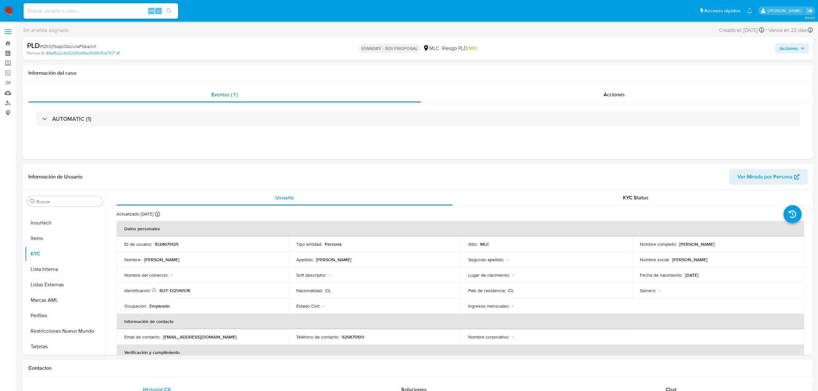
select select "10"
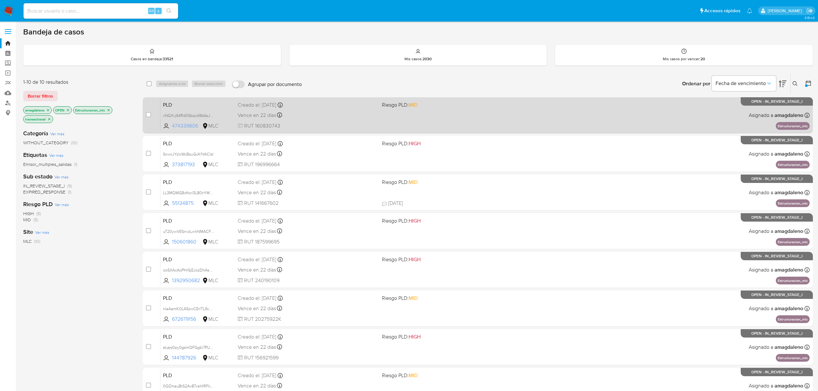
click at [183, 127] on span "474339806" at bounding box center [186, 125] width 29 height 7
click at [325, 113] on div "Vence en 22 días Vence el [DATE] 06:05:24" at bounding box center [307, 115] width 139 height 9
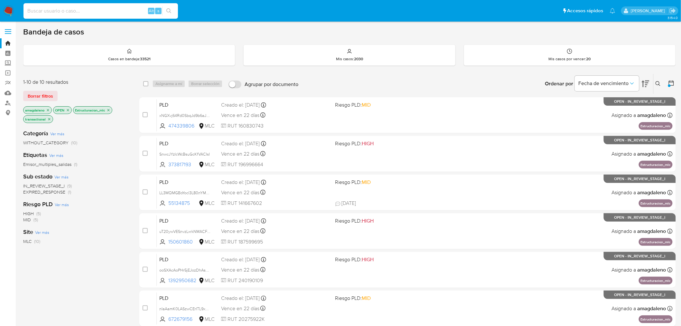
click at [91, 9] on input at bounding box center [101, 11] width 155 height 8
paste input "796647699"
type input "796647699"
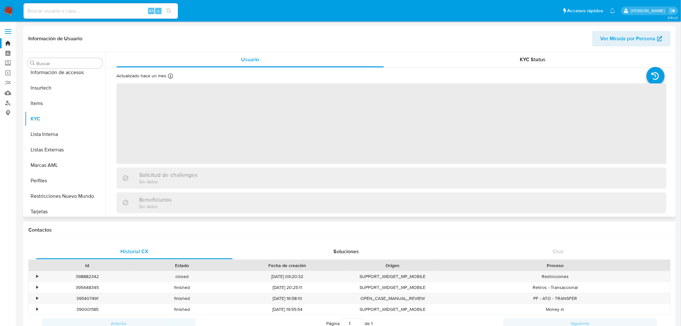
scroll to position [272, 0]
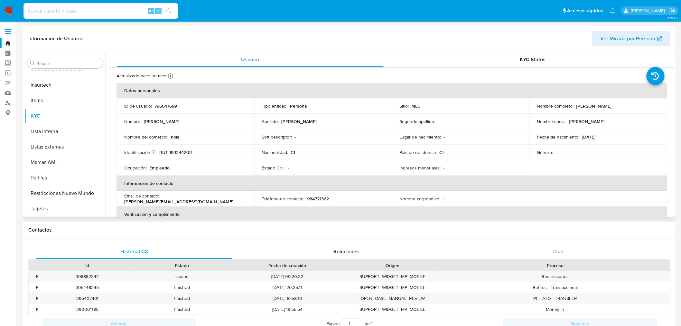
select select "10"
click at [59, 117] on button "Historial Casos" at bounding box center [62, 114] width 75 height 15
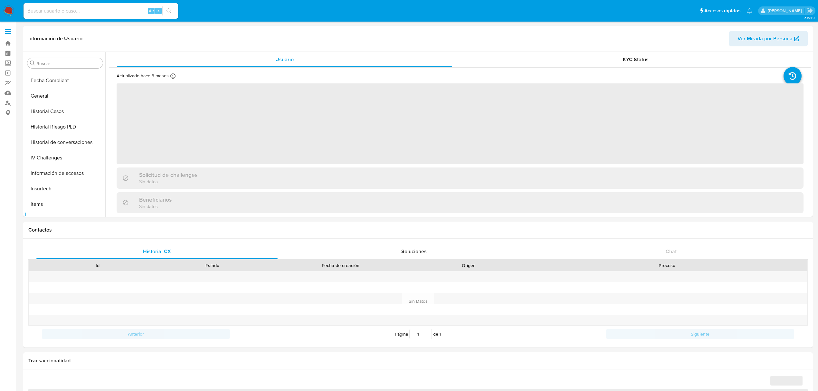
scroll to position [272, 0]
select select "10"
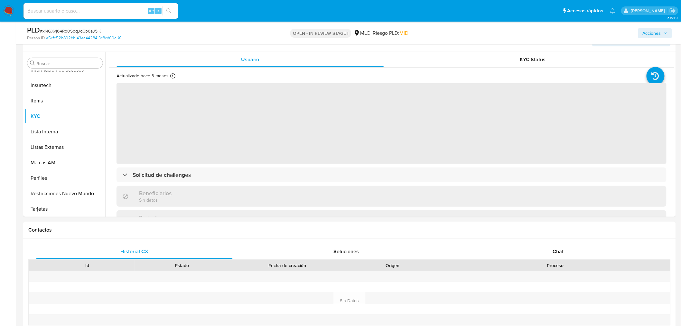
scroll to position [271, 0]
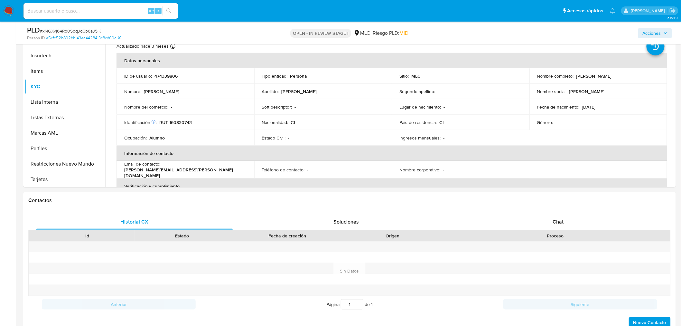
select select "10"
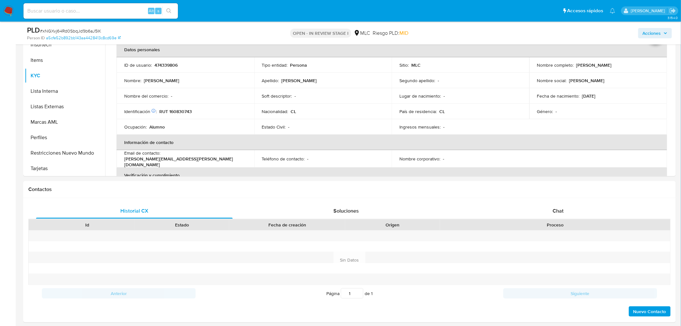
scroll to position [153, 0]
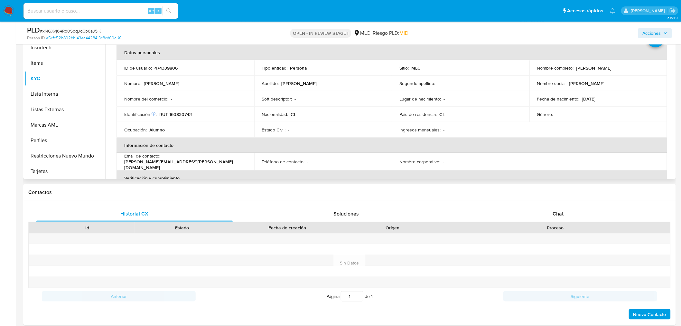
click at [184, 114] on p "RUT 160830743" at bounding box center [175, 114] width 33 height 6
copy p "160830743"
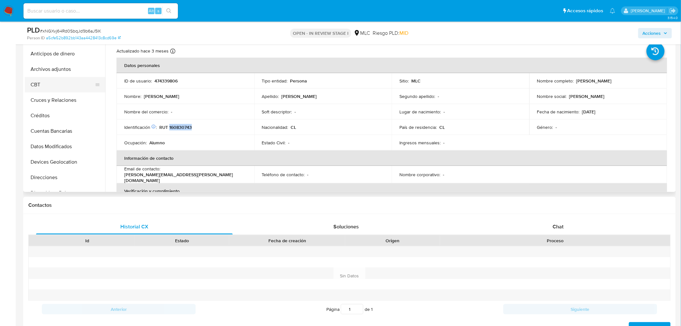
scroll to position [117, 0]
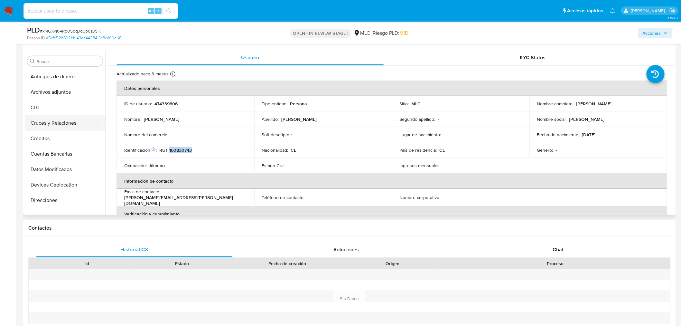
click at [62, 126] on button "Cruces y Relaciones" at bounding box center [62, 122] width 75 height 15
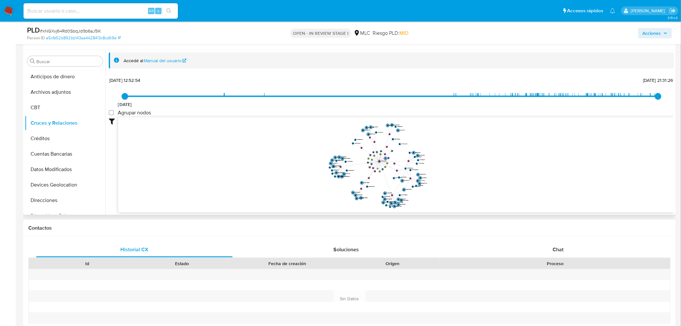
drag, startPoint x: 379, startPoint y: 178, endPoint x: 375, endPoint y: 172, distance: 7.5
click at [375, 172] on icon "user-474339806  474339806 person-a5cfe52b892bb143aa4428413c8cd69e  device-678…" at bounding box center [396, 163] width 556 height 93
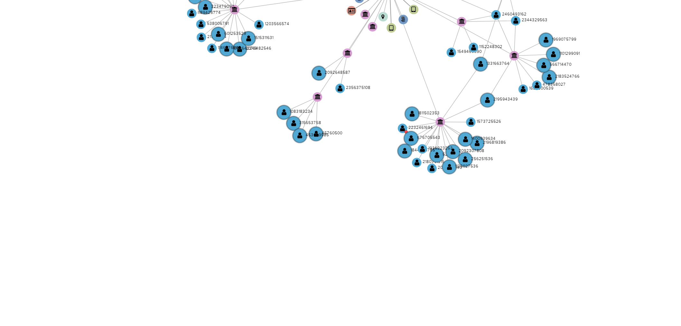
drag, startPoint x: 454, startPoint y: 184, endPoint x: 454, endPoint y: 162, distance: 22.2
click at [454, 162] on icon "user-474339806  474339806 person-a5cfe52b892bb143aa4428413c8cd69e  device-678…" at bounding box center [396, 163] width 556 height 93
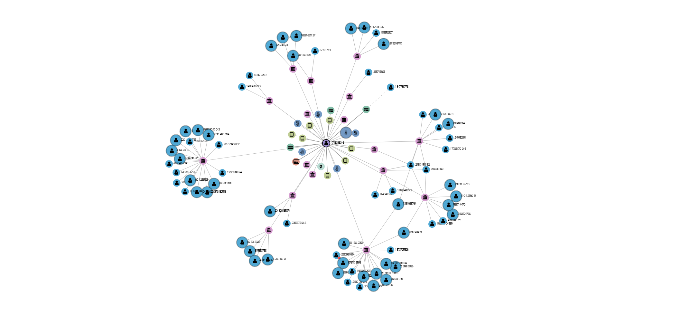
drag, startPoint x: 421, startPoint y: 169, endPoint x: 398, endPoint y: 194, distance: 34.6
click at [398, 194] on icon "user-474339806  474339806 person-a5cfe52b892bb143aa4428413c8cd69e  device-678…" at bounding box center [396, 163] width 556 height 93
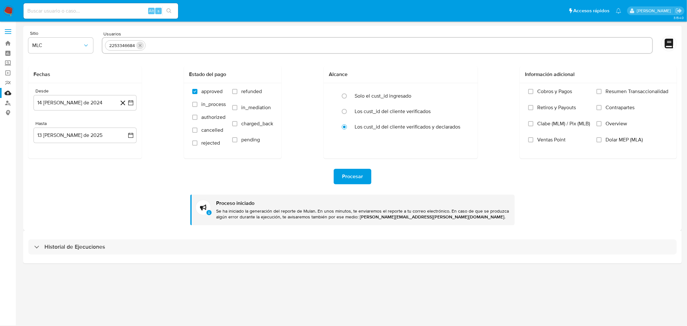
click at [140, 46] on icon "quitar 2253346684" at bounding box center [139, 45] width 5 height 5
click at [139, 48] on input "text" at bounding box center [377, 45] width 544 height 10
paste input "474339806"
type input "474339806"
click at [347, 174] on span "Procesar" at bounding box center [352, 176] width 21 height 14
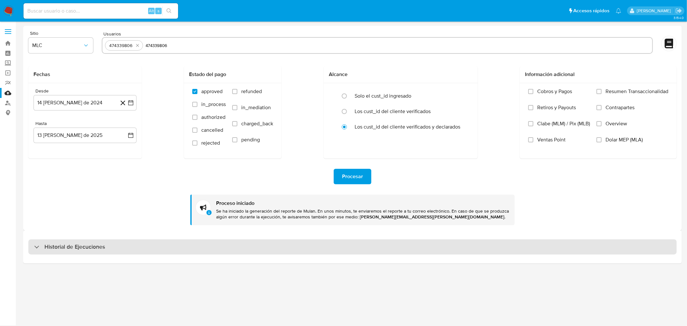
click at [52, 246] on h3 "Historial de Ejecuciones" at bounding box center [74, 247] width 61 height 8
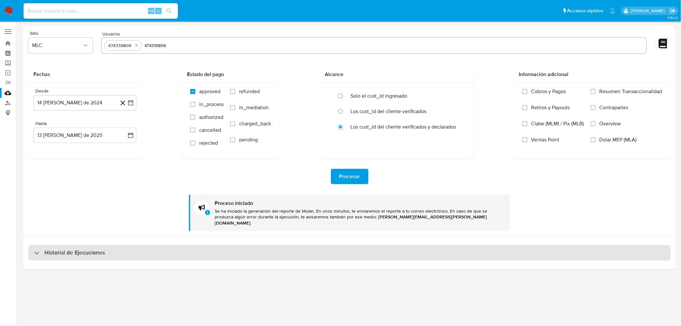
select select "10"
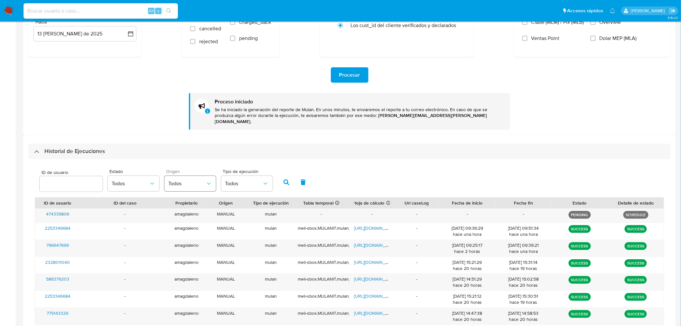
scroll to position [107, 0]
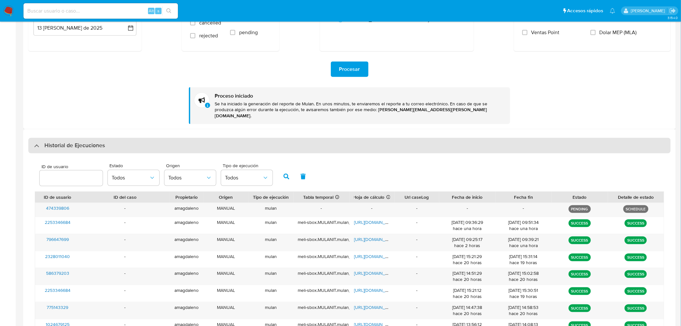
click at [37, 143] on div "Historial de Ejecuciones" at bounding box center [69, 146] width 71 height 8
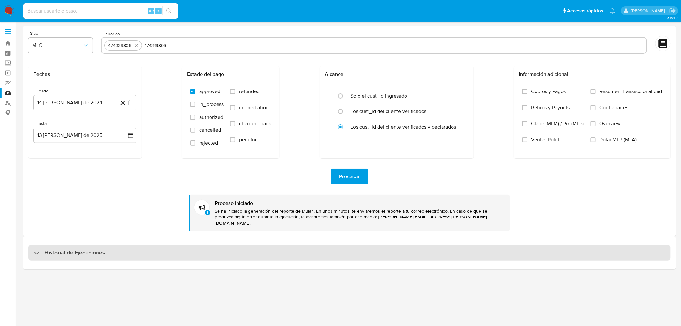
scroll to position [0, 0]
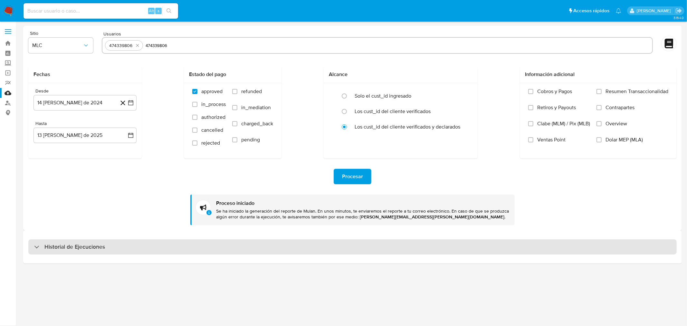
click at [43, 248] on div "Historial de Ejecuciones" at bounding box center [69, 247] width 71 height 8
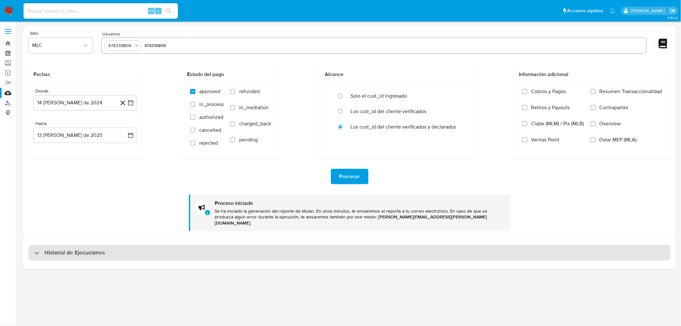
select select "10"
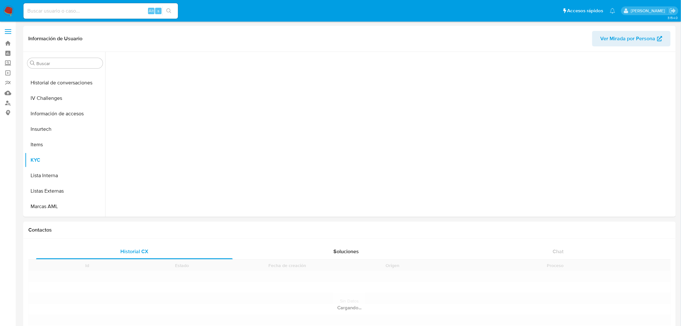
scroll to position [260, 0]
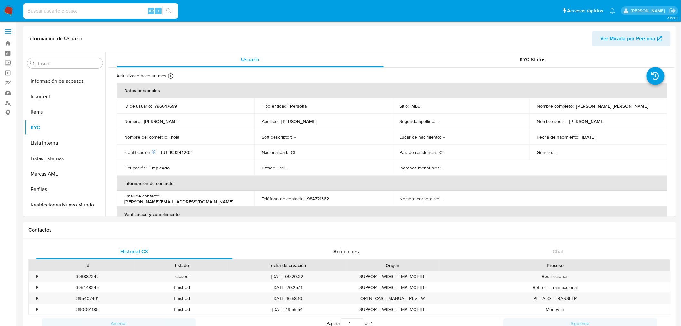
select select "10"
